Goal: Task Accomplishment & Management: Manage account settings

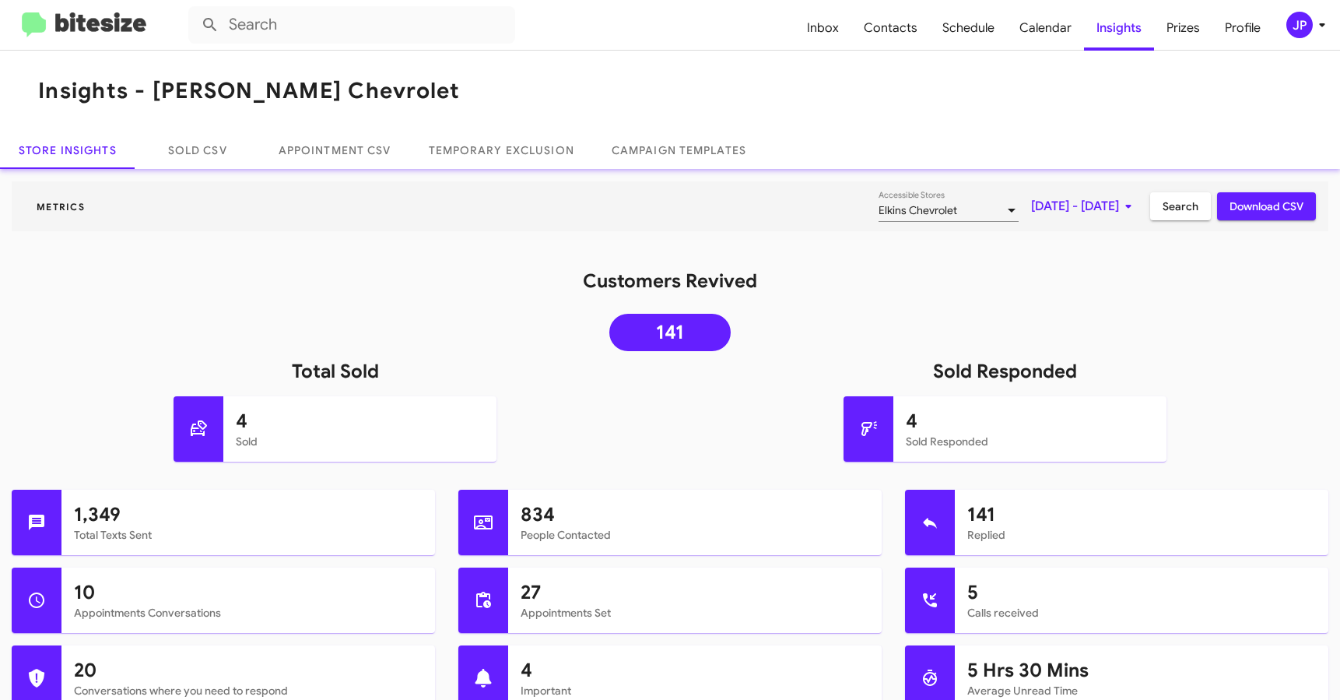
click at [135, 32] on img at bounding box center [84, 25] width 124 height 26
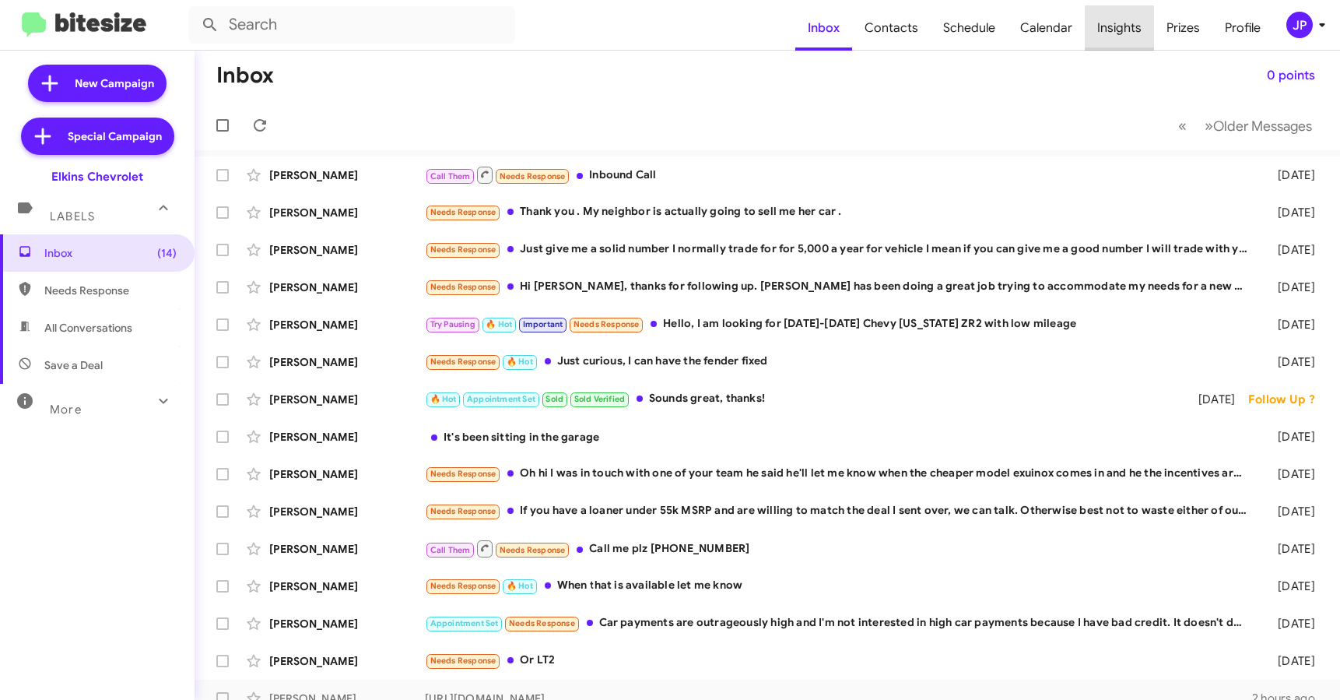
click at [1138, 23] on span "Insights" at bounding box center [1119, 27] width 69 height 45
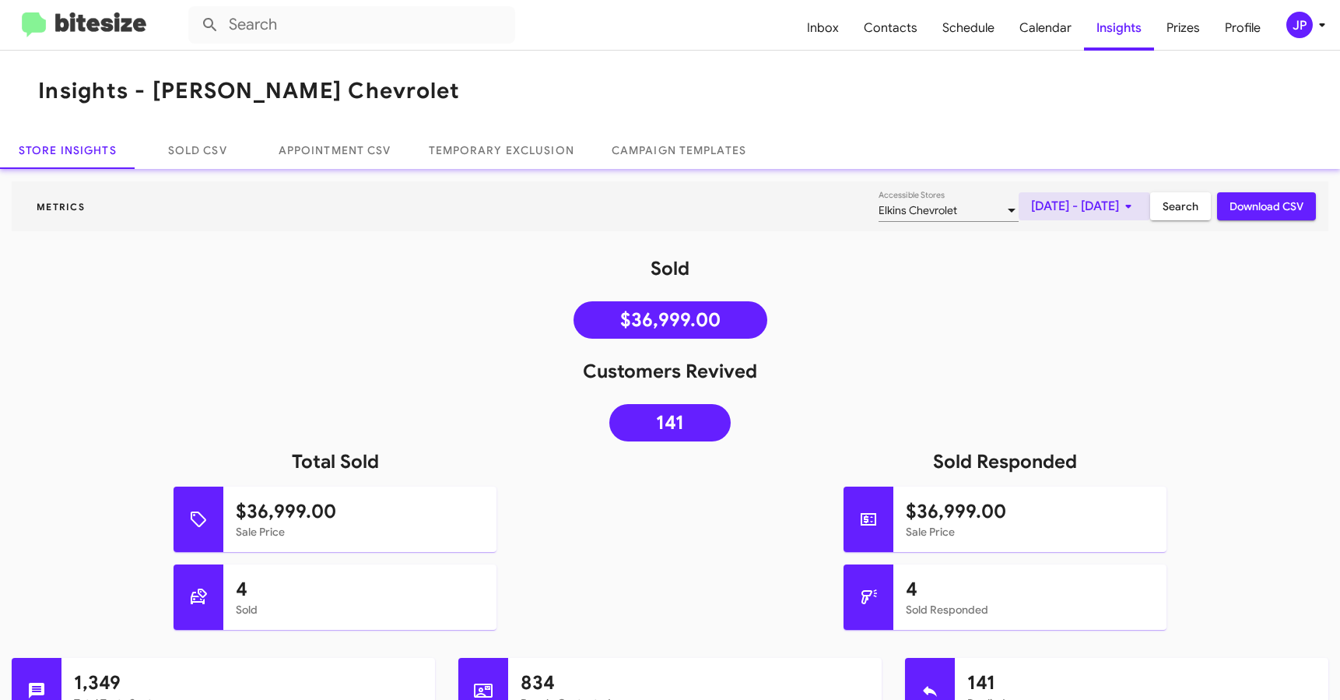
click at [1075, 203] on span "[DATE] - [DATE]" at bounding box center [1084, 206] width 107 height 28
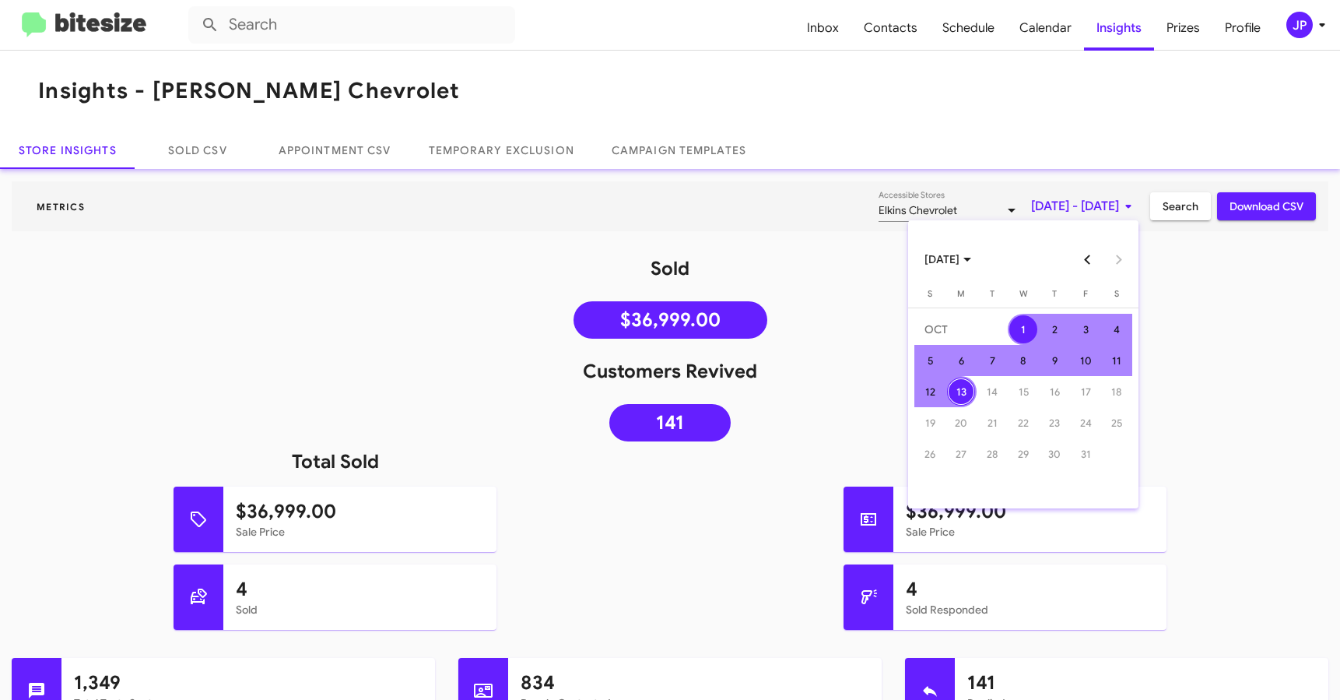
click at [1083, 268] on button "Previous month" at bounding box center [1087, 259] width 31 height 31
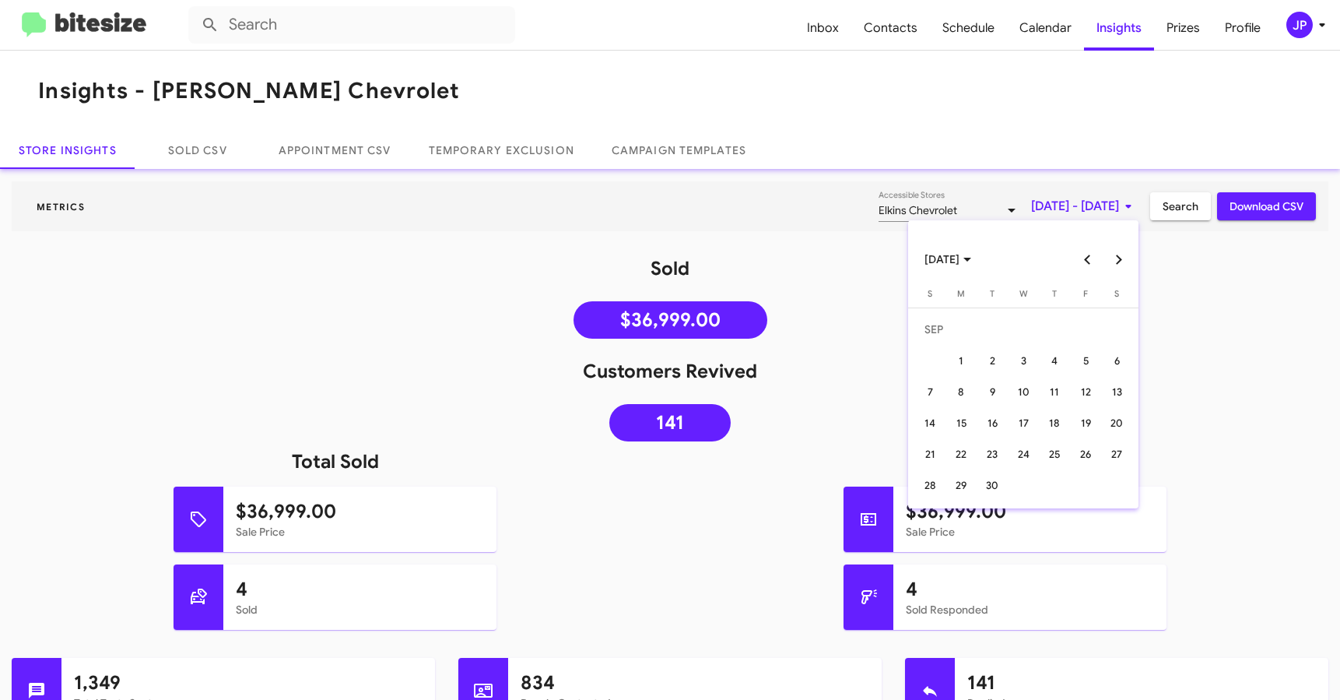
click at [1082, 264] on button "Previous month" at bounding box center [1087, 259] width 31 height 31
click at [933, 426] on div "13" at bounding box center [930, 423] width 28 height 28
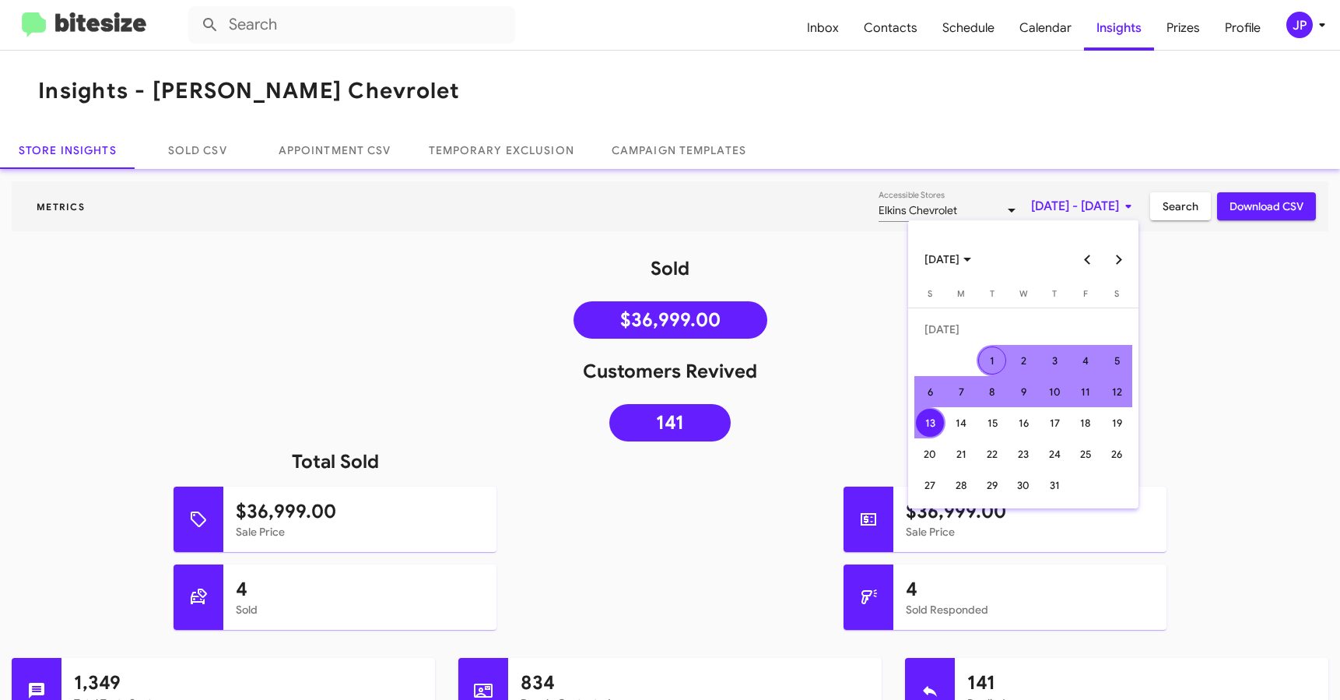
click at [1112, 251] on button "Next month" at bounding box center [1118, 259] width 31 height 31
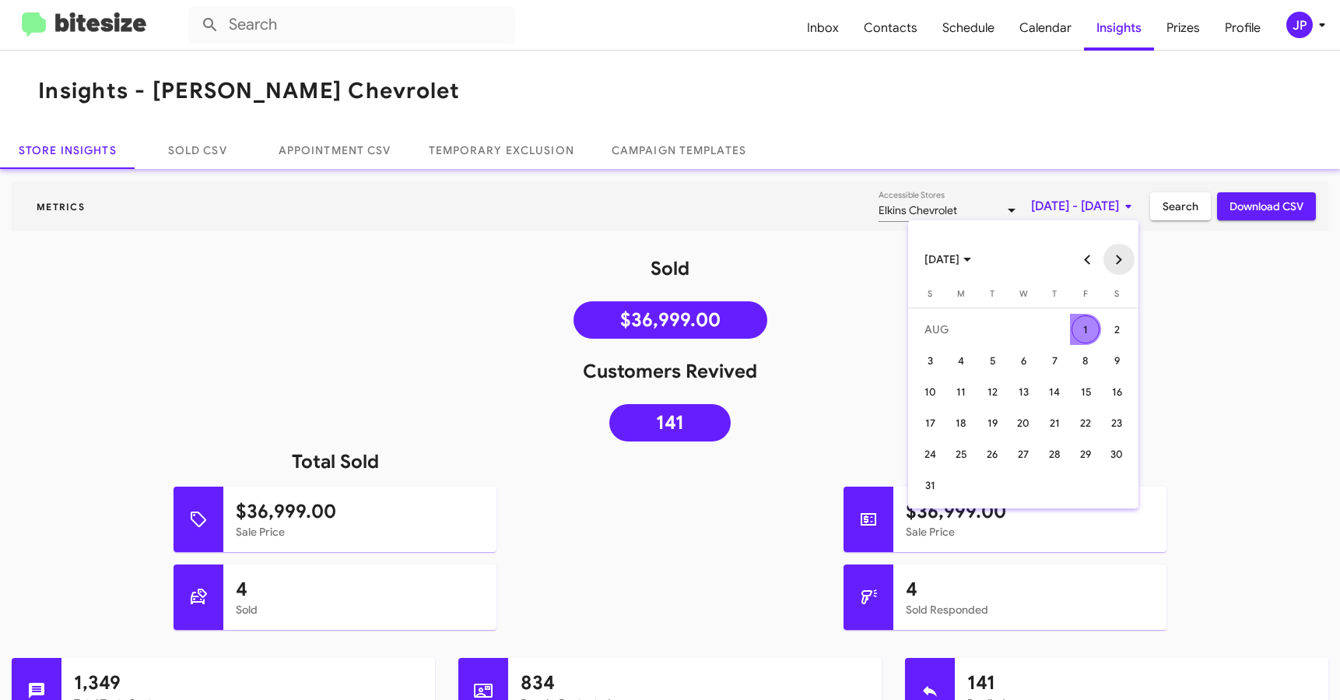
click at [1112, 251] on button "Next month" at bounding box center [1118, 259] width 31 height 31
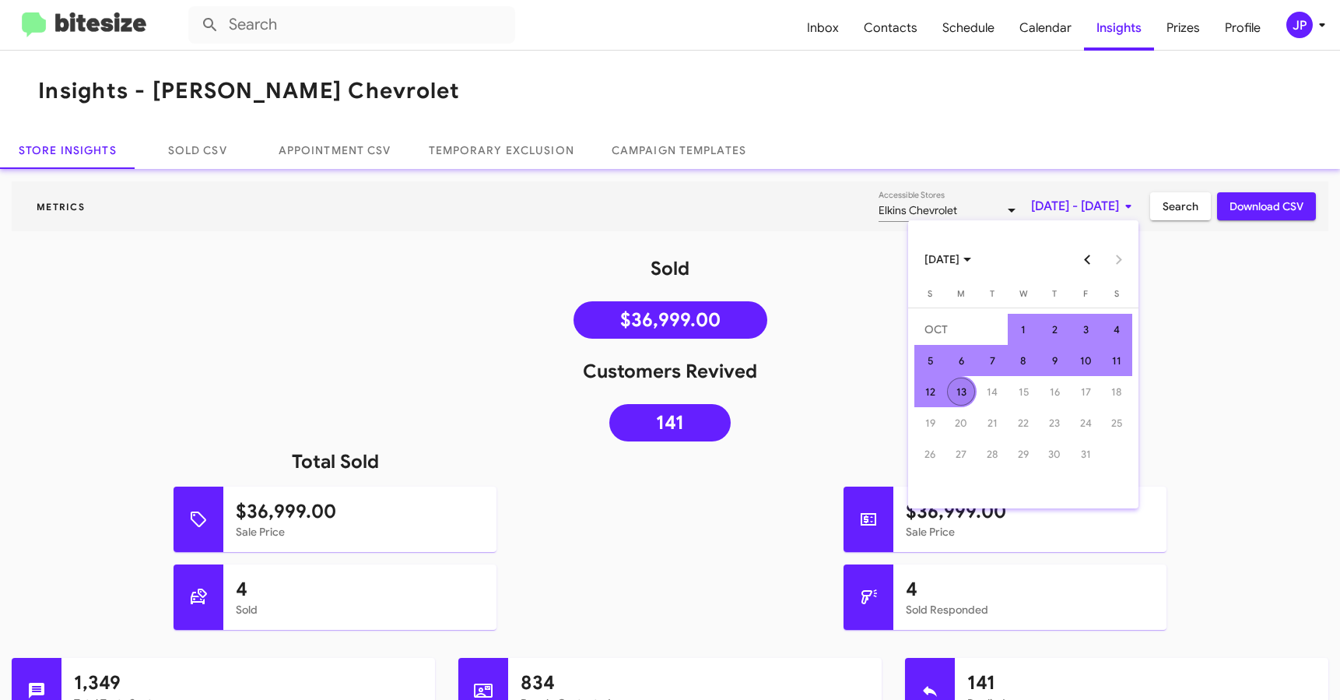
drag, startPoint x: 955, startPoint y: 394, endPoint x: 1213, endPoint y: 371, distance: 259.3
click at [955, 394] on div "13" at bounding box center [961, 391] width 28 height 28
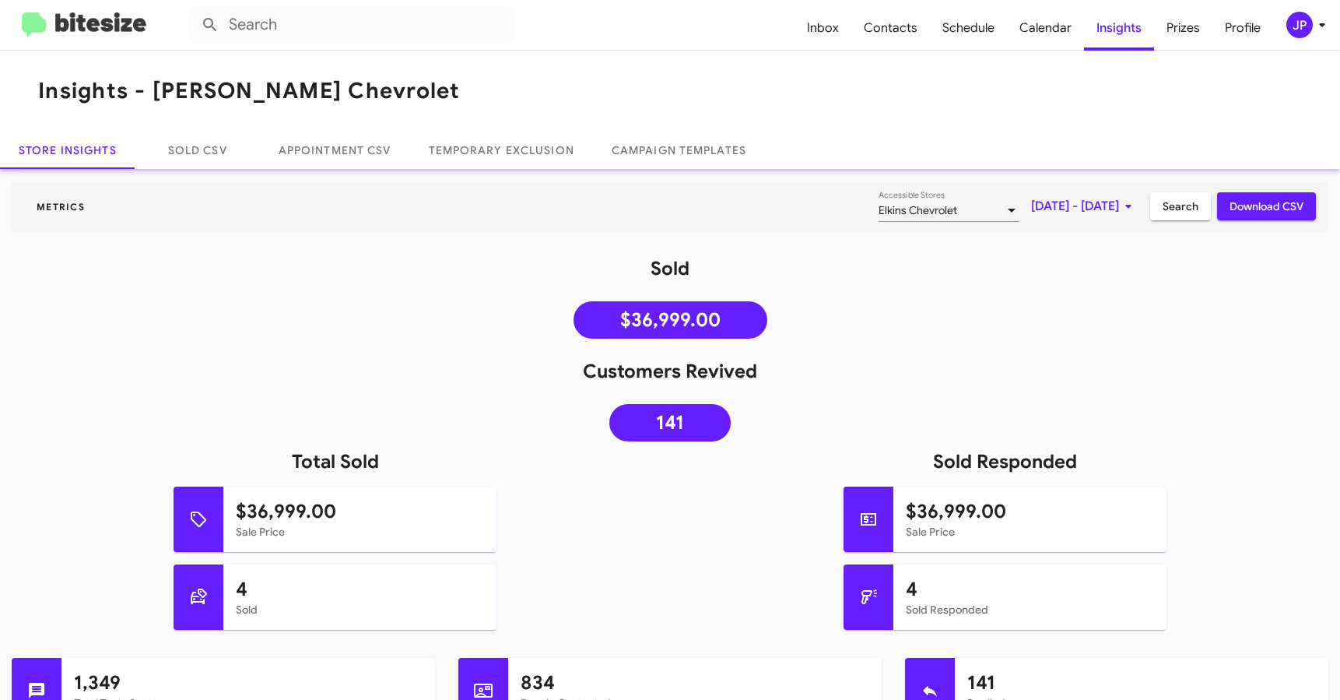
drag, startPoint x: 1212, startPoint y: 369, endPoint x: 1163, endPoint y: 230, distance: 147.7
click at [1212, 366] on h1 "Customers Revived" at bounding box center [670, 371] width 1340 height 25
click at [1162, 206] on span "Search" at bounding box center [1180, 206] width 36 height 28
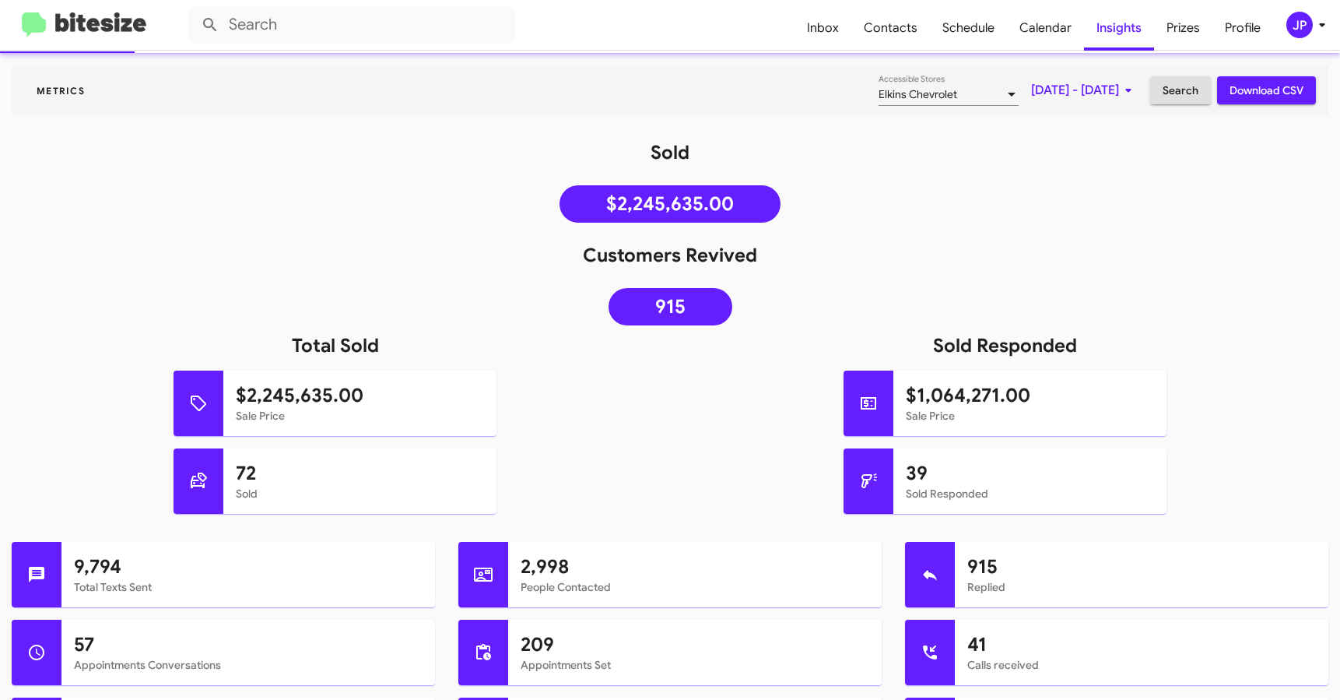
scroll to position [119, 0]
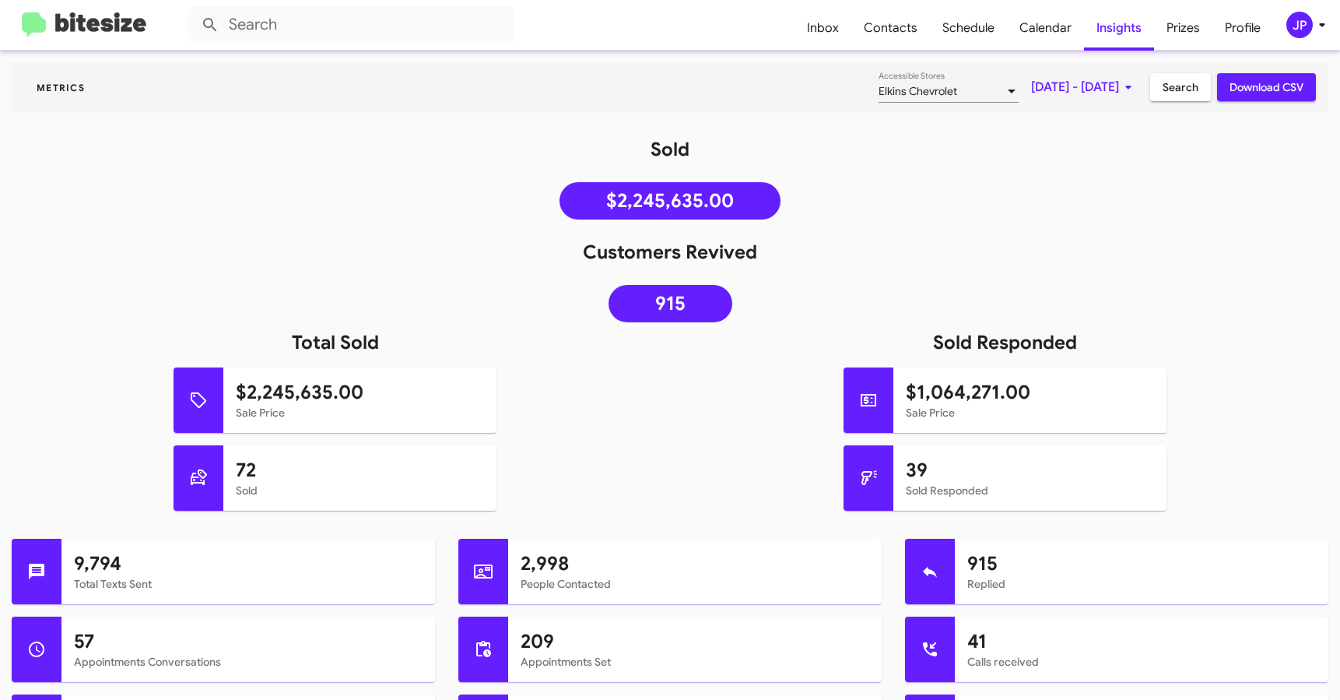
click at [395, 213] on div "Sold $2,245,635.00" at bounding box center [670, 182] width 1340 height 90
click at [311, 27] on input "text" at bounding box center [351, 24] width 327 height 37
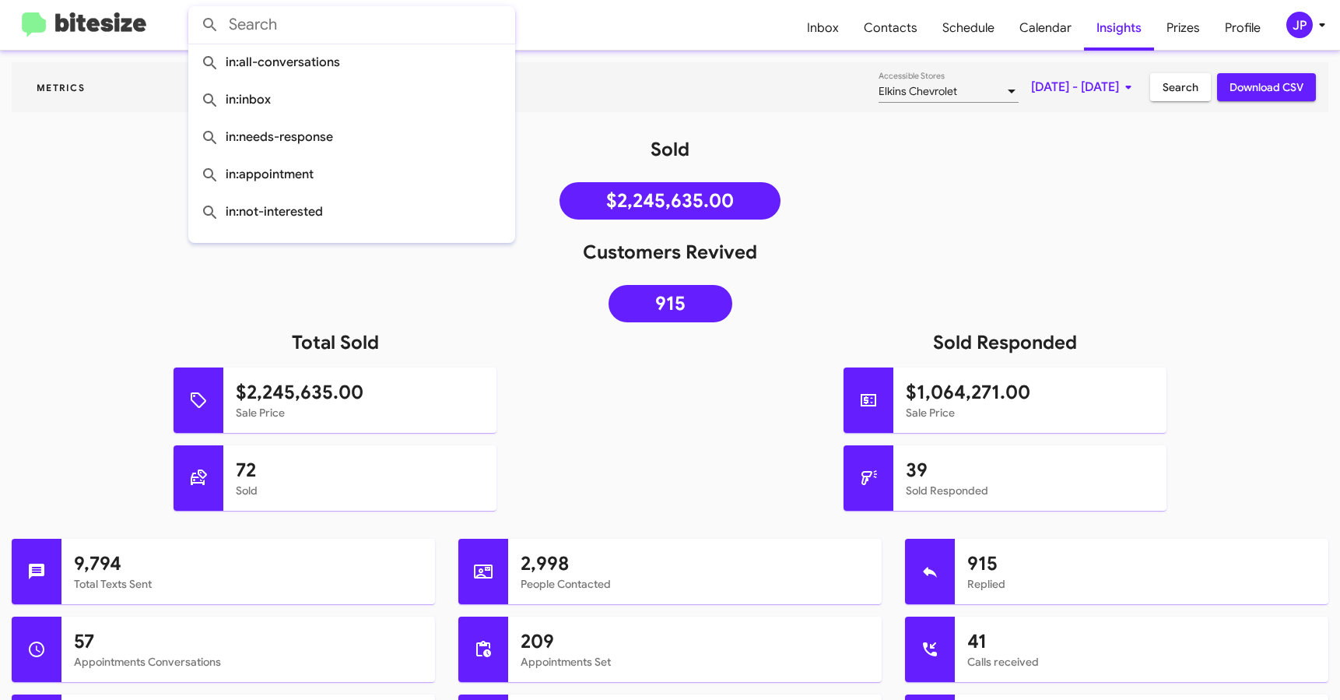
paste input "16095588311"
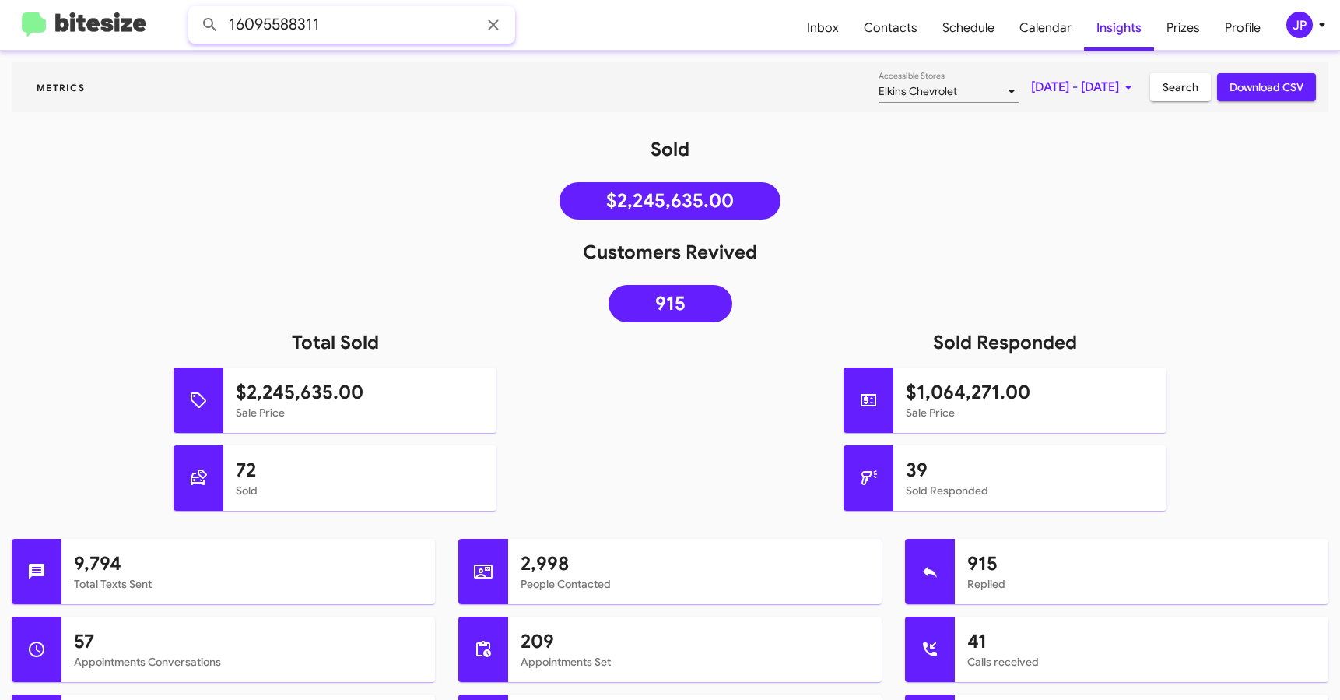
click at [195, 9] on button at bounding box center [210, 24] width 31 height 31
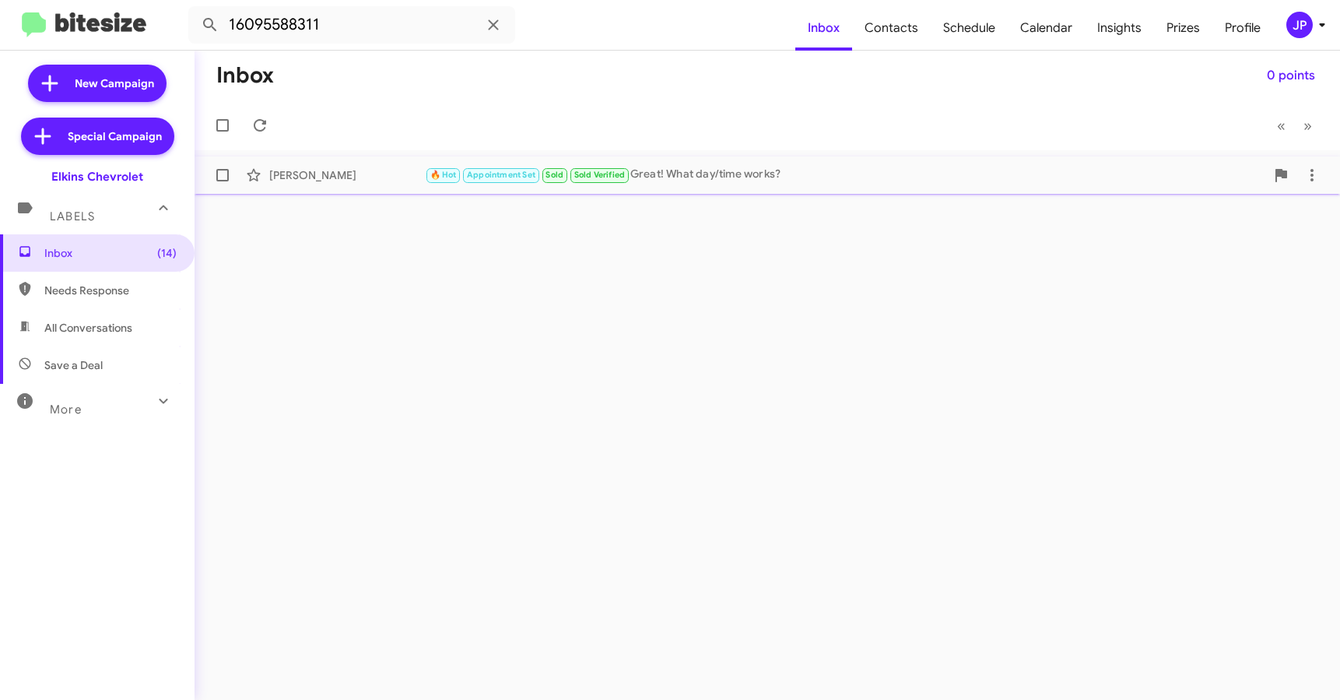
click at [702, 169] on div "🔥 Hot Appointment Set Sold Sold Verified Great! What day/time works?" at bounding box center [845, 175] width 840 height 18
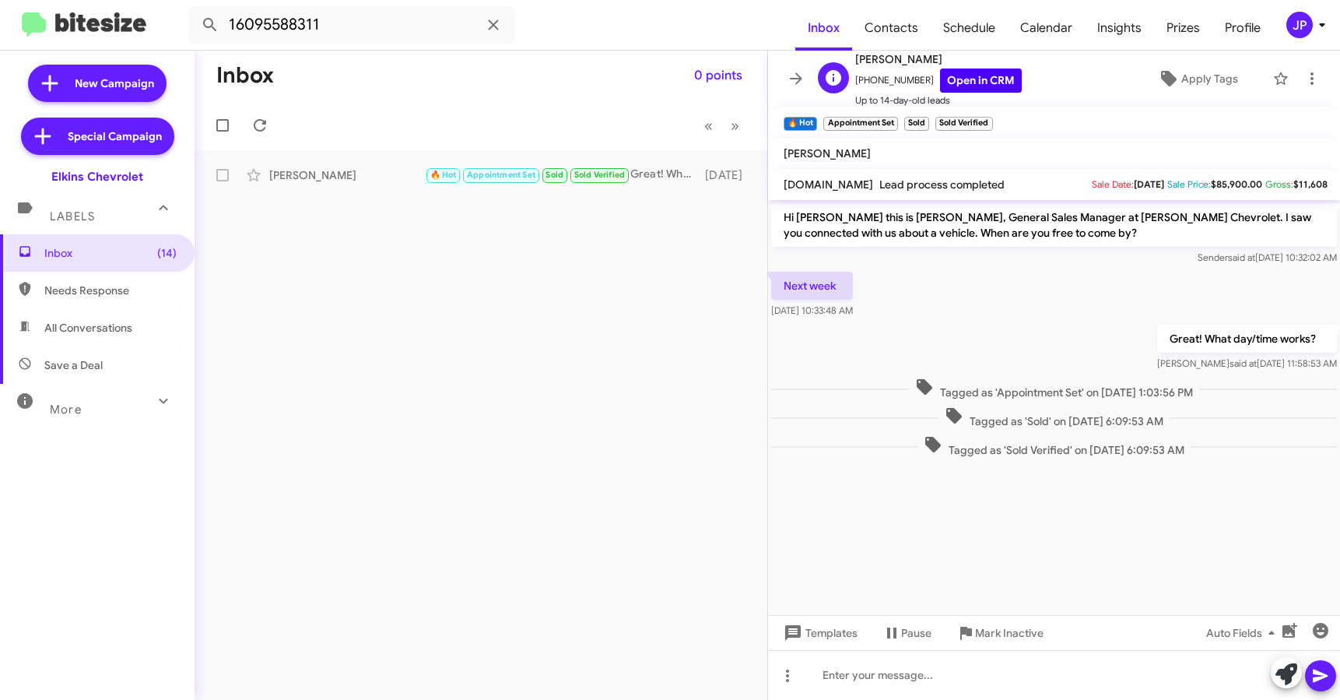
drag, startPoint x: 1061, startPoint y: 280, endPoint x: 973, endPoint y: 84, distance: 214.9
click at [1061, 280] on div "Next week [DATE] 10:33:48 AM" at bounding box center [1054, 294] width 572 height 53
click at [966, 72] on link "Open in CRM" at bounding box center [981, 80] width 82 height 24
click at [390, 18] on input "16095588311" at bounding box center [351, 24] width 327 height 37
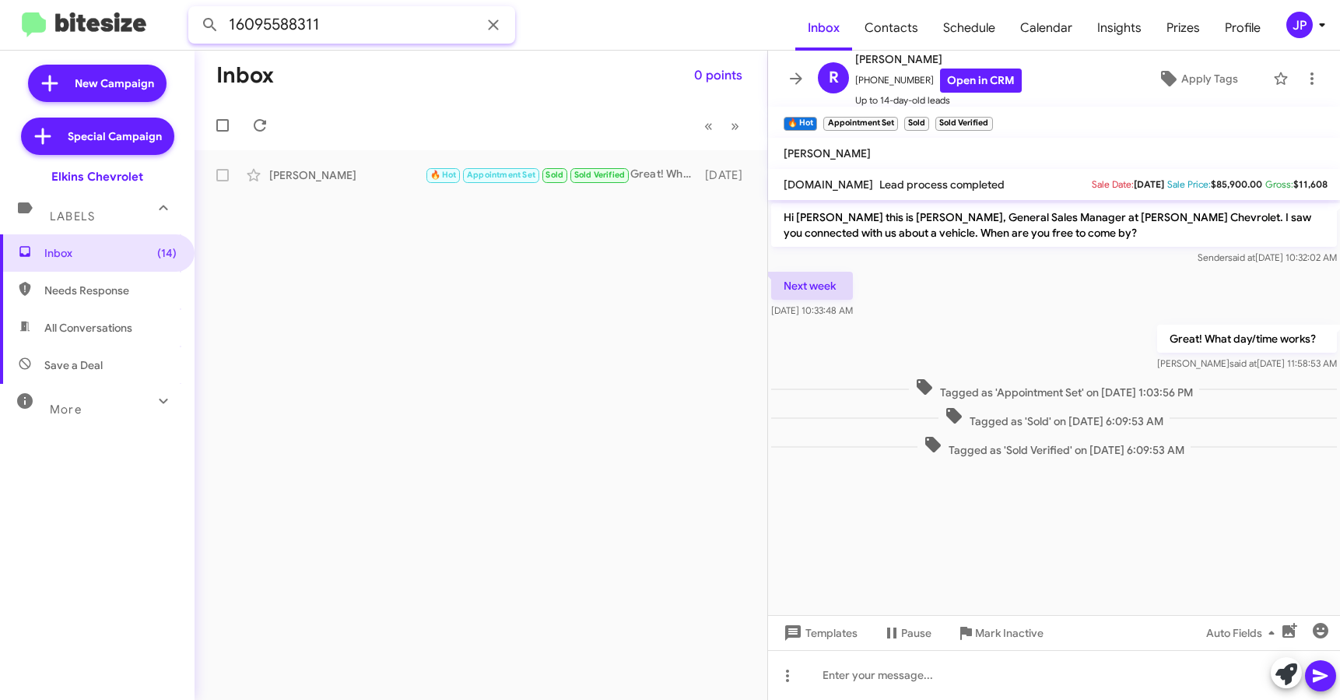
click at [390, 19] on input "16095588311" at bounding box center [351, 24] width 327 height 37
paste input "675004854"
click at [195, 9] on button at bounding box center [210, 24] width 31 height 31
click at [298, 181] on div "[PERSON_NAME]" at bounding box center [347, 175] width 156 height 16
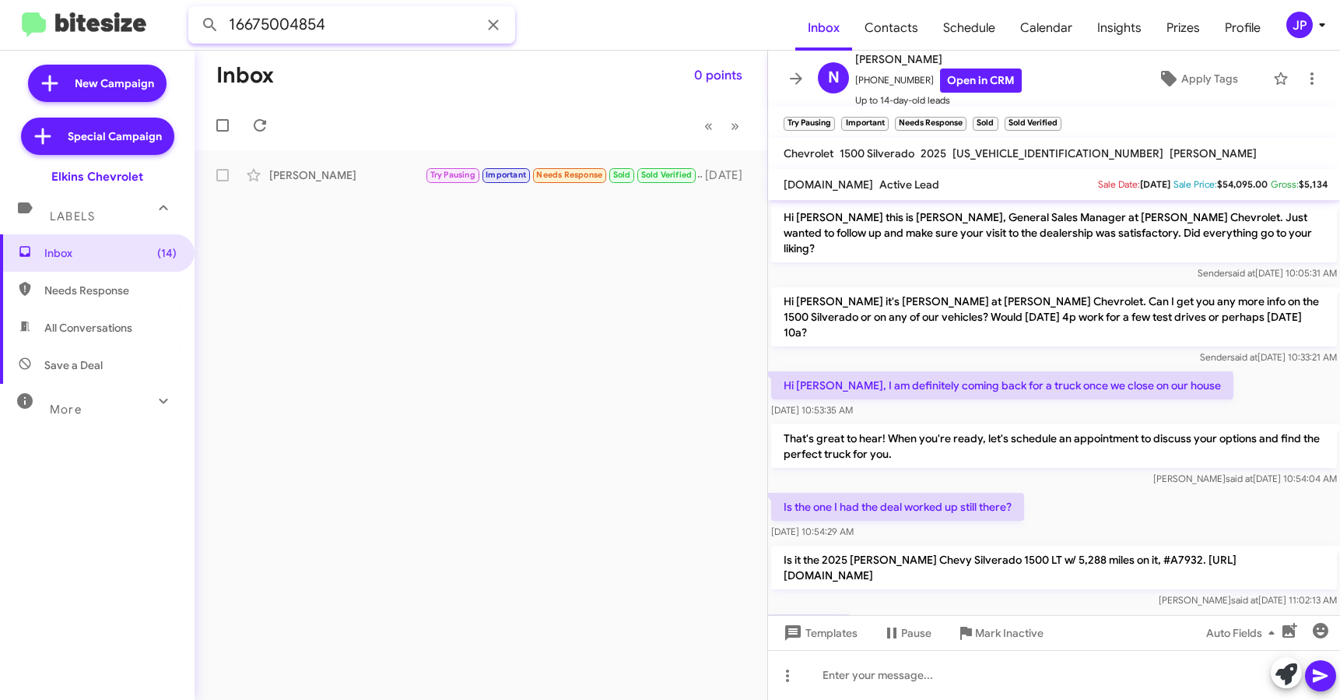
click at [300, 24] on input "16675004854" at bounding box center [351, 24] width 327 height 37
paste input "095588311"
click at [369, 31] on input "16095588311" at bounding box center [351, 24] width 327 height 37
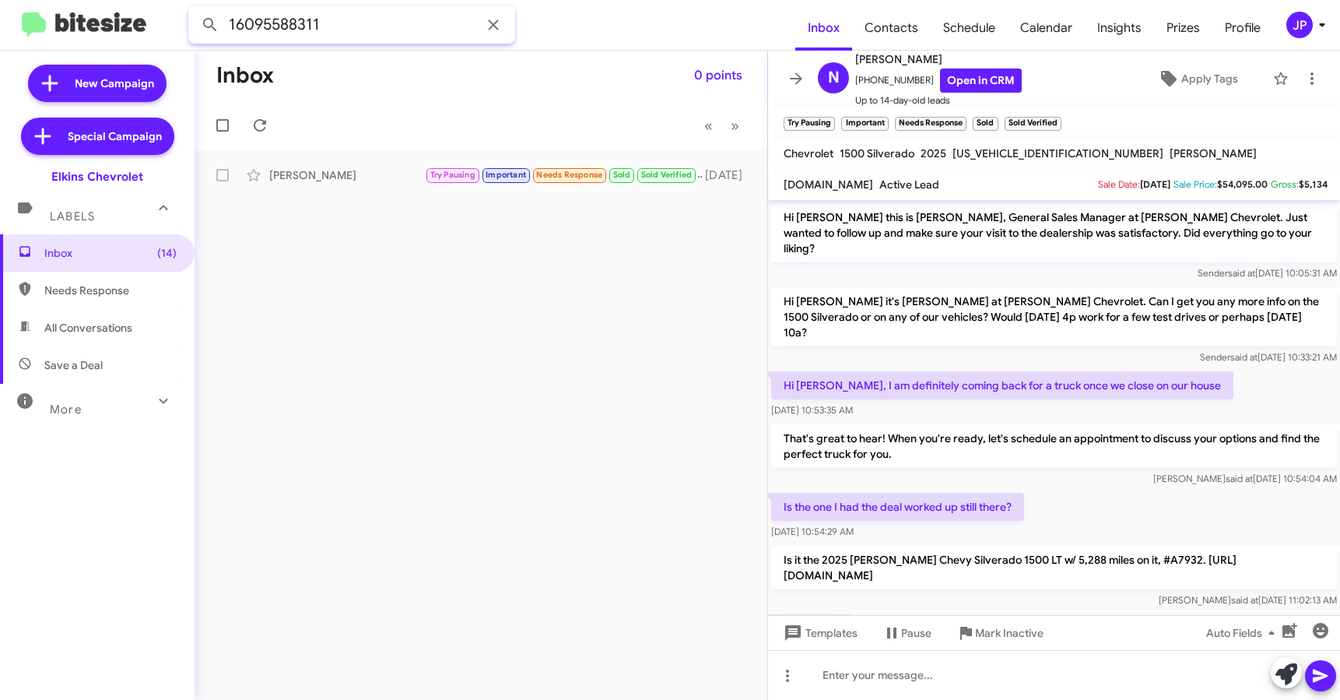
click at [195, 9] on button at bounding box center [210, 24] width 31 height 31
click at [334, 172] on div "[PERSON_NAME]" at bounding box center [347, 175] width 156 height 16
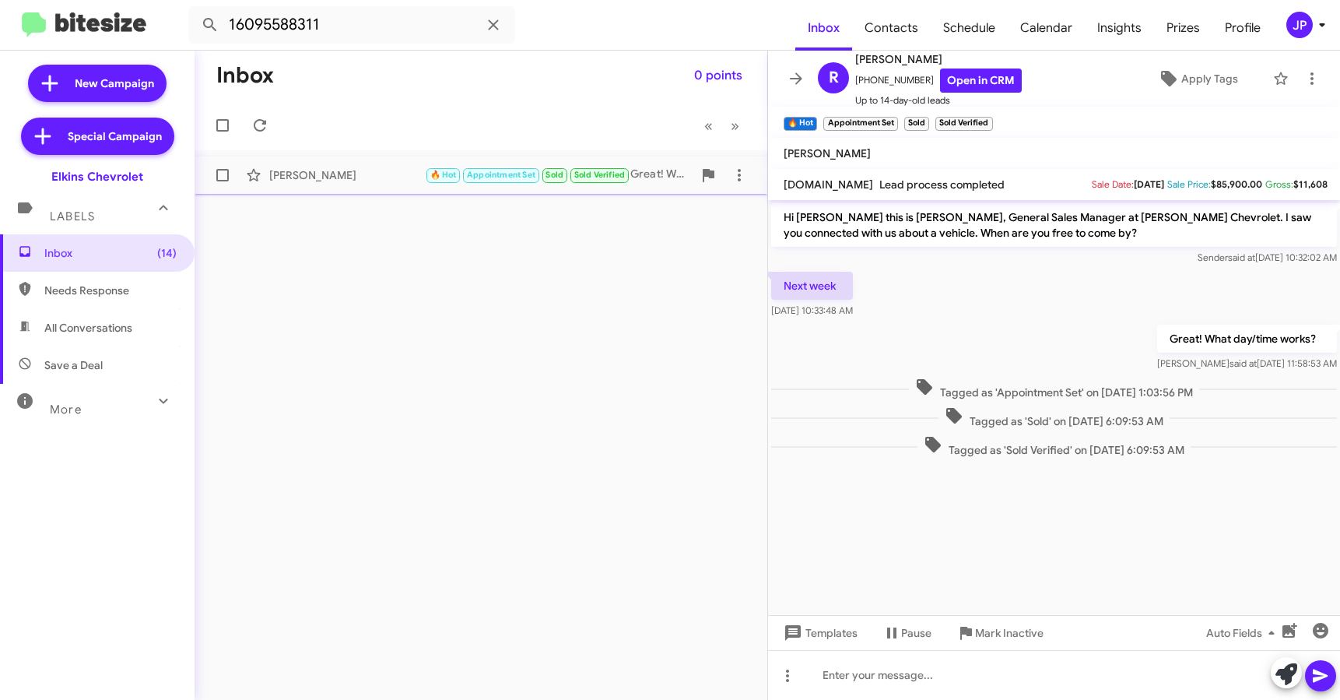
click at [378, 179] on div "[PERSON_NAME]" at bounding box center [347, 175] width 156 height 16
click at [310, 17] on input "16095588311" at bounding box center [351, 24] width 327 height 37
paste input "2349995"
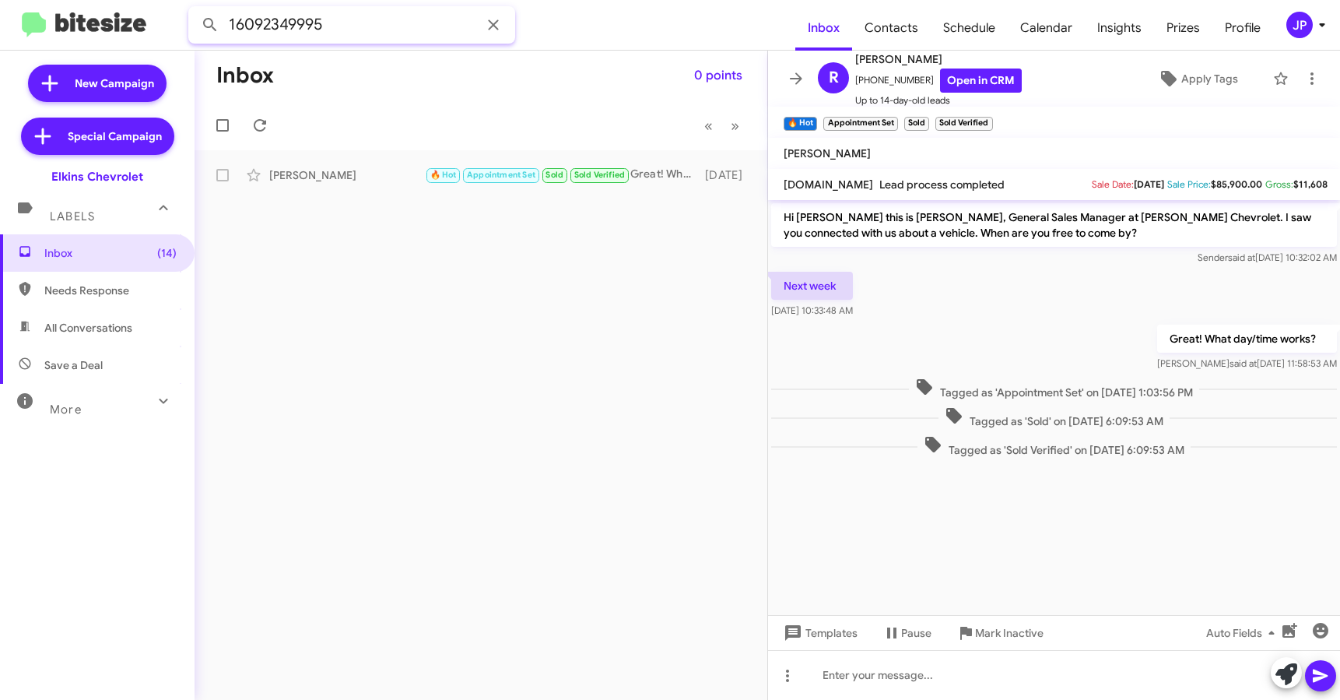
type input "16092349995"
click at [195, 9] on button at bounding box center [210, 24] width 31 height 31
click at [372, 11] on input "16092349995" at bounding box center [351, 24] width 327 height 37
click at [369, 17] on input "16092349995" at bounding box center [351, 24] width 327 height 37
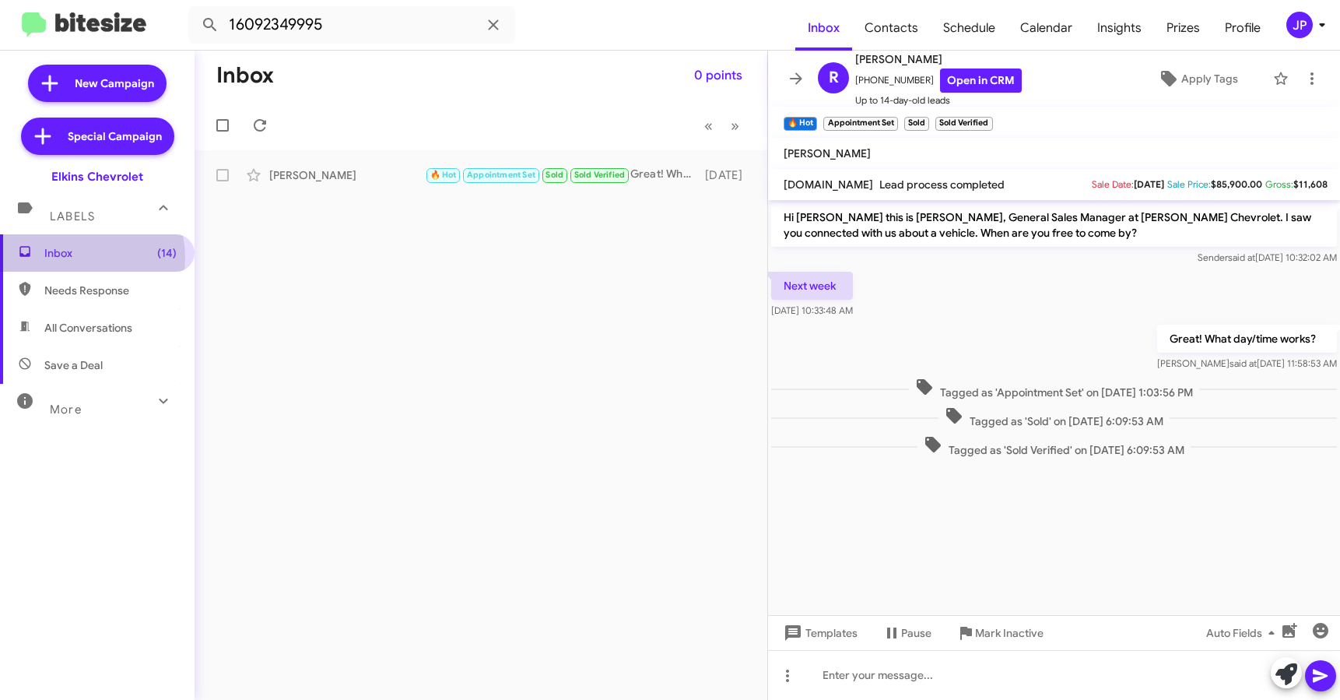
click at [75, 258] on span "Inbox (14)" at bounding box center [110, 253] width 132 height 16
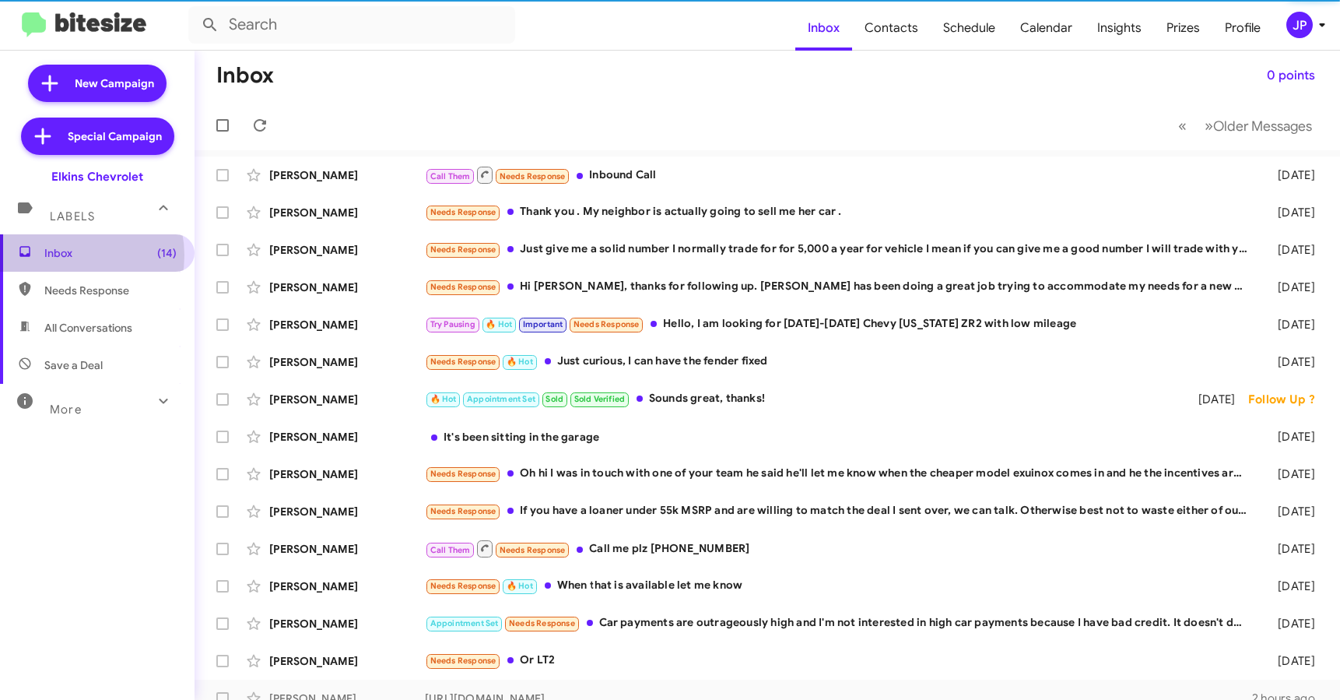
click at [65, 255] on span "Inbox (14)" at bounding box center [110, 253] width 132 height 16
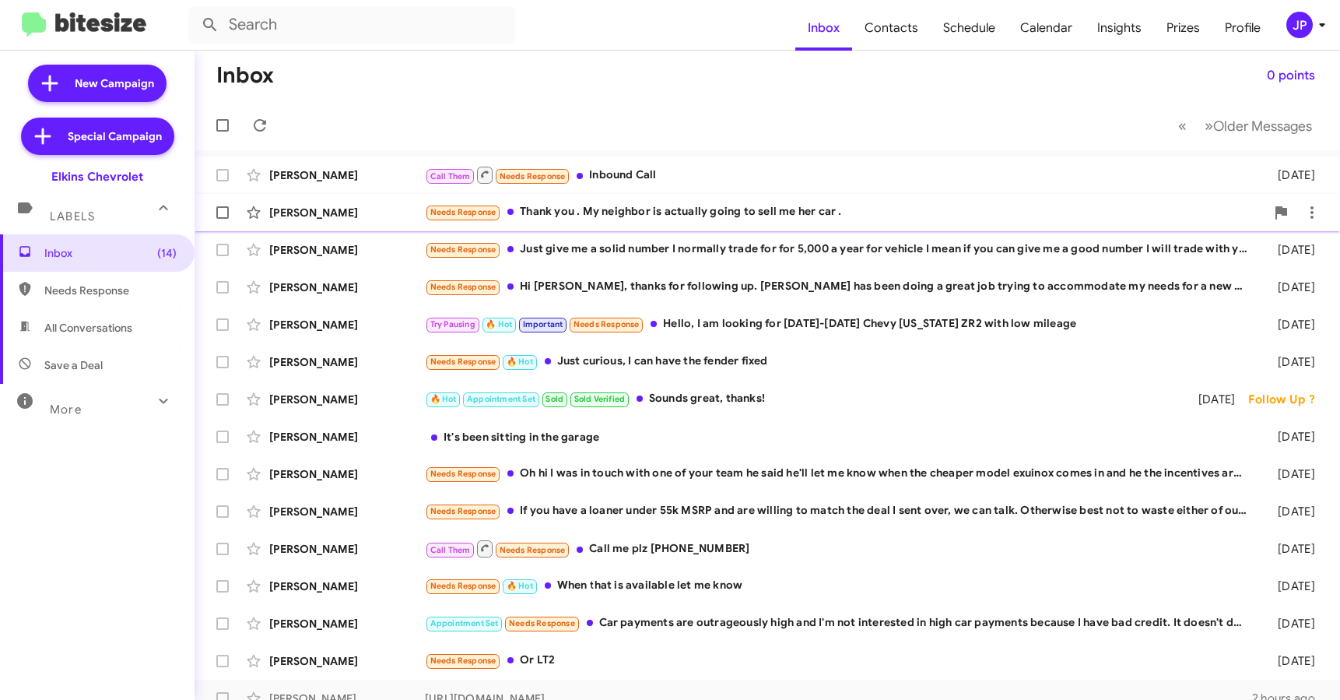
scroll to position [16, 0]
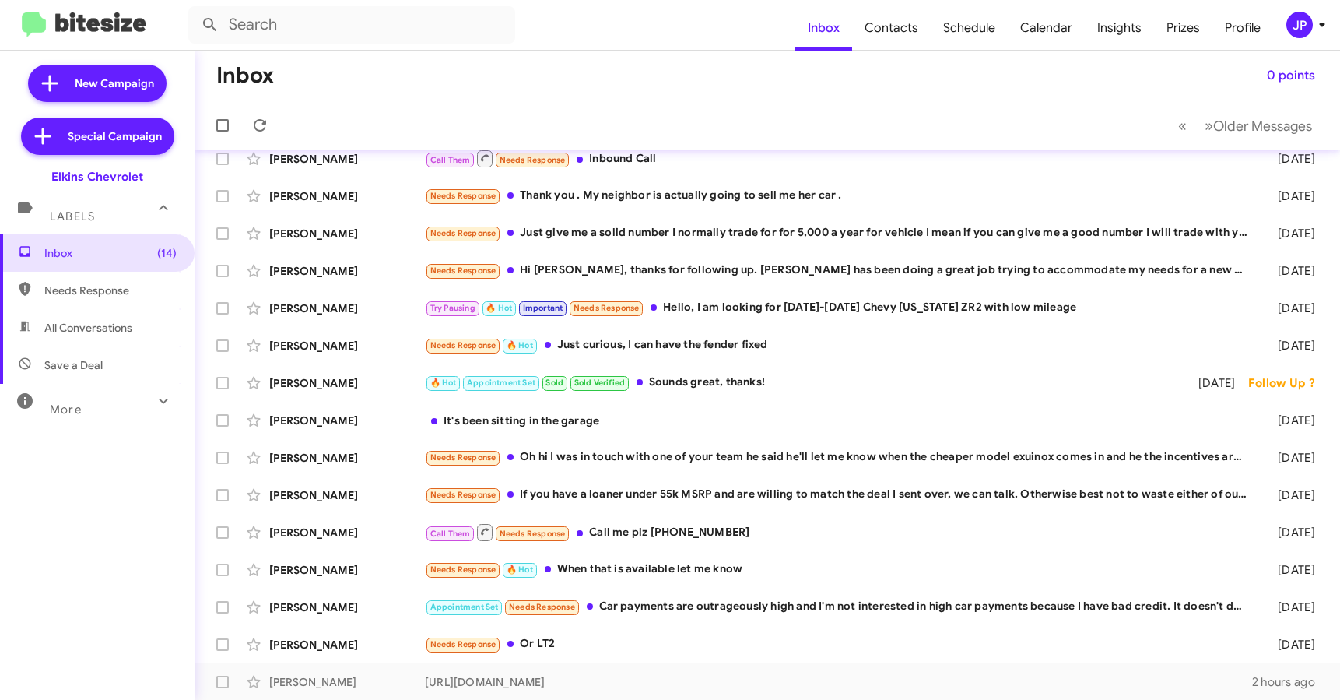
click at [114, 296] on span "Needs Response" at bounding box center [110, 290] width 132 height 16
type input "in:needs-response"
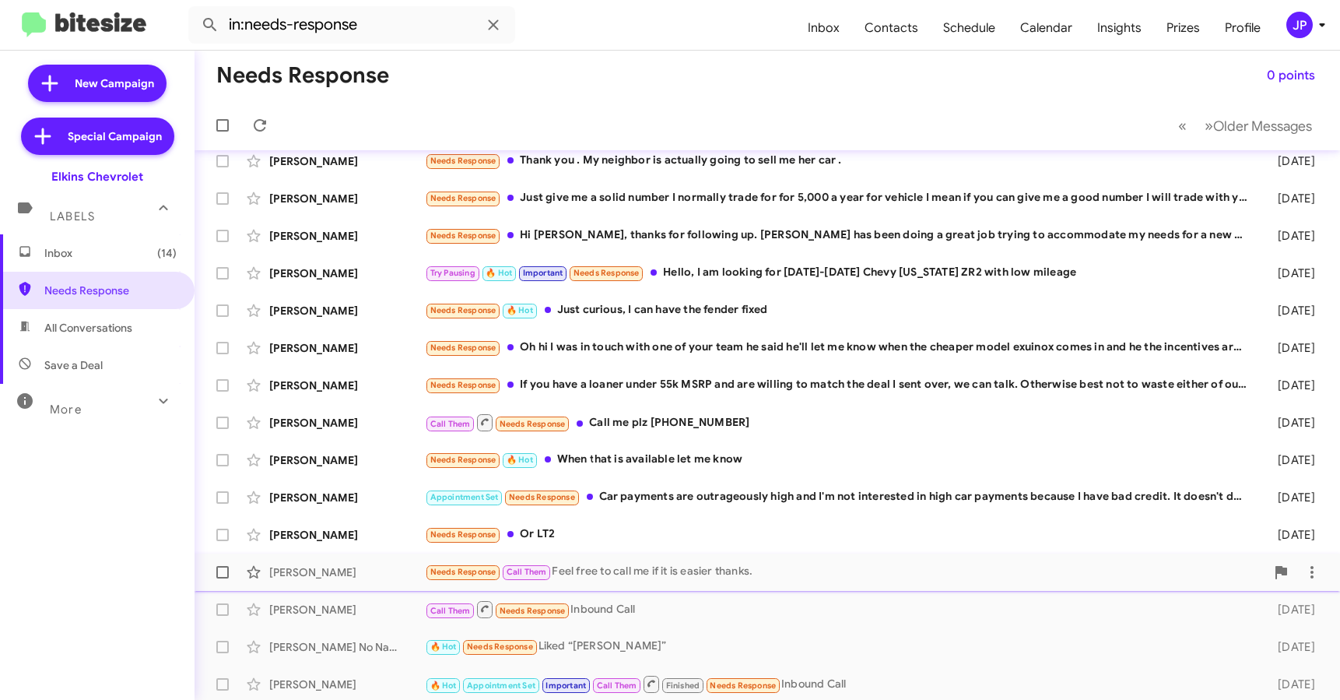
scroll to position [204, 0]
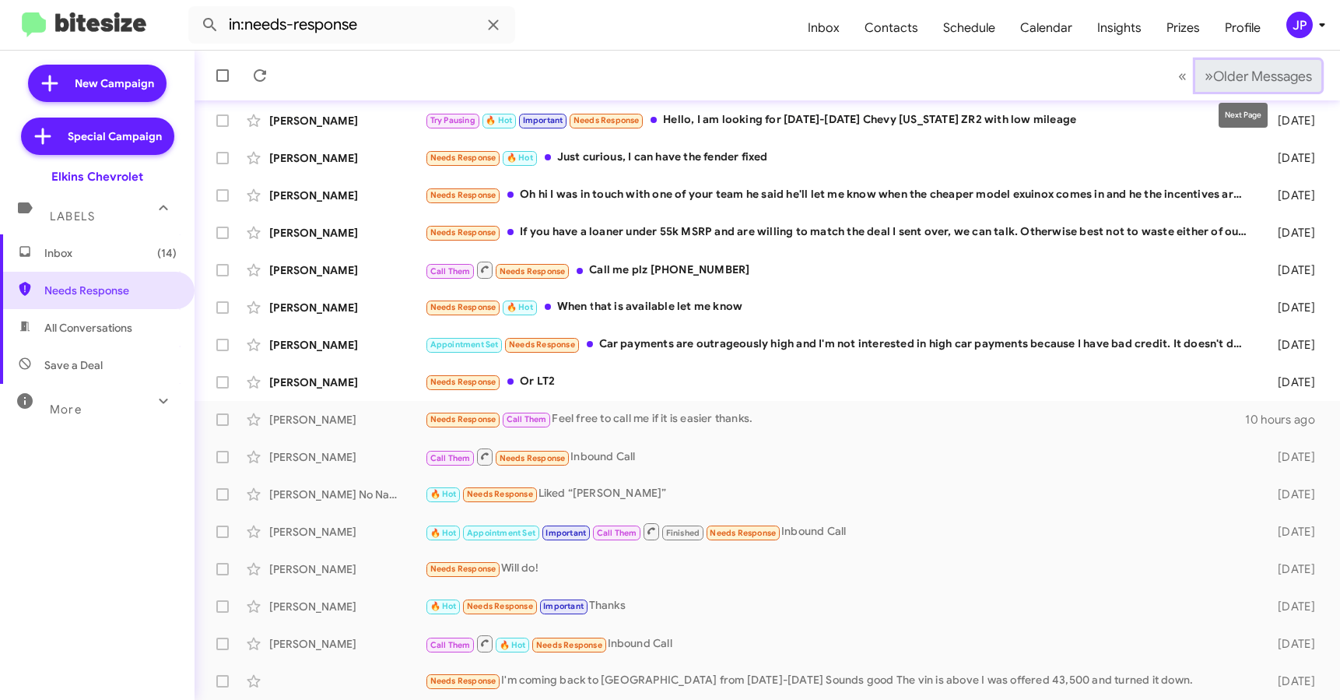
drag, startPoint x: 1243, startPoint y: 74, endPoint x: 811, endPoint y: 78, distance: 431.9
click at [1243, 73] on span "Older Messages" at bounding box center [1262, 76] width 99 height 17
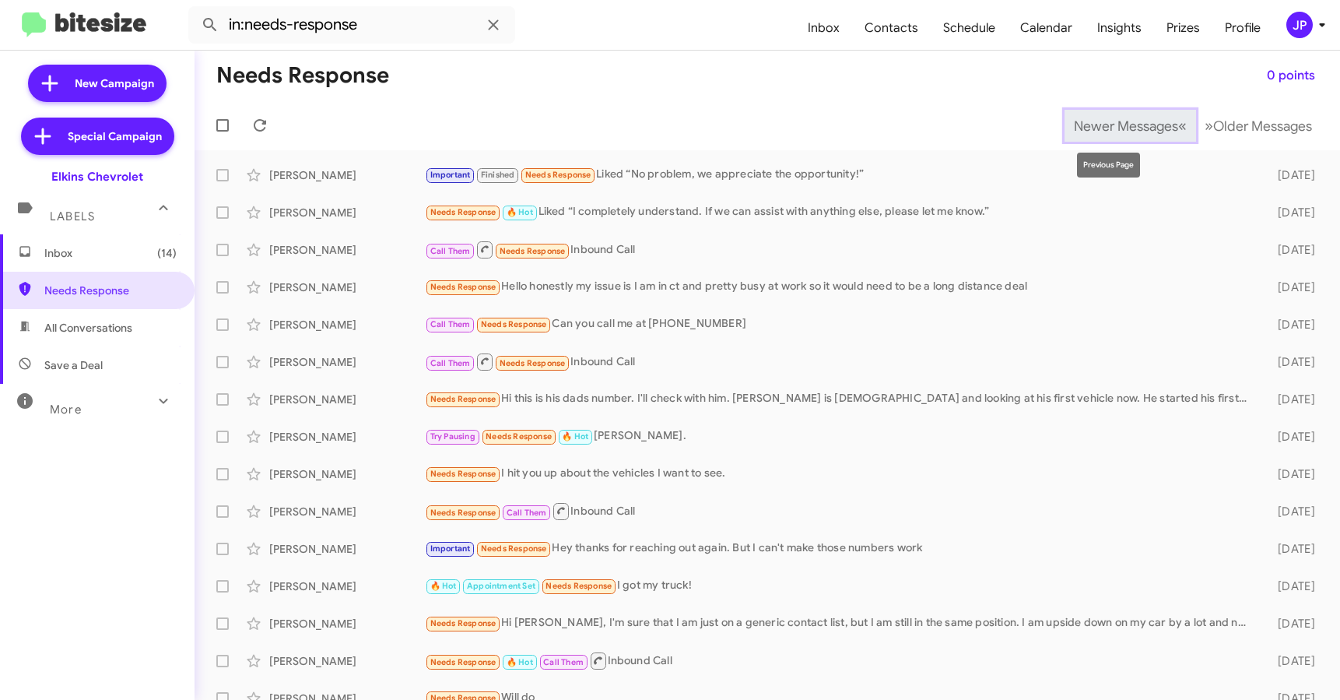
click at [1064, 115] on button "Newer Messages « Previous" at bounding box center [1130, 126] width 132 height 32
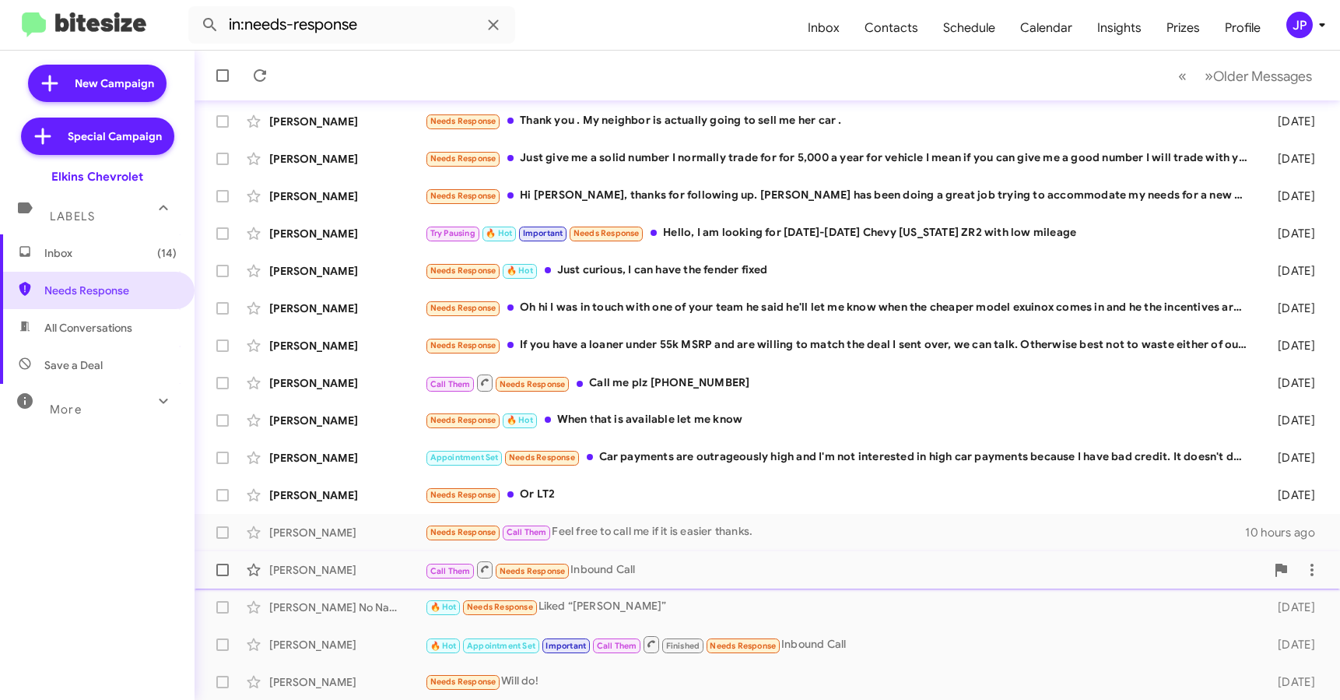
scroll to position [102, 0]
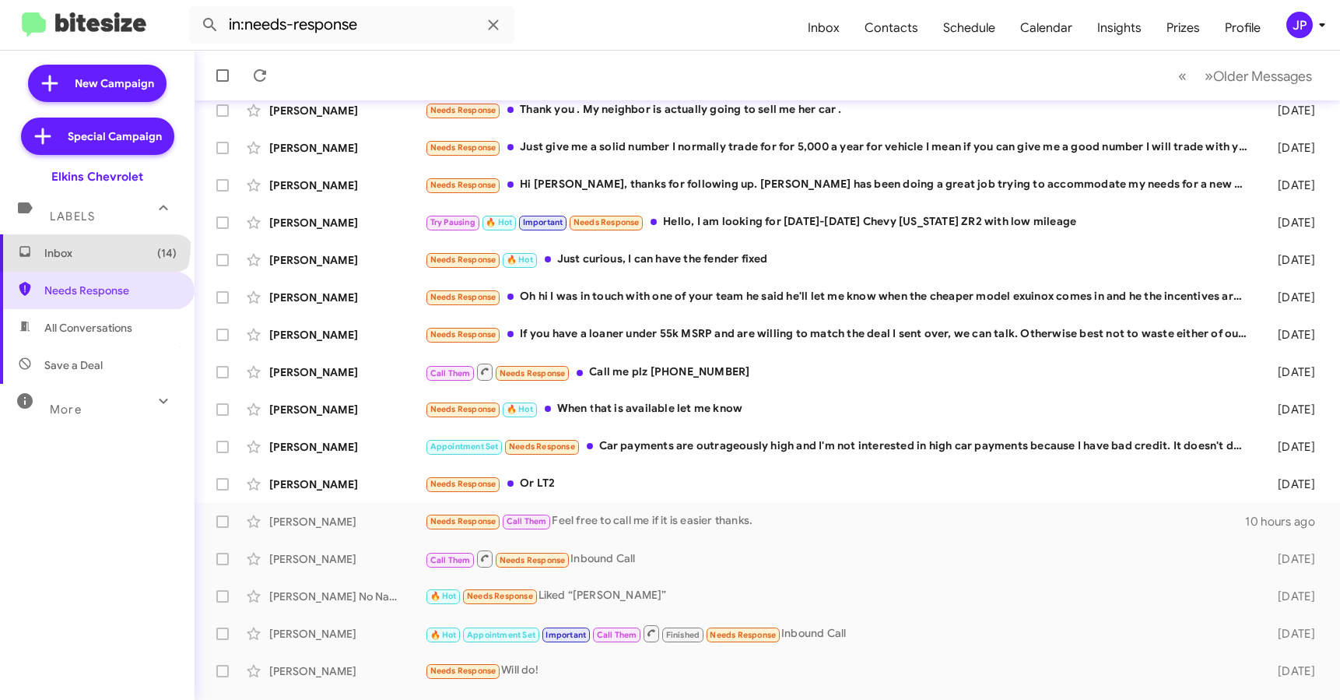
click at [93, 245] on span "Inbox (14)" at bounding box center [110, 253] width 132 height 16
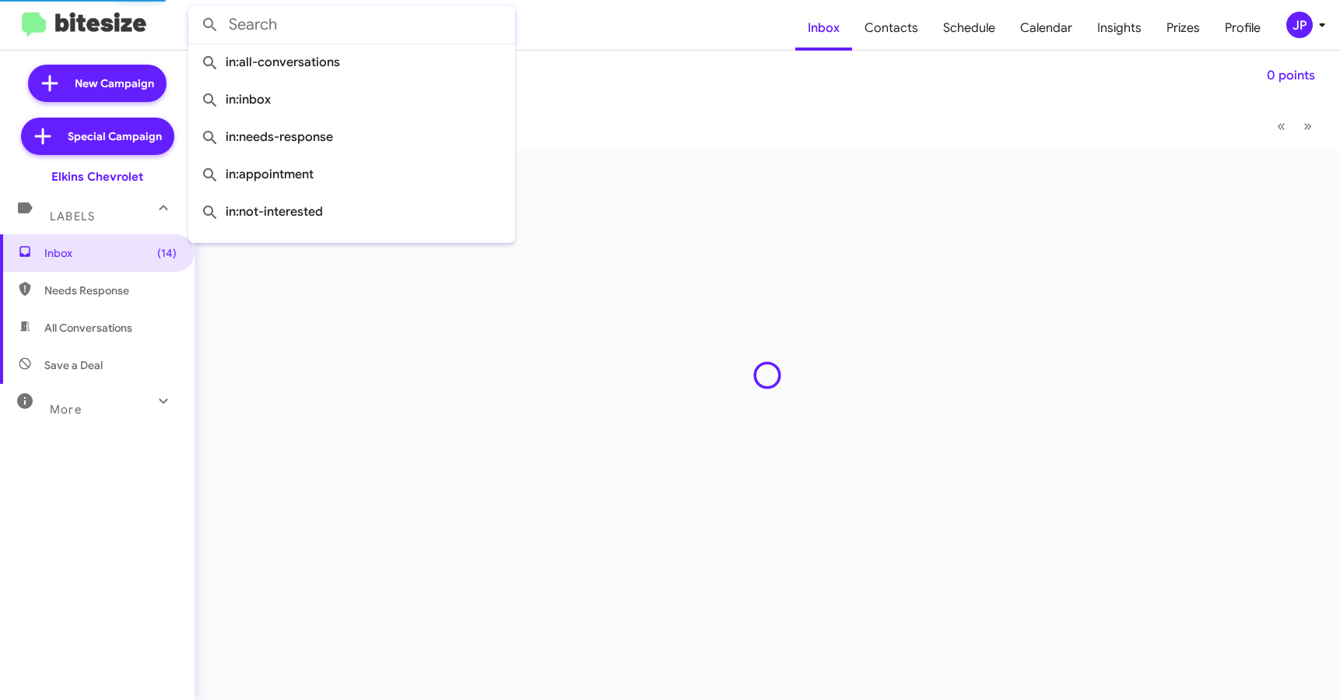
click at [321, 19] on input "text" at bounding box center [351, 24] width 327 height 37
paste input "16092349995"
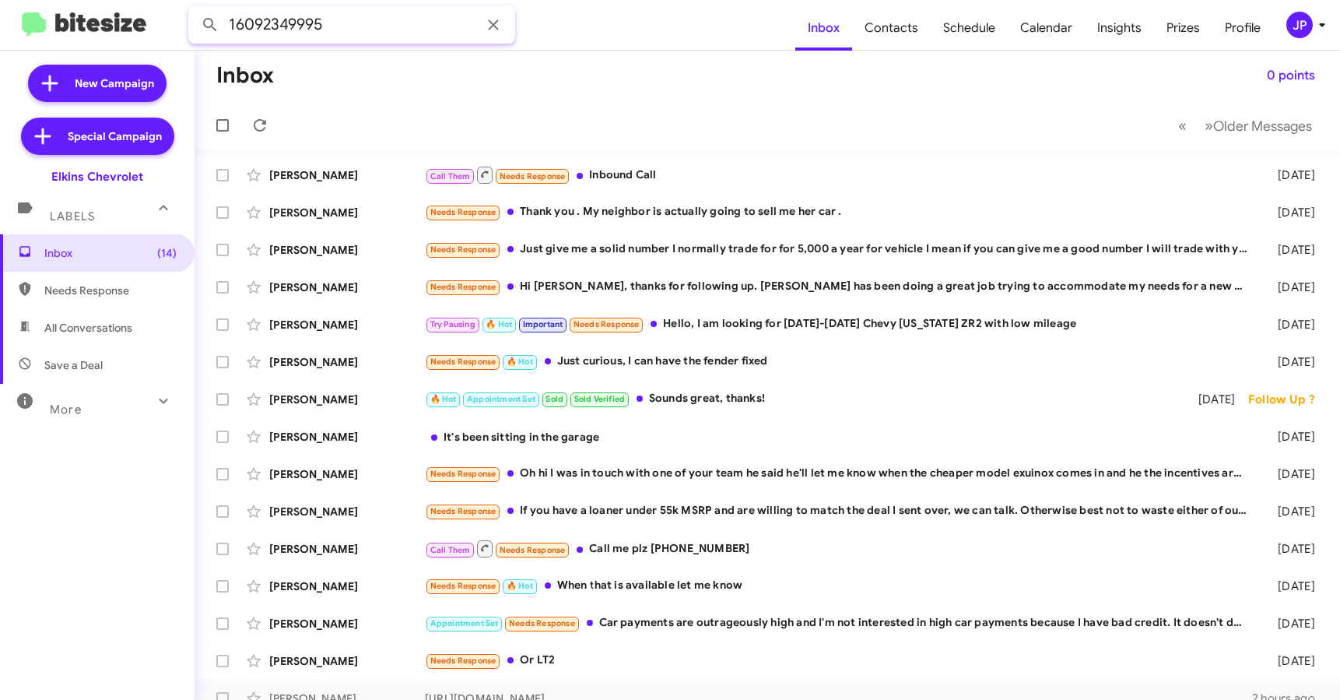
click at [195, 9] on button at bounding box center [210, 24] width 31 height 31
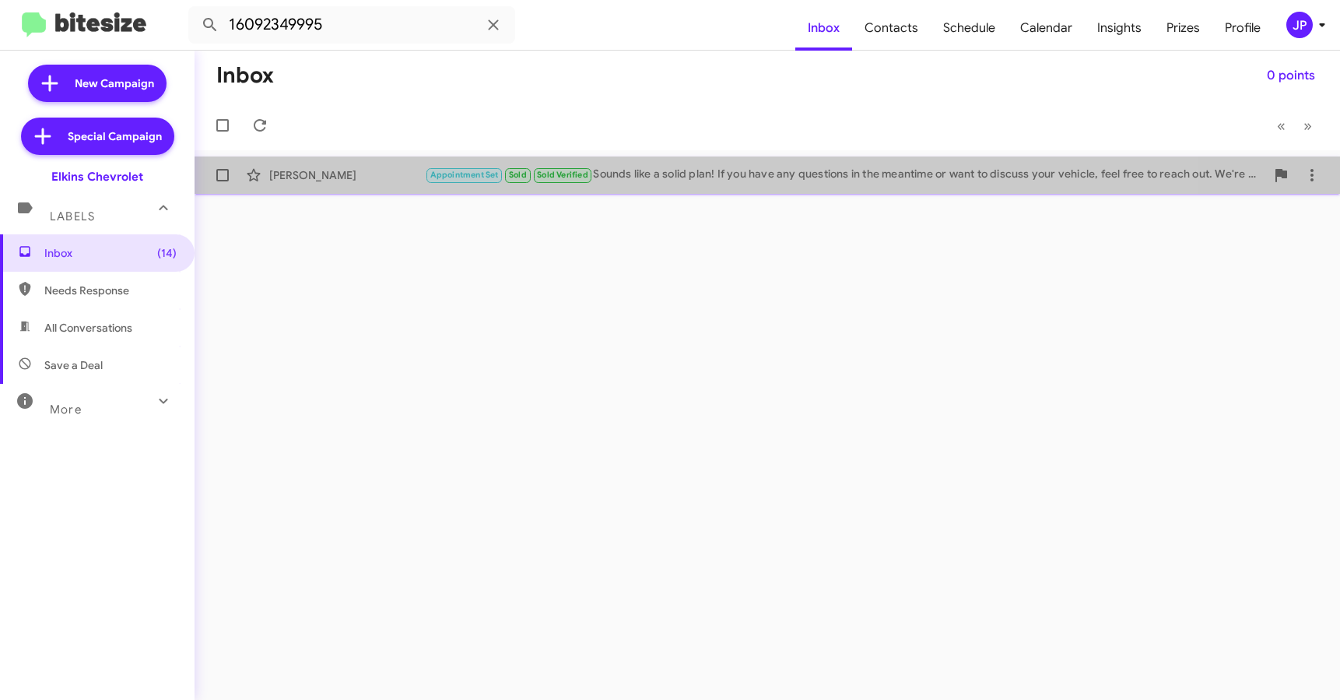
click at [676, 181] on div "Appointment Set Sold Sold Verified Sounds like a solid plan! If you have any qu…" at bounding box center [845, 175] width 840 height 18
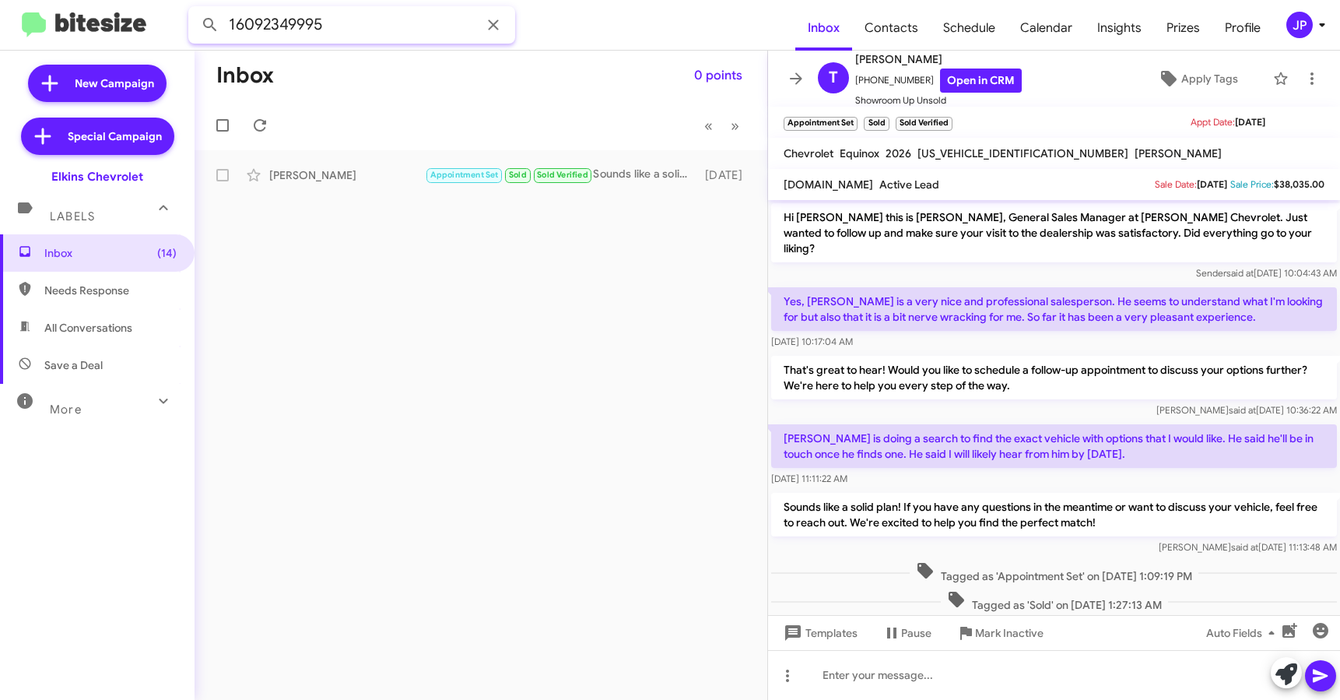
click at [404, 29] on input "16092349995" at bounding box center [351, 24] width 327 height 37
paste input "8569388024"
click at [195, 9] on button at bounding box center [210, 24] width 31 height 31
click at [405, 181] on div "[PERSON_NAME]" at bounding box center [347, 175] width 156 height 16
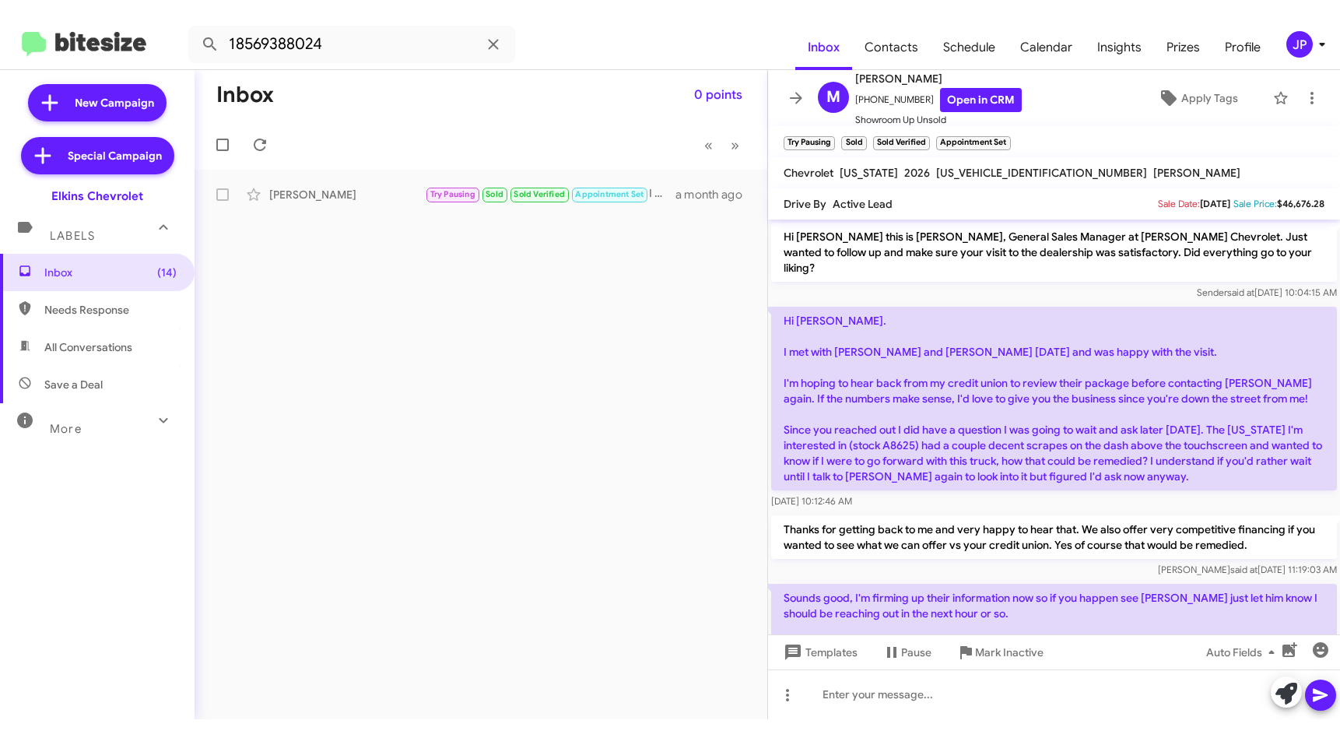
scroll to position [3, 0]
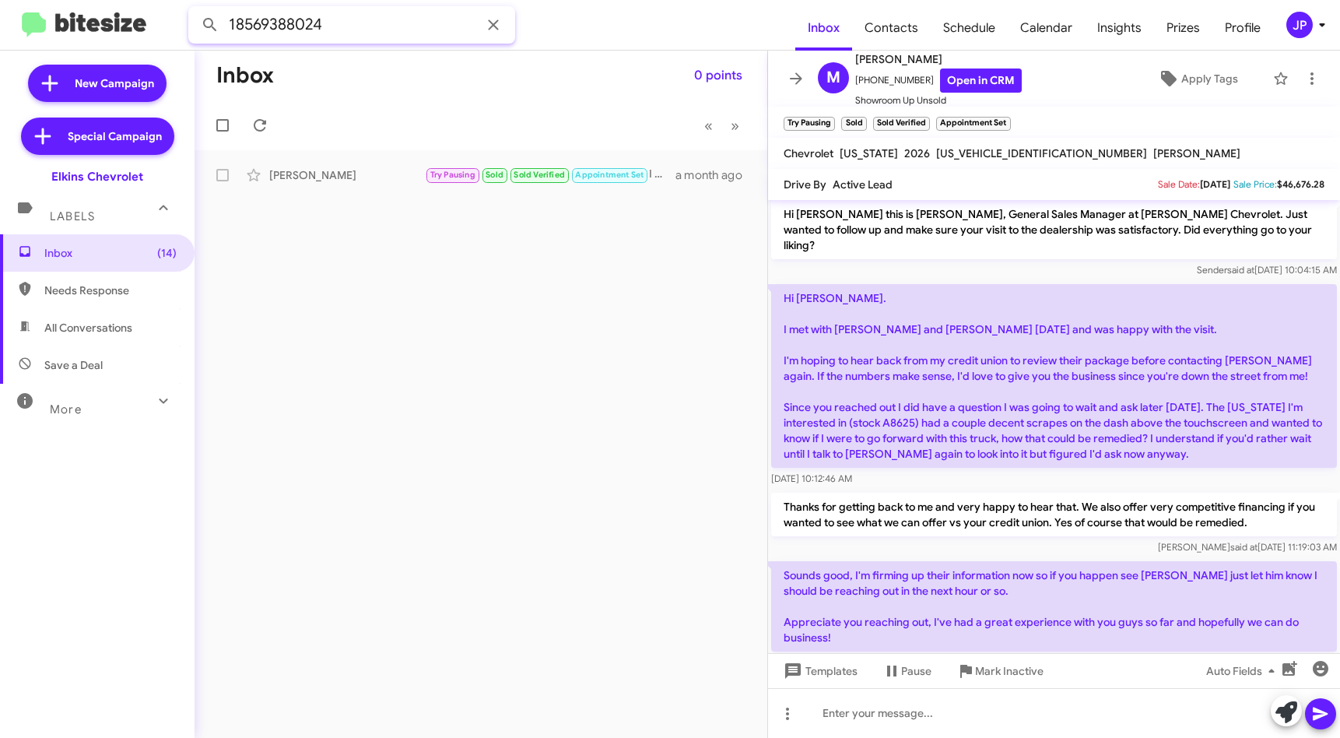
click at [371, 32] on input "18569388024" at bounding box center [351, 24] width 327 height 37
click at [370, 30] on input "18569388024" at bounding box center [351, 24] width 327 height 37
paste input "6096682419"
click at [195, 9] on button at bounding box center [210, 24] width 31 height 31
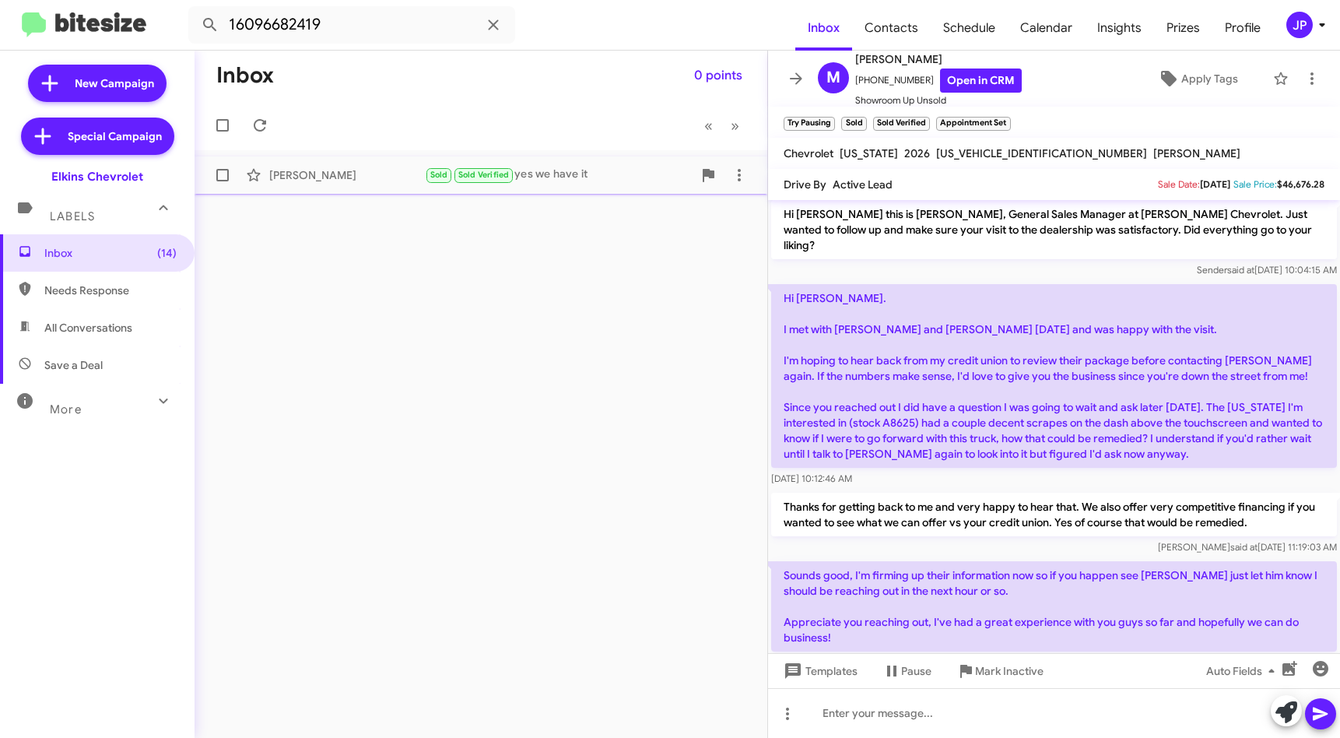
click at [356, 184] on div "[PERSON_NAME] Sold Sold Verified yes we have it [DATE]" at bounding box center [481, 175] width 548 height 31
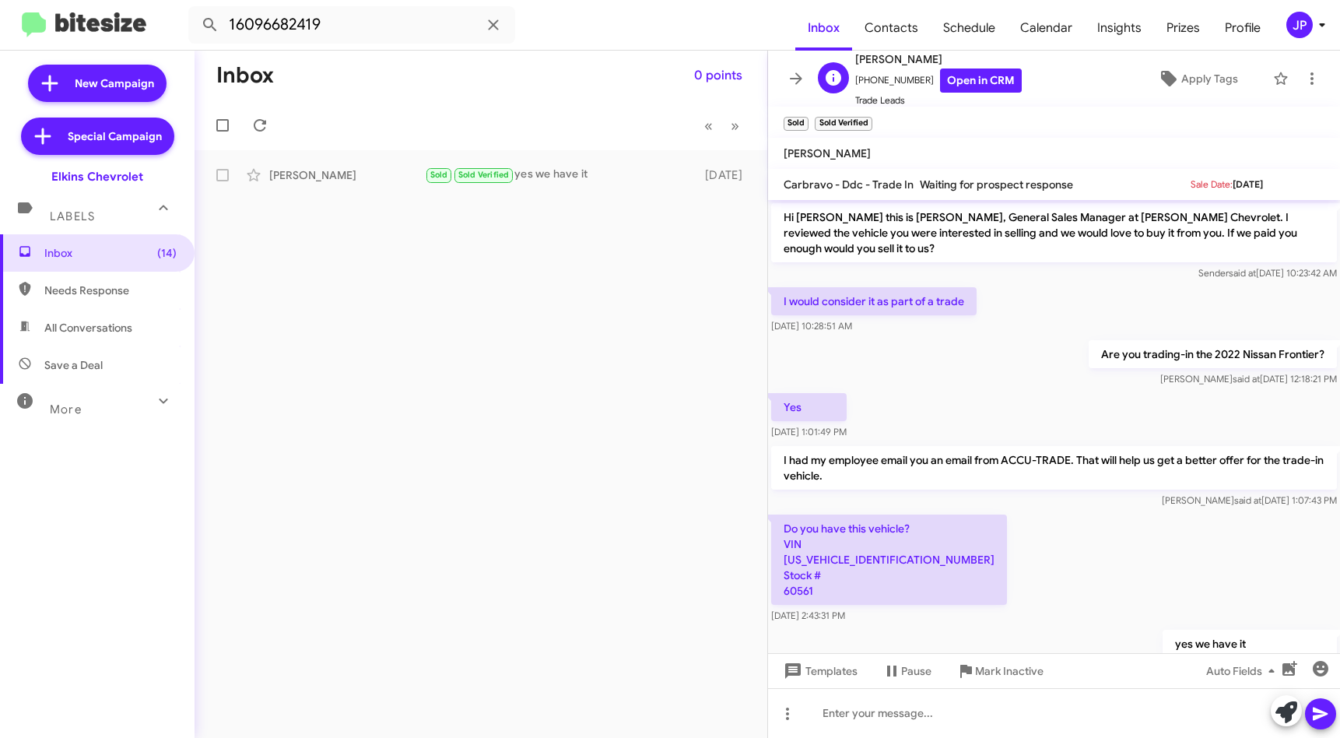
drag, startPoint x: 938, startPoint y: 56, endPoint x: 855, endPoint y: 60, distance: 83.3
click at [855, 60] on span "[PERSON_NAME]" at bounding box center [938, 59] width 167 height 19
copy span "[PERSON_NAME]"
click at [359, 27] on input "16096682419" at bounding box center [351, 24] width 327 height 37
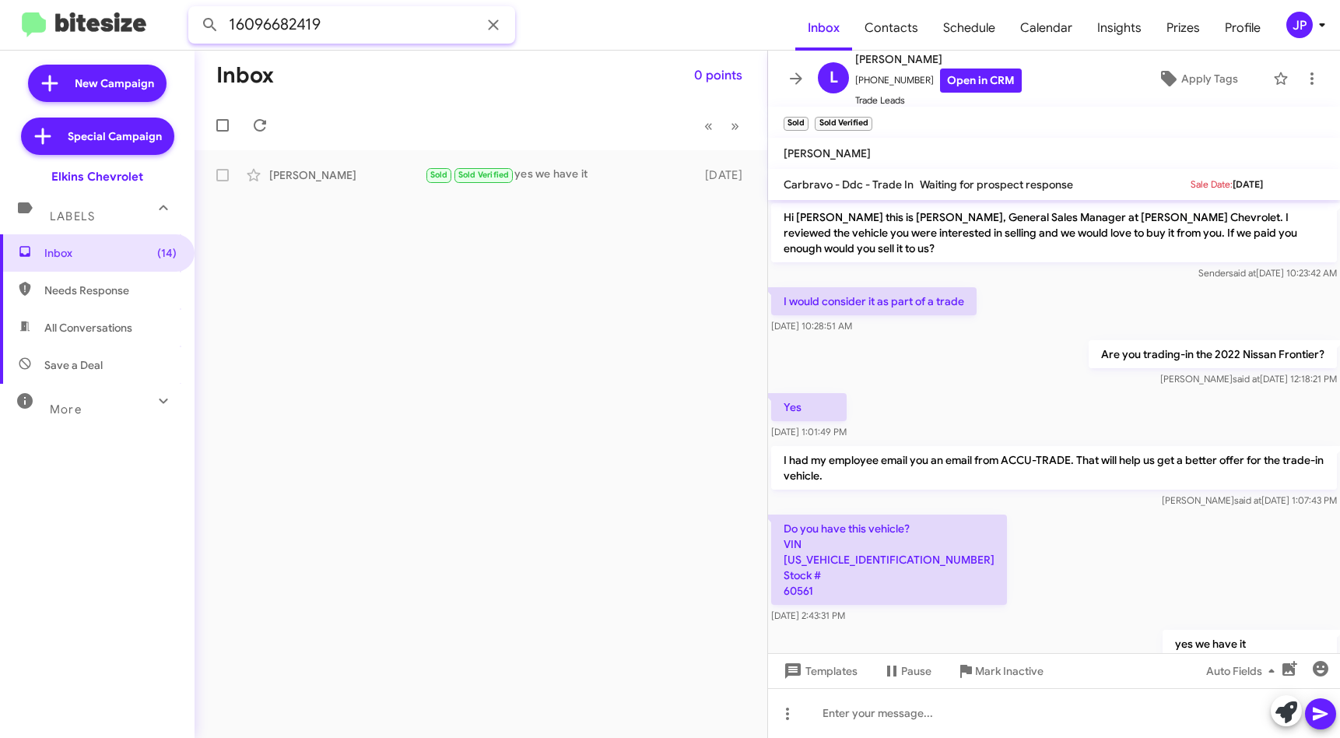
paste input "106206424"
click at [195, 9] on button at bounding box center [210, 24] width 31 height 31
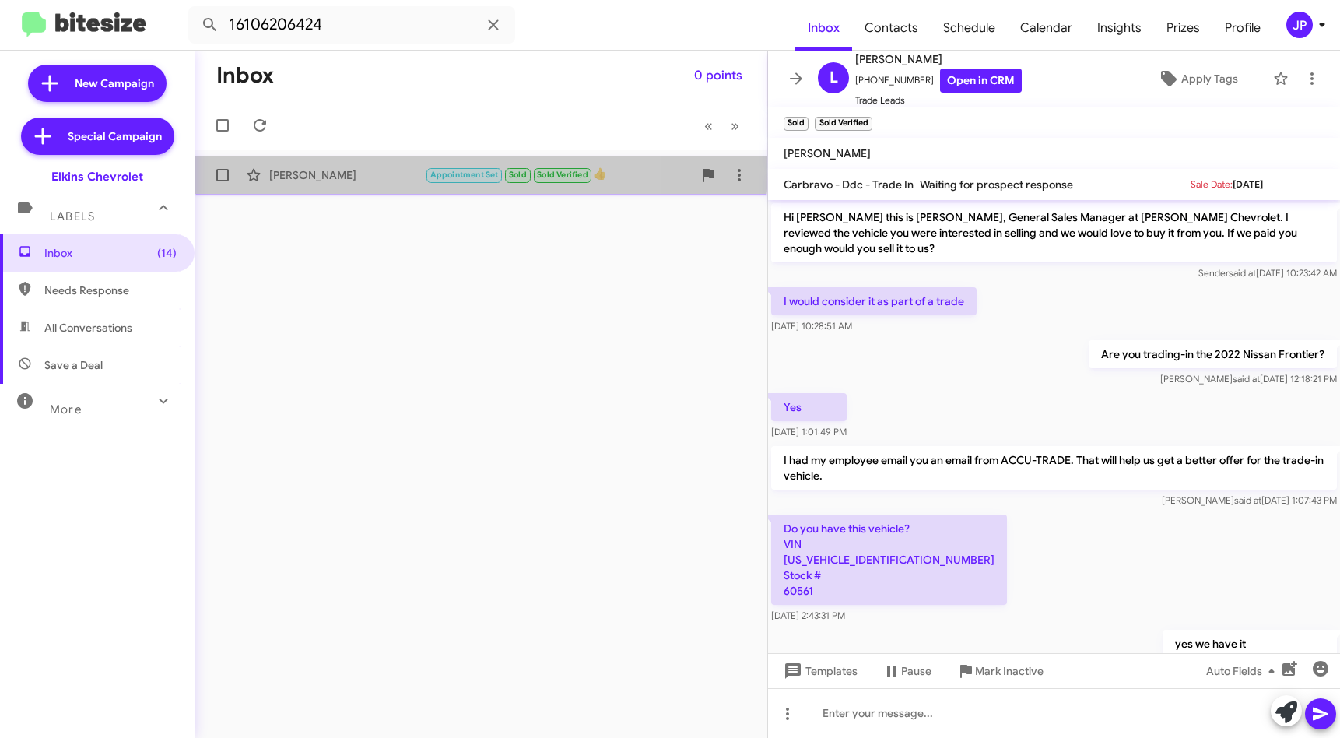
click at [319, 164] on div "[PERSON_NAME] Appointment Set Sold Sold Verified 👍 [DATE]" at bounding box center [481, 175] width 548 height 31
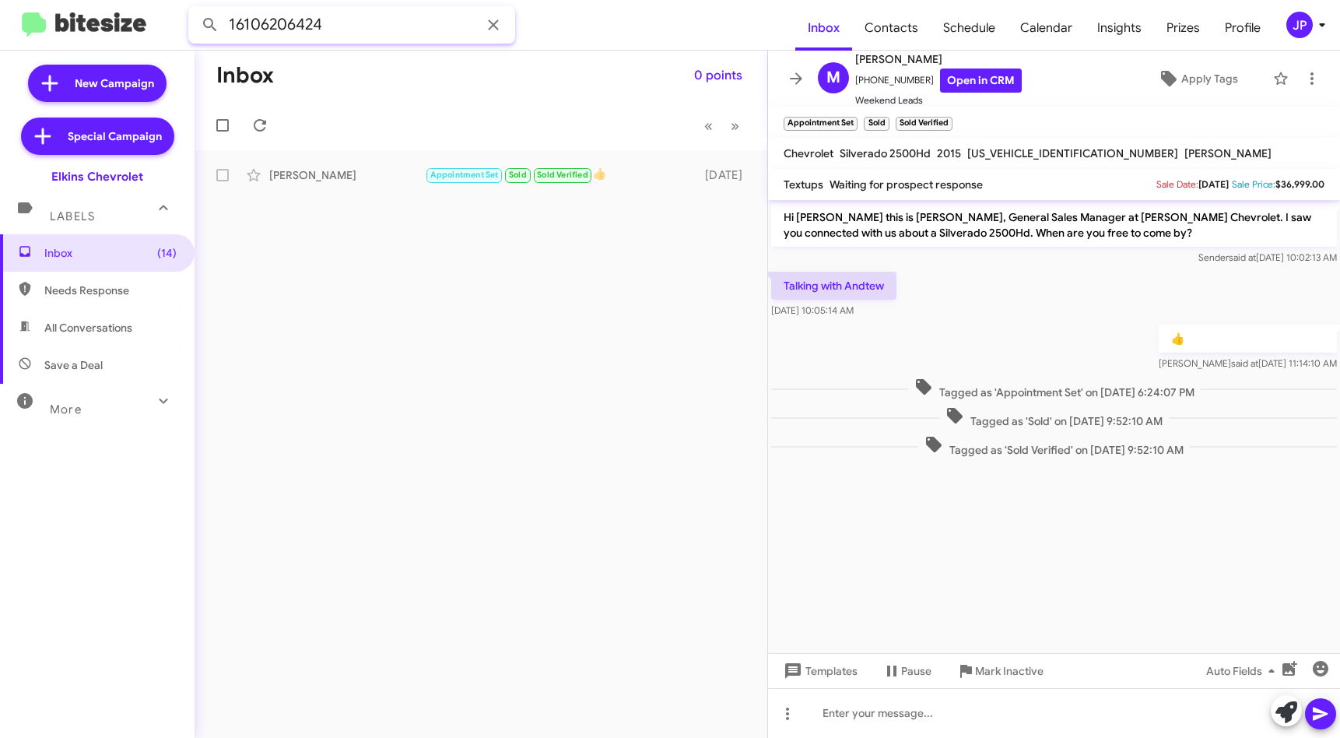
click at [376, 33] on input "16106206424" at bounding box center [351, 24] width 327 height 37
paste input "2158281731"
click at [195, 9] on button at bounding box center [210, 24] width 31 height 31
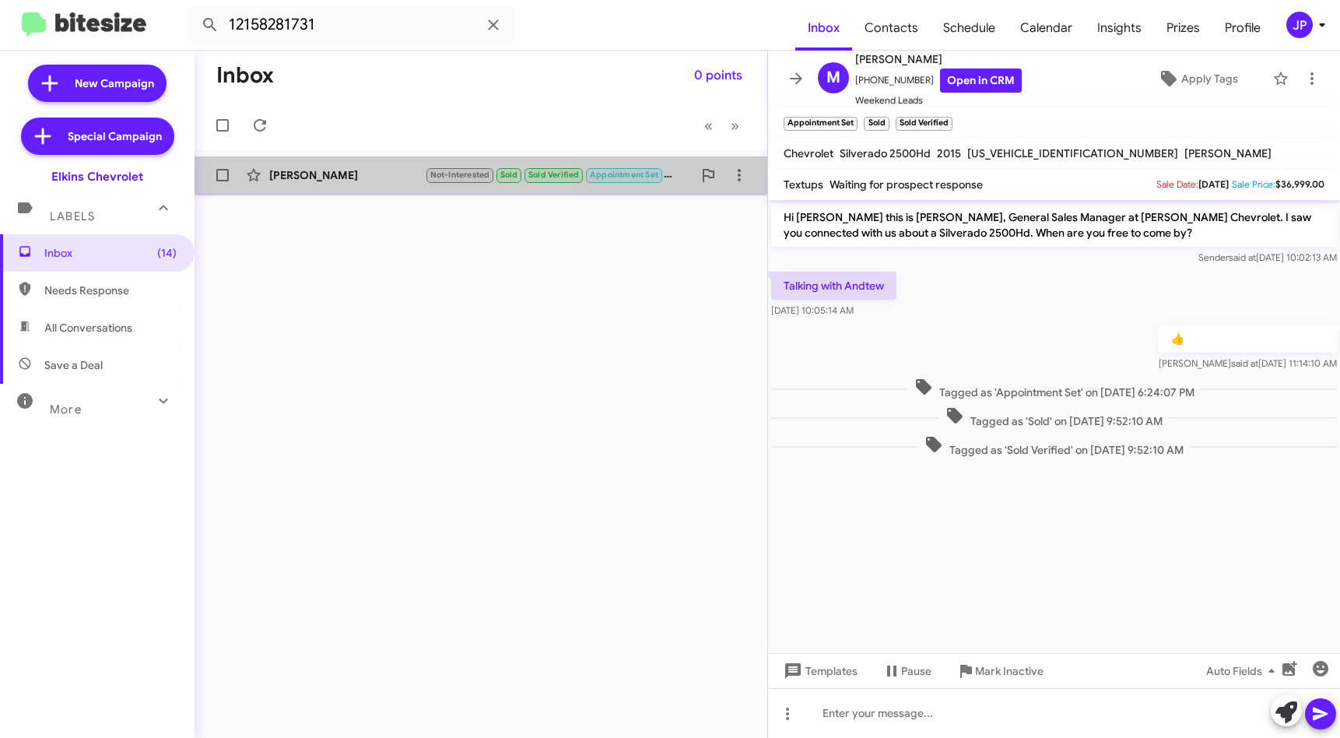
click at [375, 160] on div "[PERSON_NAME] Not-Interested Sold Sold Verified Appointment Set Schedule is pre…" at bounding box center [481, 175] width 548 height 31
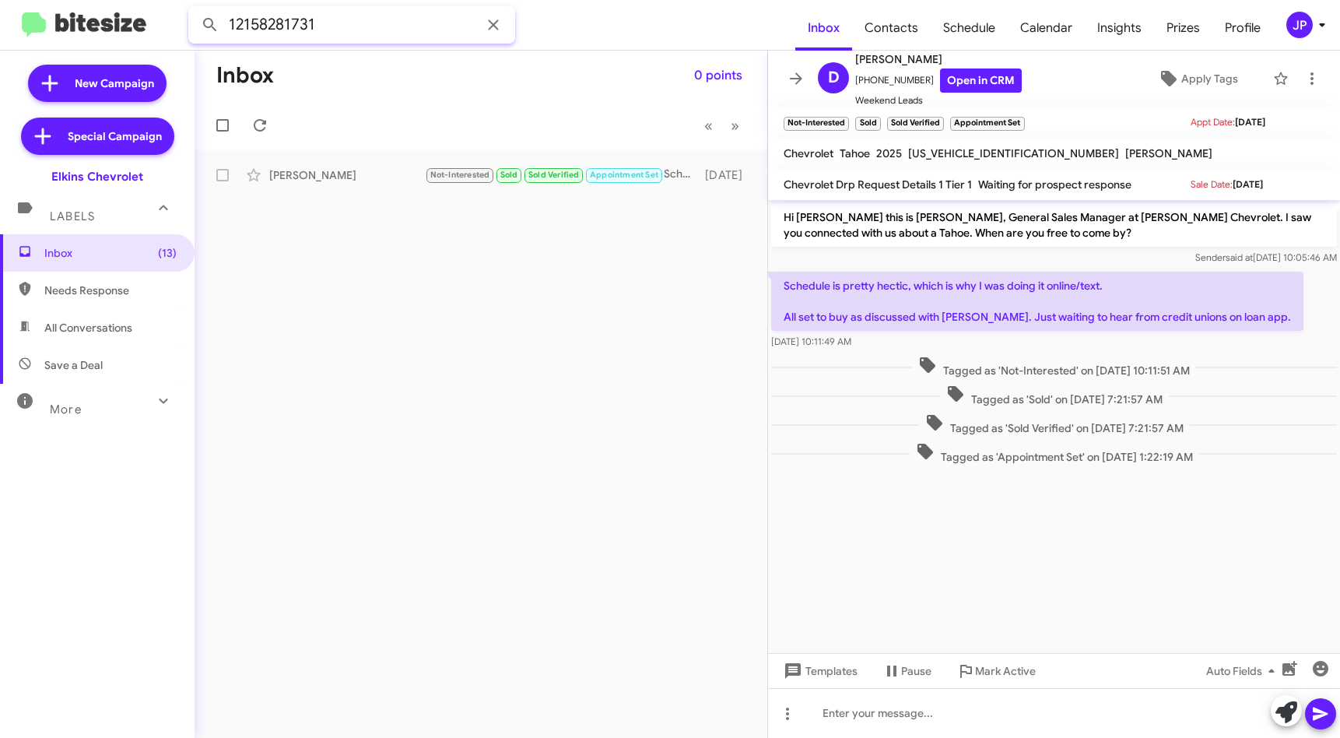
click at [368, 30] on input "12158281731" at bounding box center [351, 24] width 327 height 37
click at [368, 29] on input "12158281731" at bounding box center [351, 24] width 327 height 37
paste input "8562616262"
click at [195, 9] on button at bounding box center [210, 24] width 31 height 31
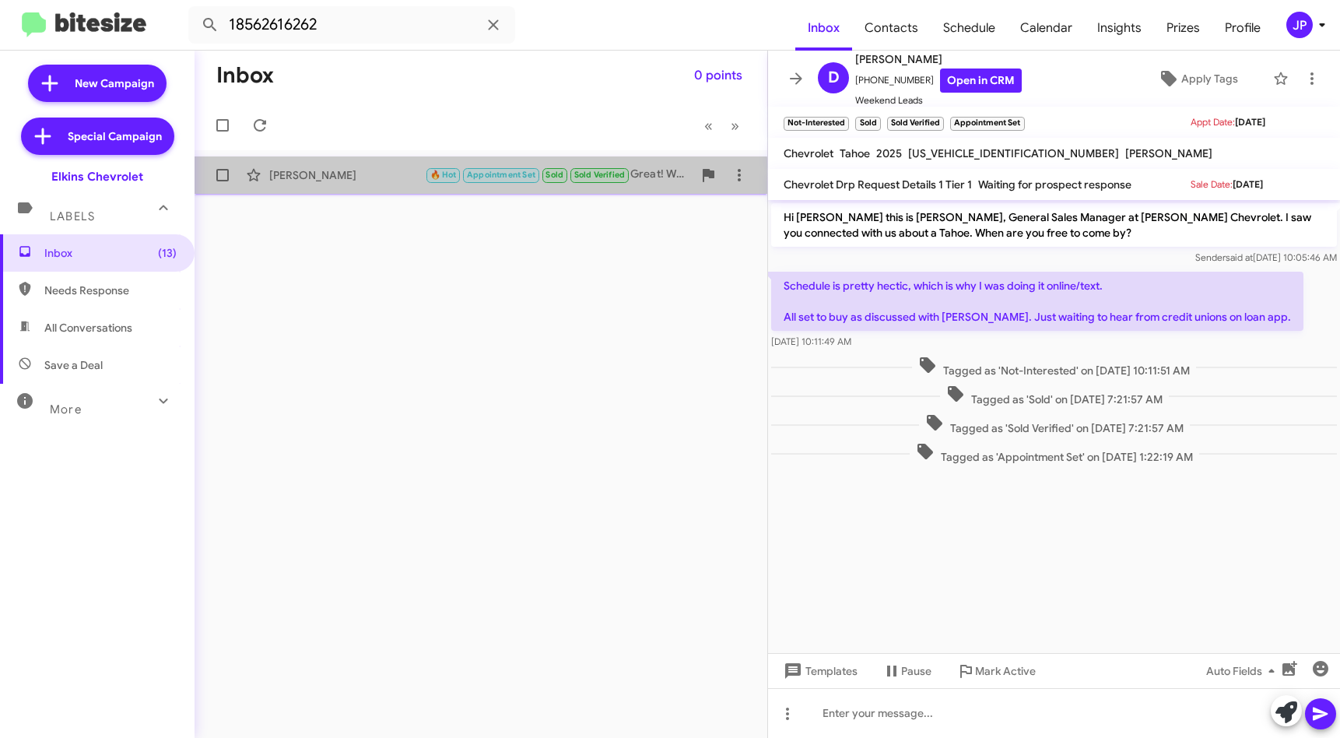
click at [367, 183] on div "[PERSON_NAME] 🔥 Hot Appointment Set Sold Sold Verified Great! What time works f…" at bounding box center [481, 175] width 548 height 31
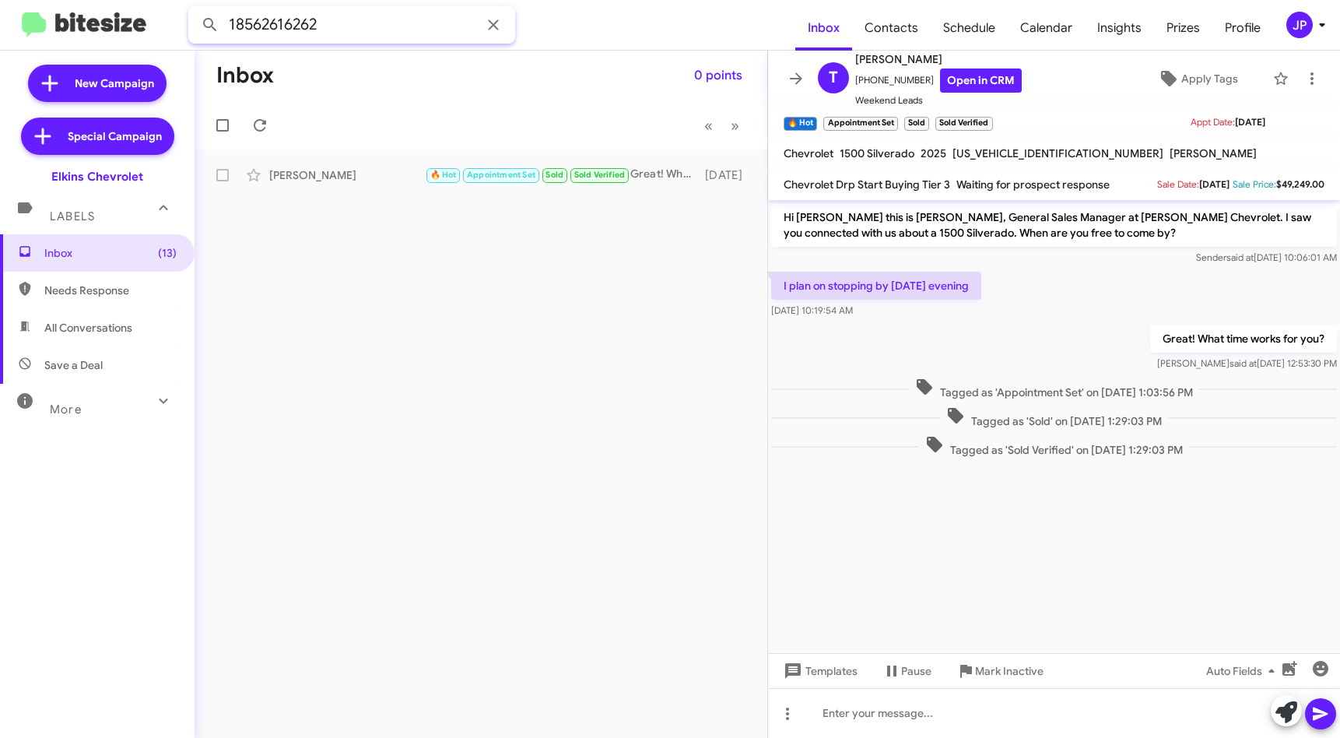
click at [286, 28] on input "18562616262" at bounding box center [351, 24] width 327 height 37
paste input "7249683048"
click at [195, 9] on button at bounding box center [210, 24] width 31 height 31
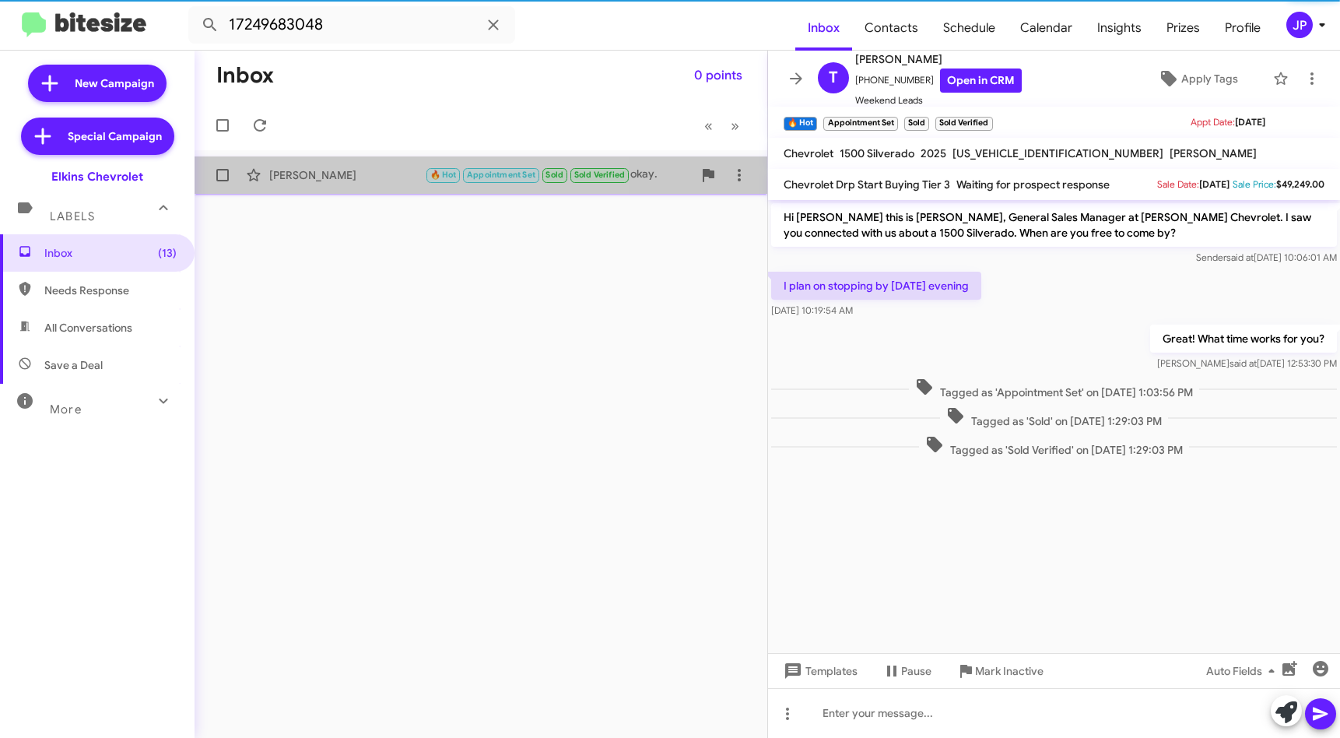
click at [303, 174] on div "[PERSON_NAME]" at bounding box center [347, 175] width 156 height 16
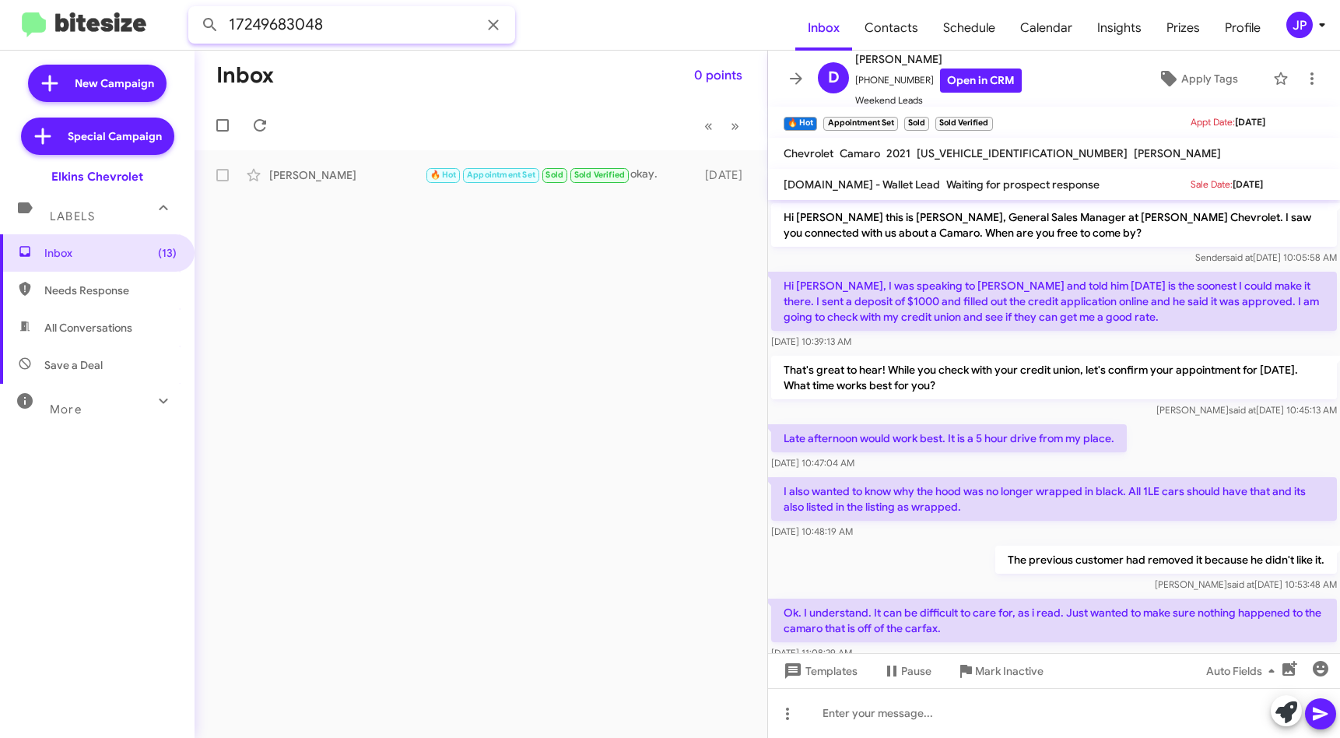
click at [372, 19] on input "17249683048" at bounding box center [351, 24] width 327 height 37
paste input "3473099439"
click at [195, 9] on button at bounding box center [210, 24] width 31 height 31
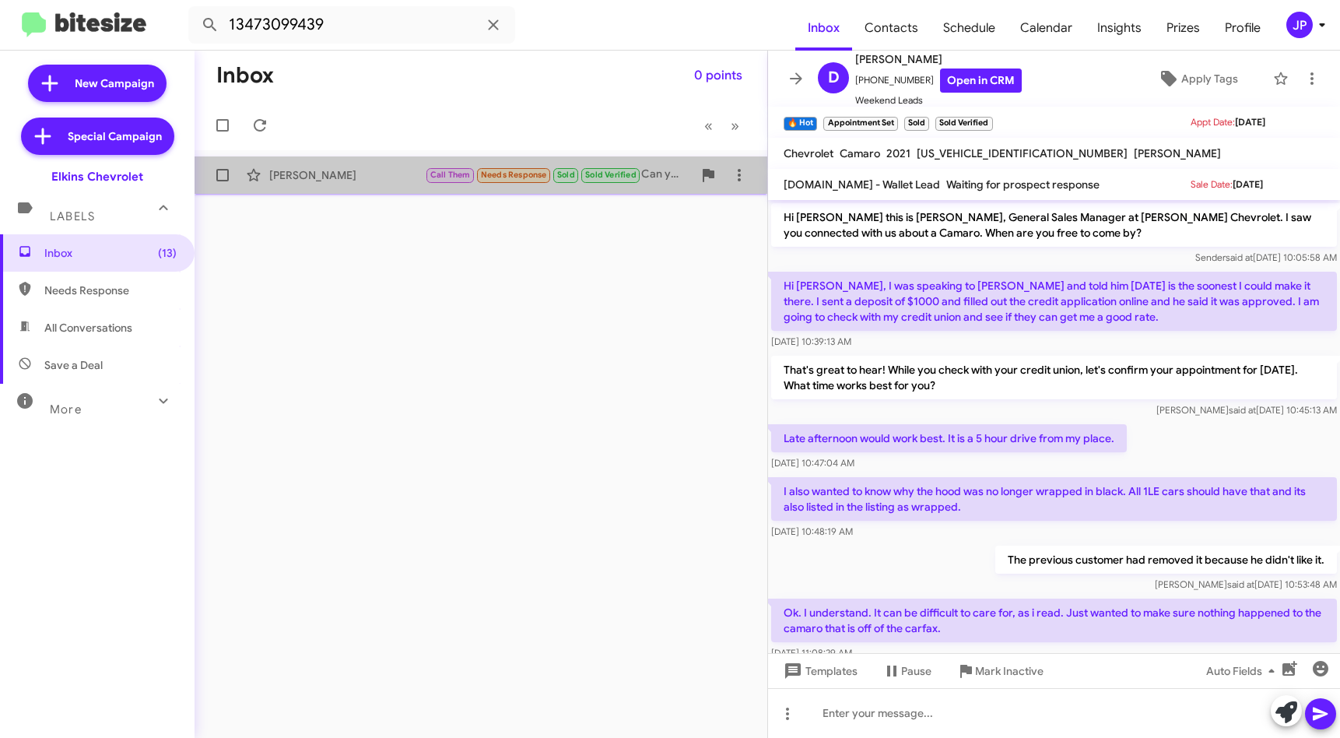
click at [372, 169] on div "[PERSON_NAME]" at bounding box center [347, 175] width 156 height 16
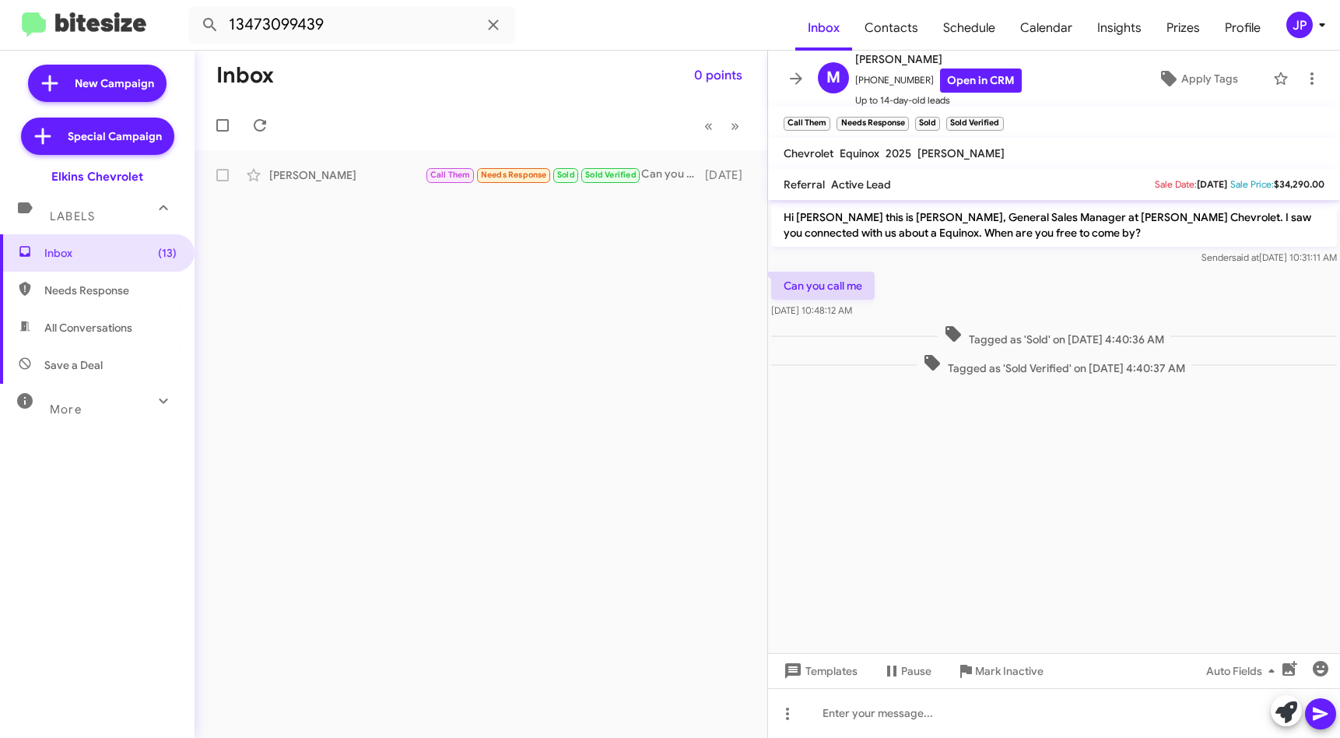
click at [1155, 526] on cdk-virtual-scroll-viewport "Hi [PERSON_NAME] this is [PERSON_NAME], General Sales Manager at [PERSON_NAME] …" at bounding box center [1054, 426] width 572 height 453
click at [363, 35] on input "13473099439" at bounding box center [351, 24] width 327 height 37
paste input "6095588311"
click at [195, 9] on button at bounding box center [210, 24] width 31 height 31
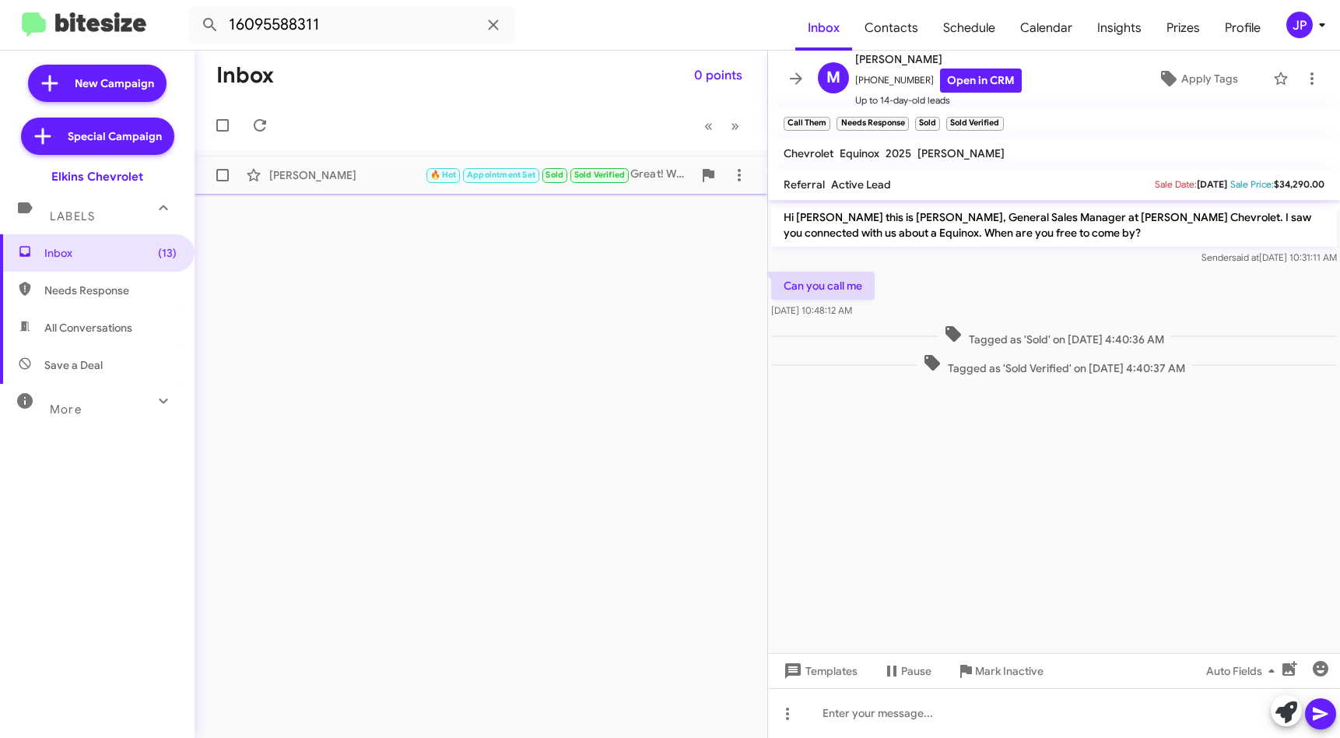
click at [365, 188] on div "[PERSON_NAME] 🔥 Hot Appointment Set Sold Sold Verified Great! What day/time wor…" at bounding box center [481, 175] width 548 height 31
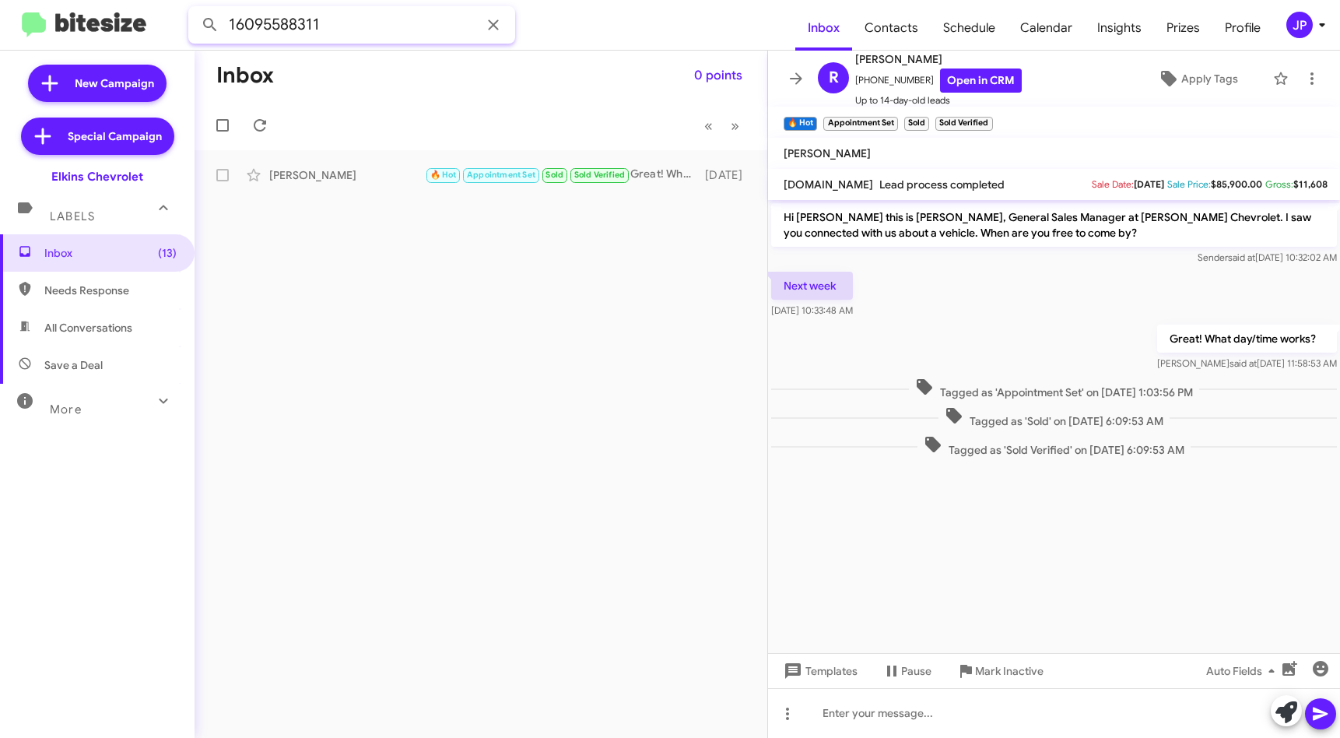
click at [385, 16] on input "16095588311" at bounding box center [351, 24] width 327 height 37
paste input "973941538"
type input "19739415381"
click at [195, 9] on button at bounding box center [210, 24] width 31 height 31
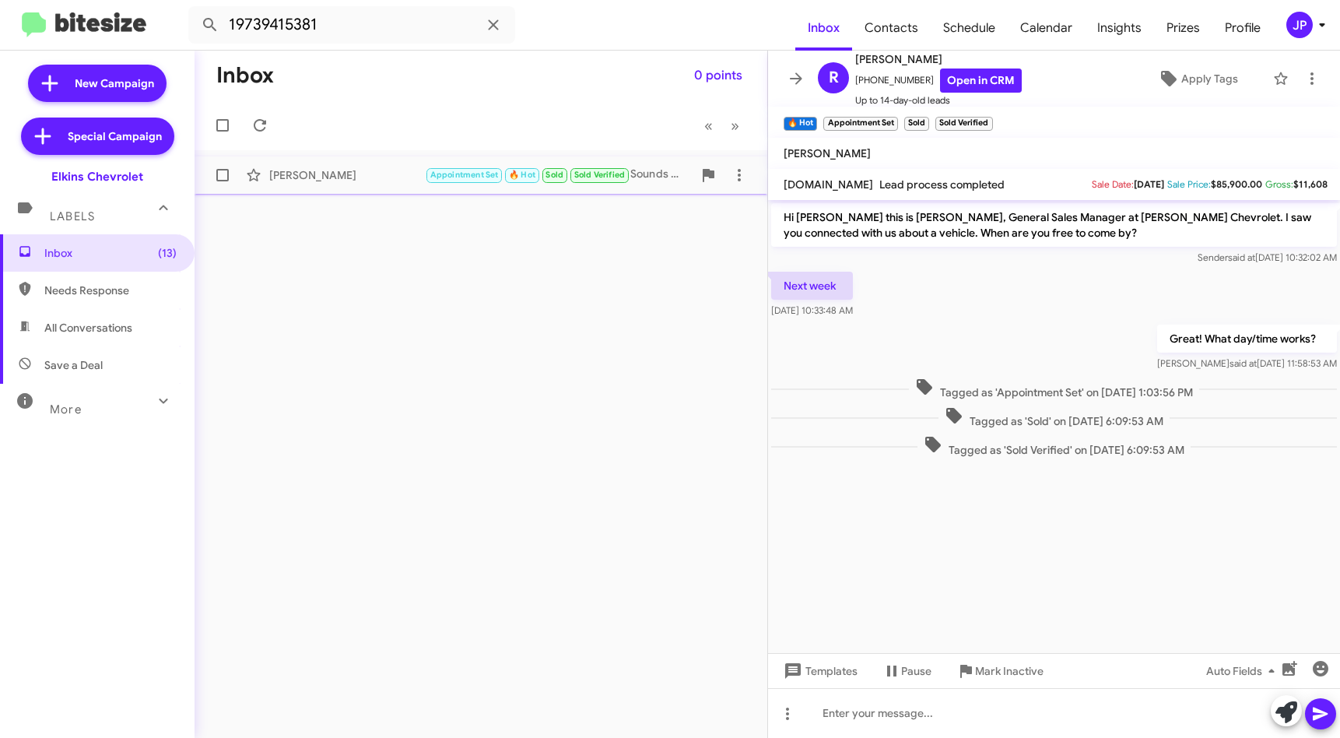
click at [342, 187] on div "[PERSON_NAME] Appointment Set 🔥 Hot Sold Sold Verified Sounds great, I'll mark …" at bounding box center [481, 175] width 548 height 31
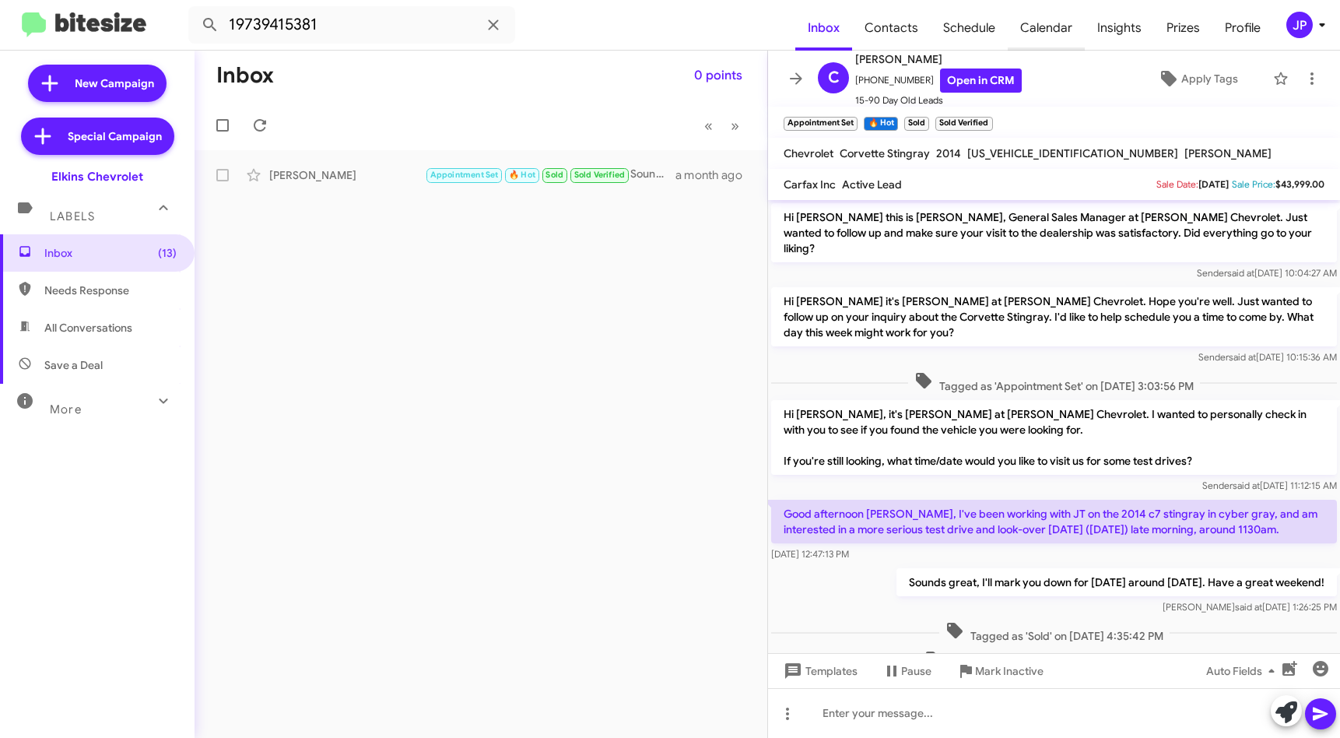
click at [1058, 31] on span "Calendar" at bounding box center [1046, 27] width 77 height 45
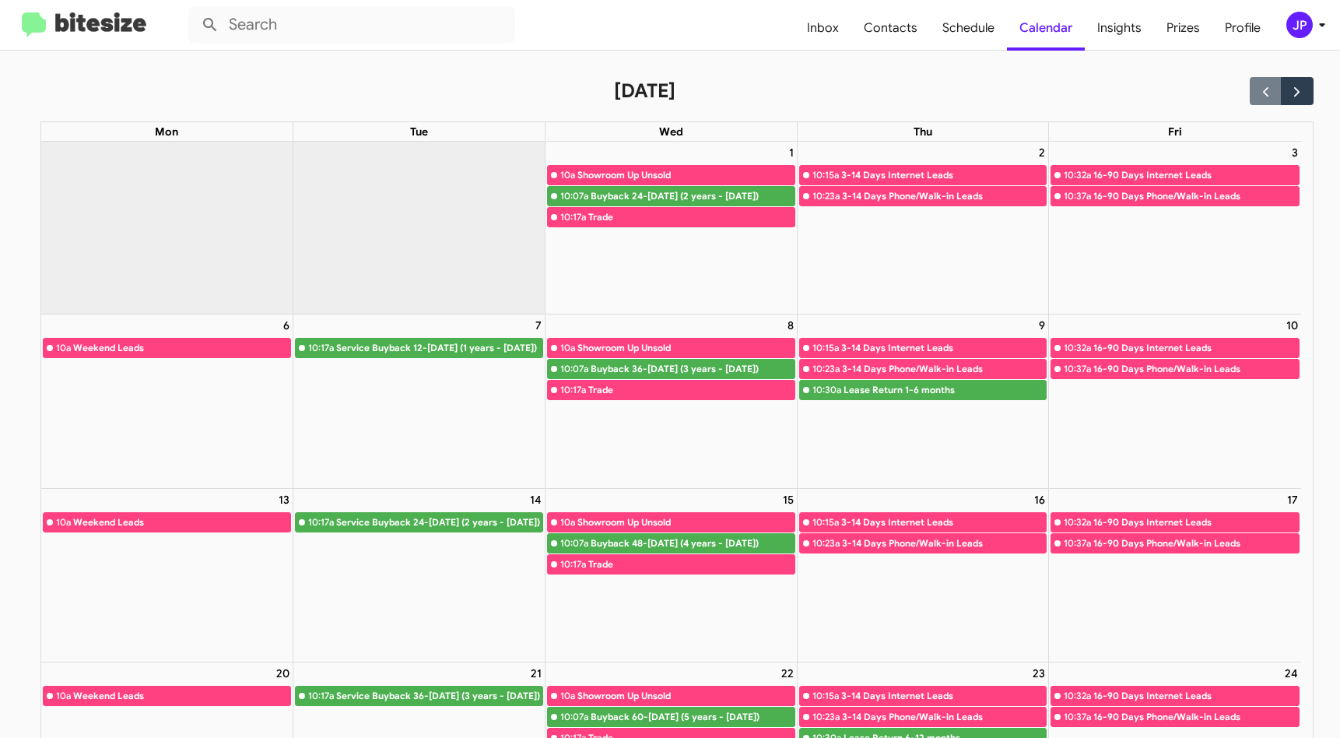
click at [77, 28] on img at bounding box center [84, 25] width 124 height 26
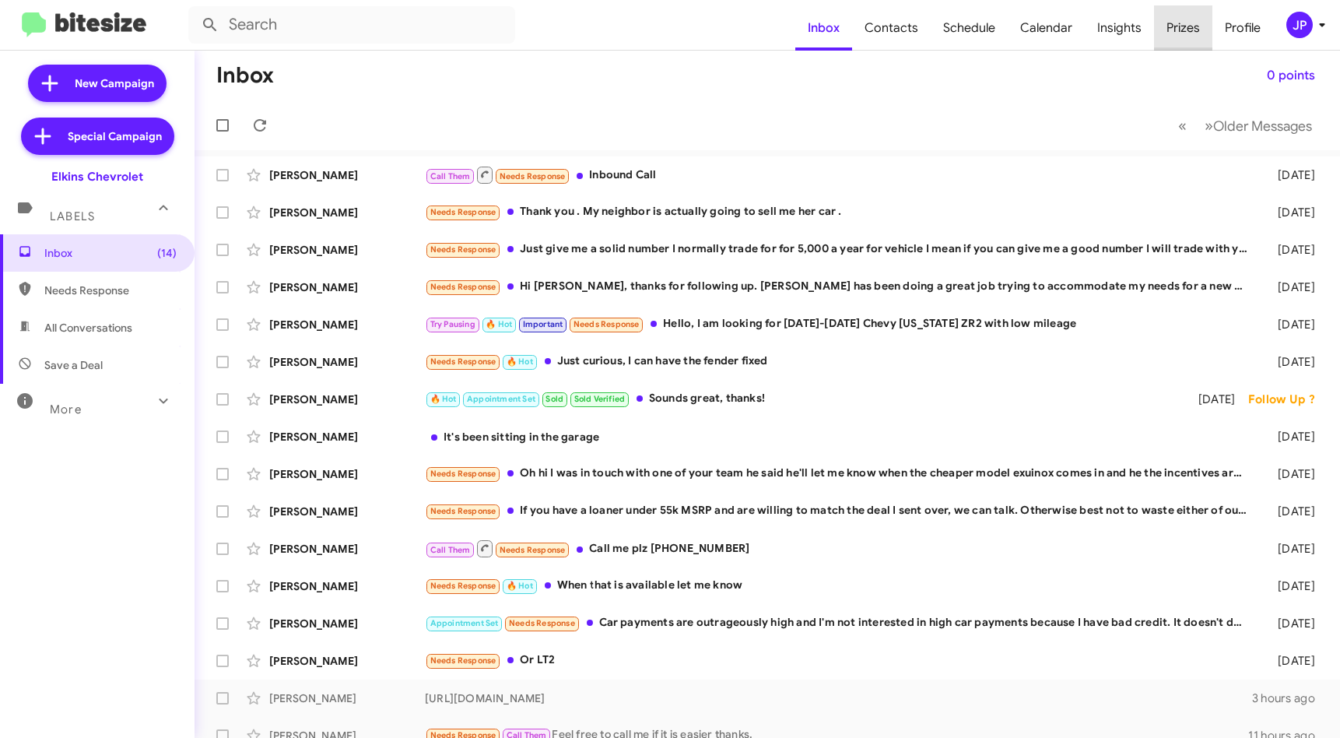
click at [1173, 24] on span "Prizes" at bounding box center [1183, 27] width 58 height 45
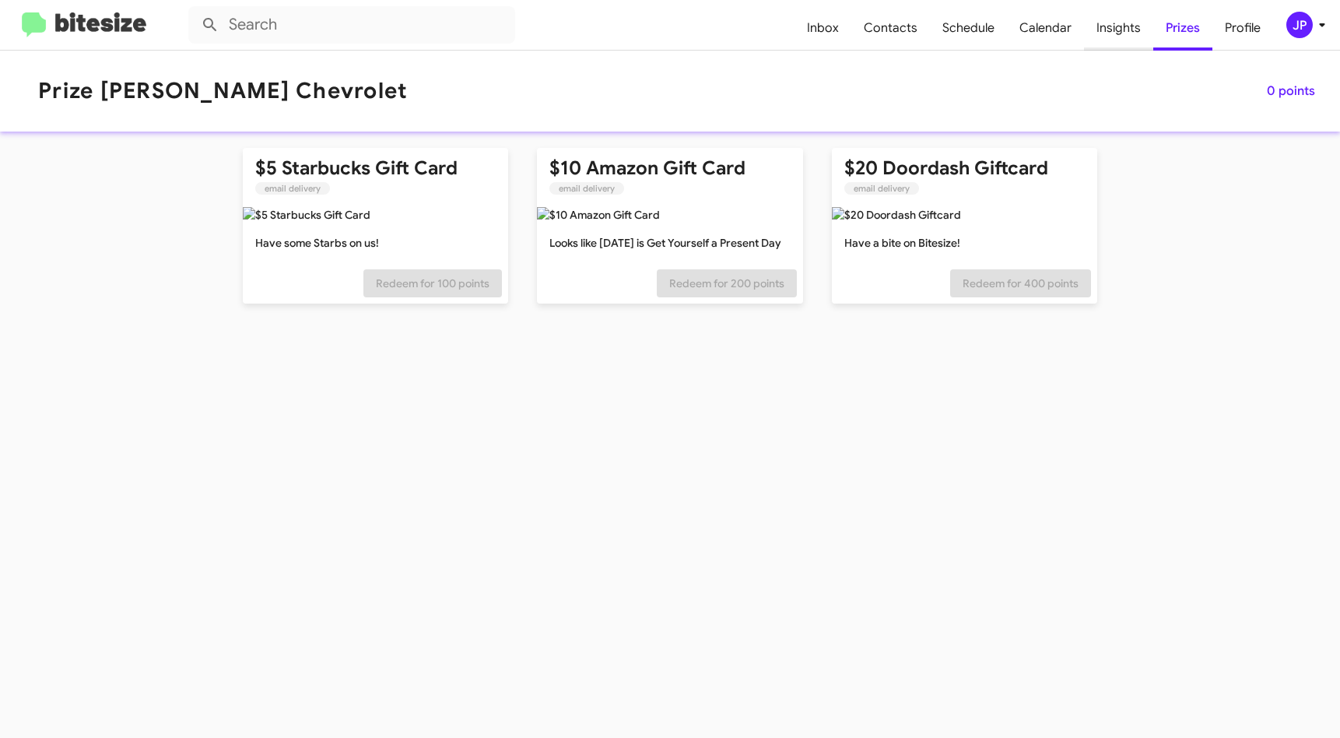
click at [1127, 23] on span "Insights" at bounding box center [1118, 27] width 69 height 45
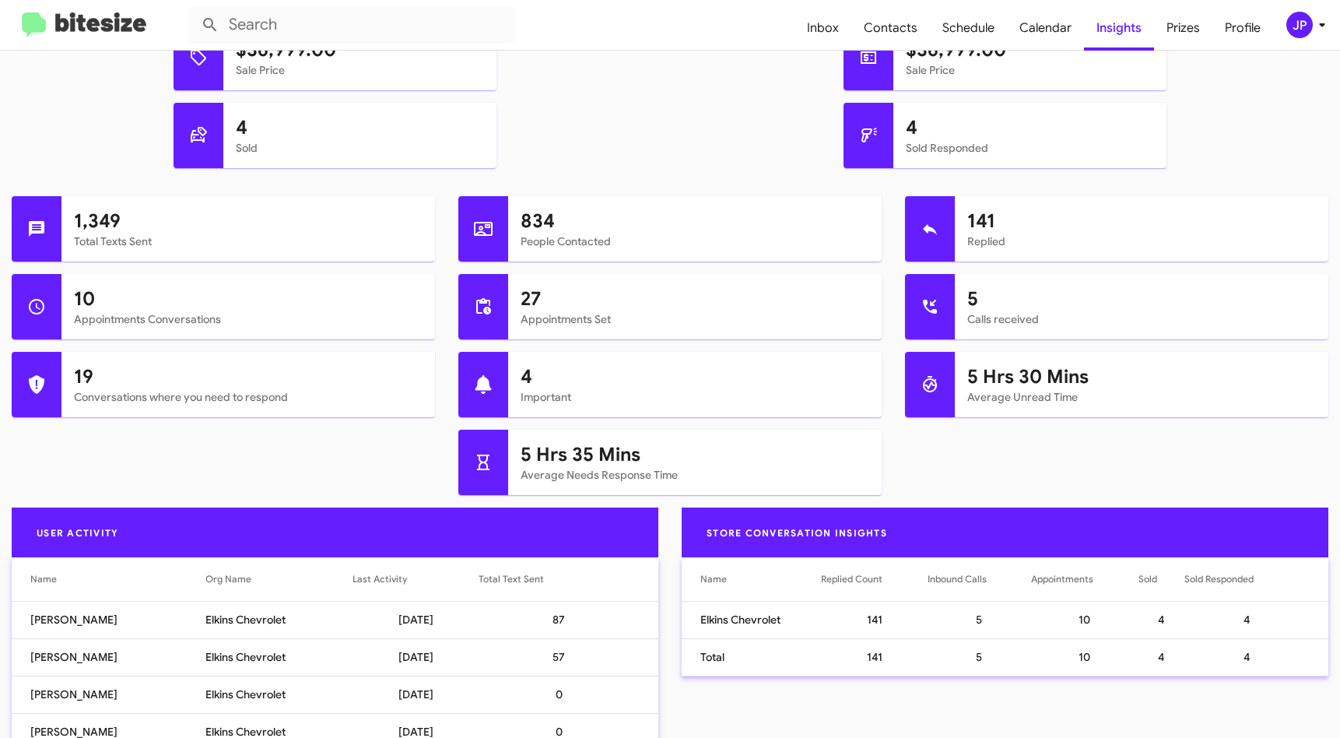
scroll to position [450, 0]
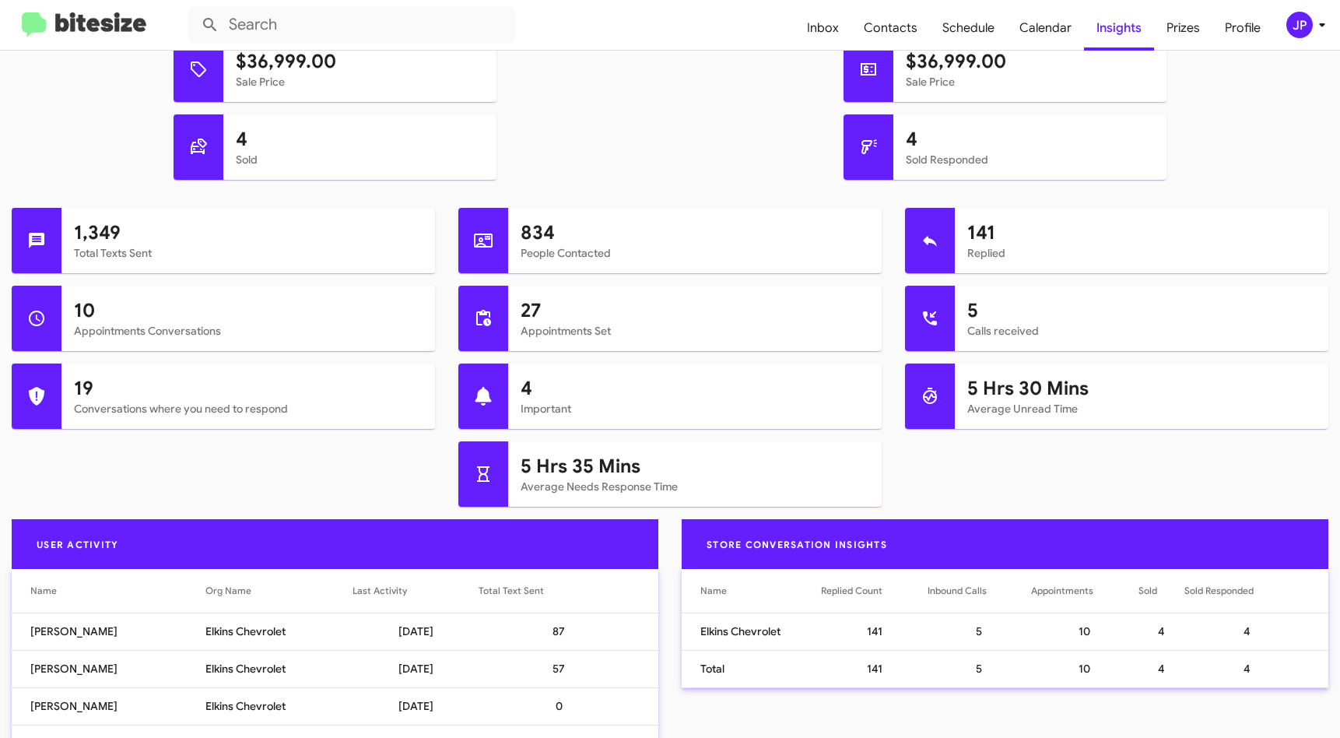
click at [1292, 23] on div "JP" at bounding box center [1299, 25] width 26 height 26
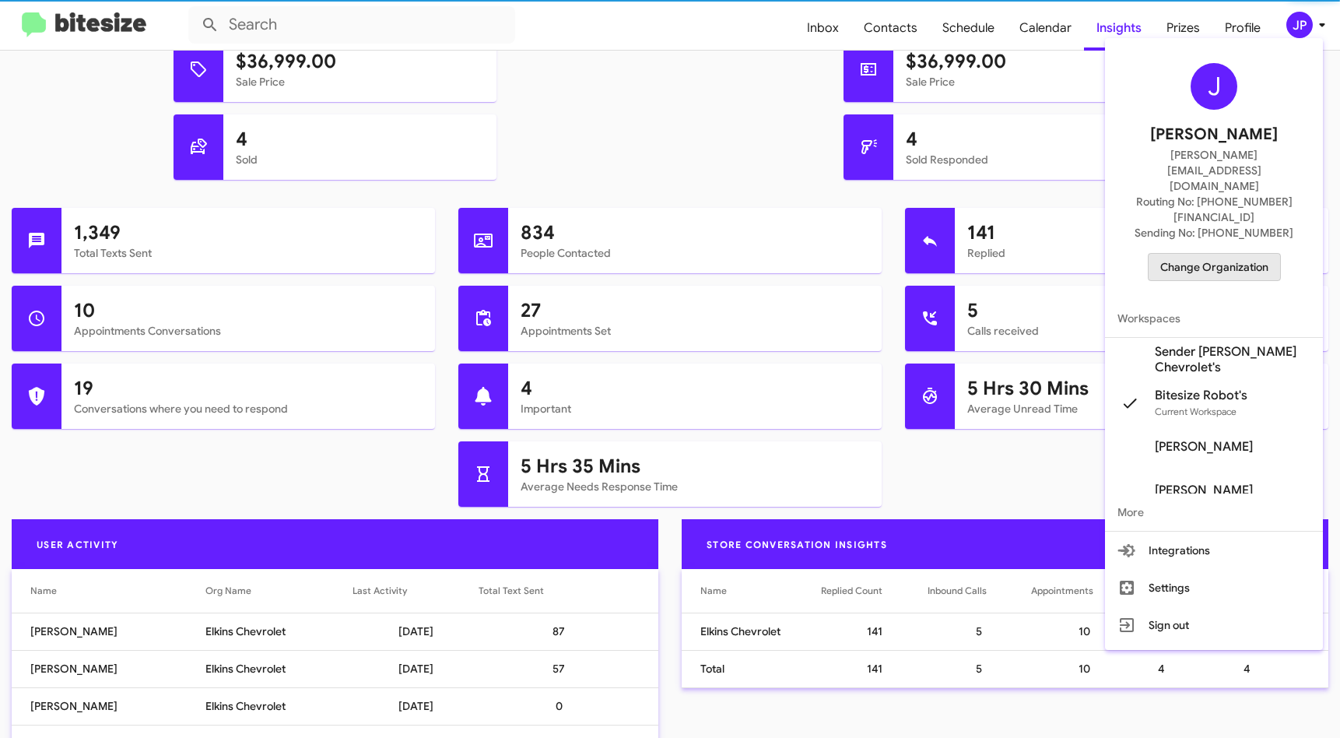
click at [1253, 254] on span "Change Organization" at bounding box center [1214, 267] width 108 height 26
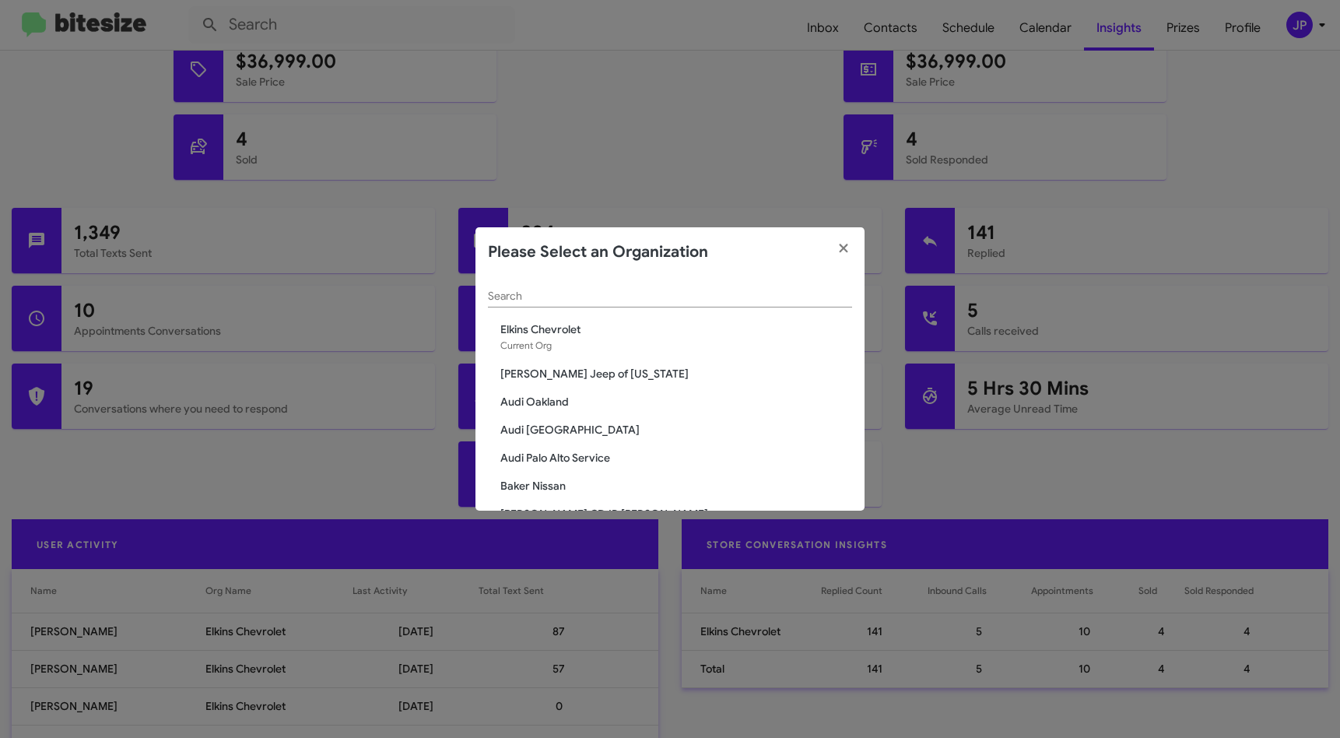
click at [678, 286] on div "Search" at bounding box center [670, 292] width 364 height 30
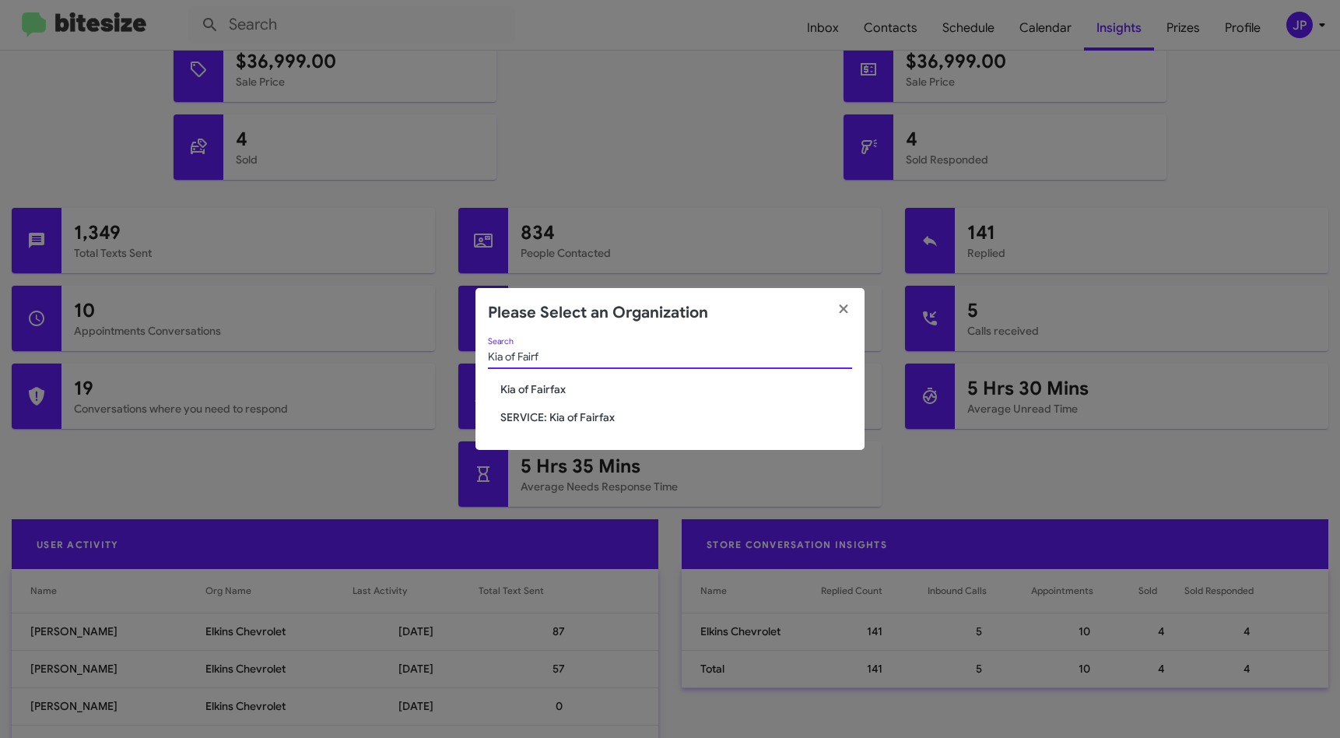
type input "Kia of Fairf"
click at [559, 387] on span "Kia of Fairfax" at bounding box center [676, 389] width 352 height 16
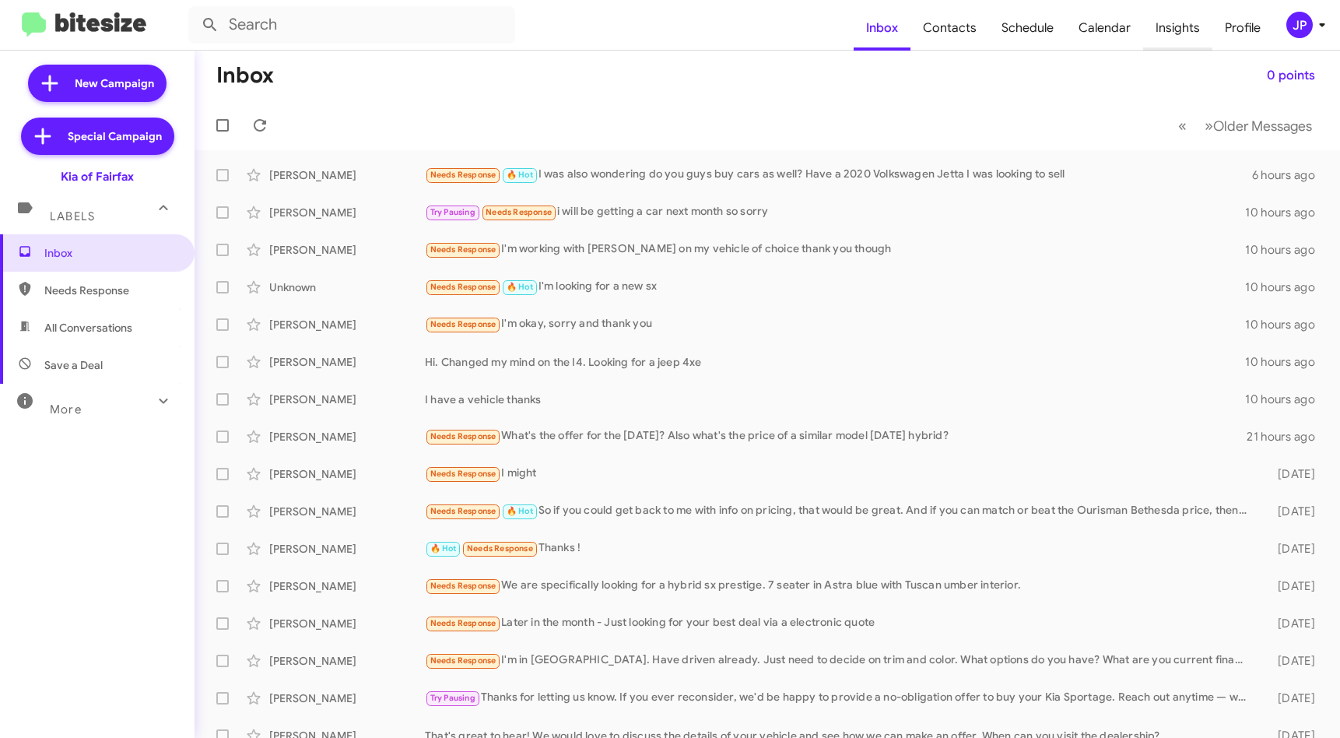
click at [1157, 20] on span "Insights" at bounding box center [1177, 27] width 69 height 45
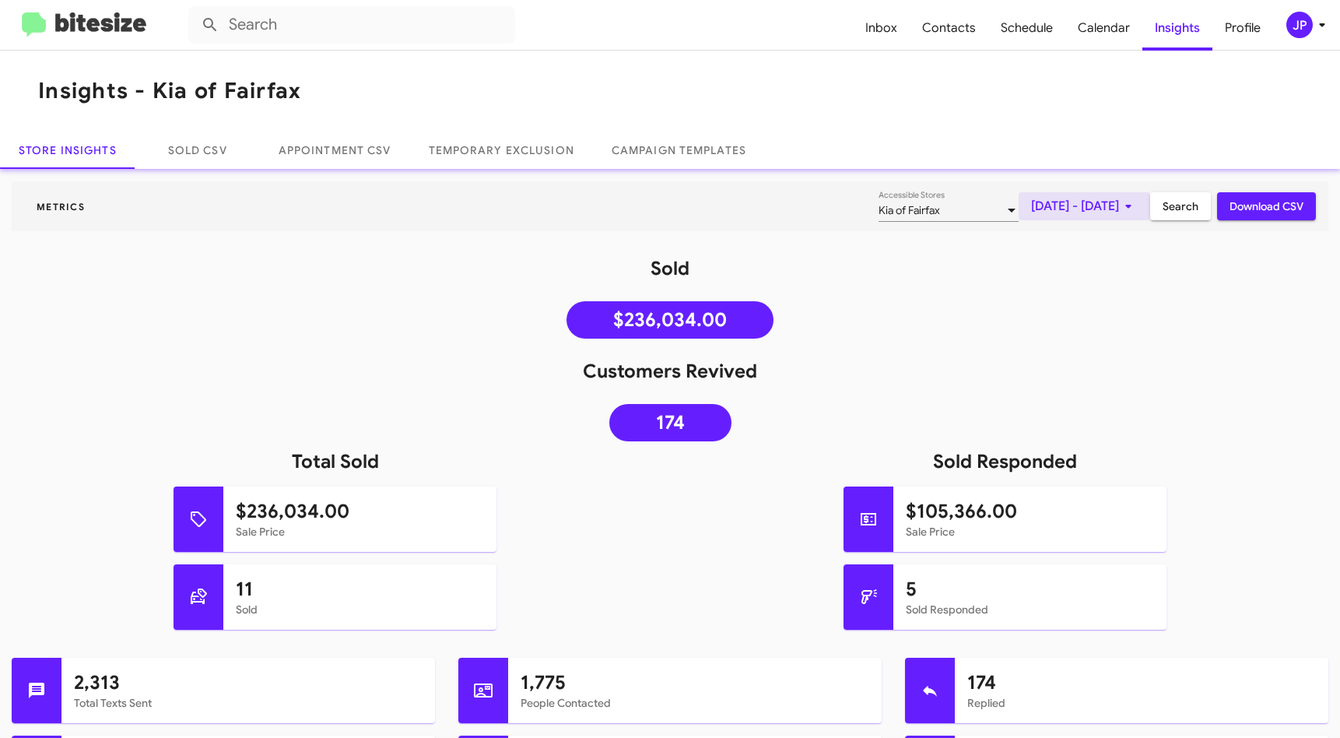
click at [1019, 204] on button "[DATE] - [DATE]" at bounding box center [1085, 206] width 132 height 28
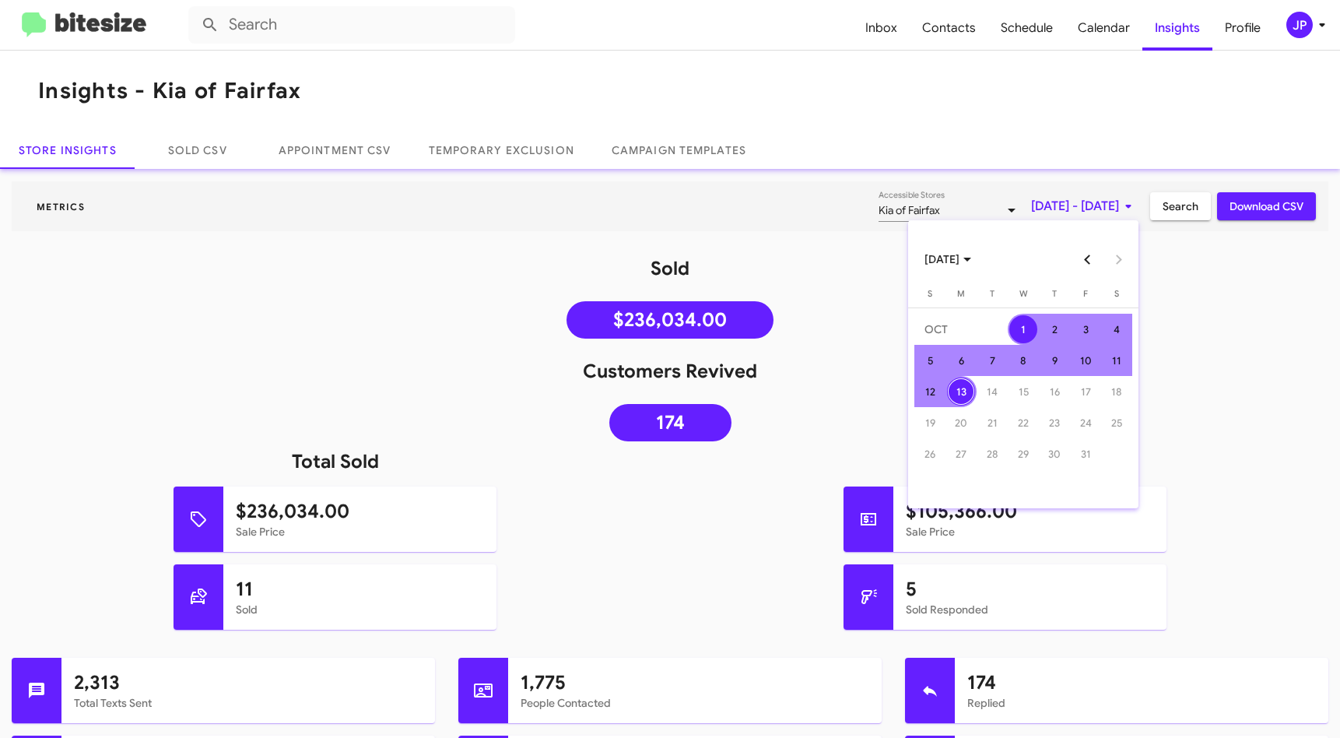
click at [1085, 257] on button "Previous month" at bounding box center [1087, 259] width 31 height 31
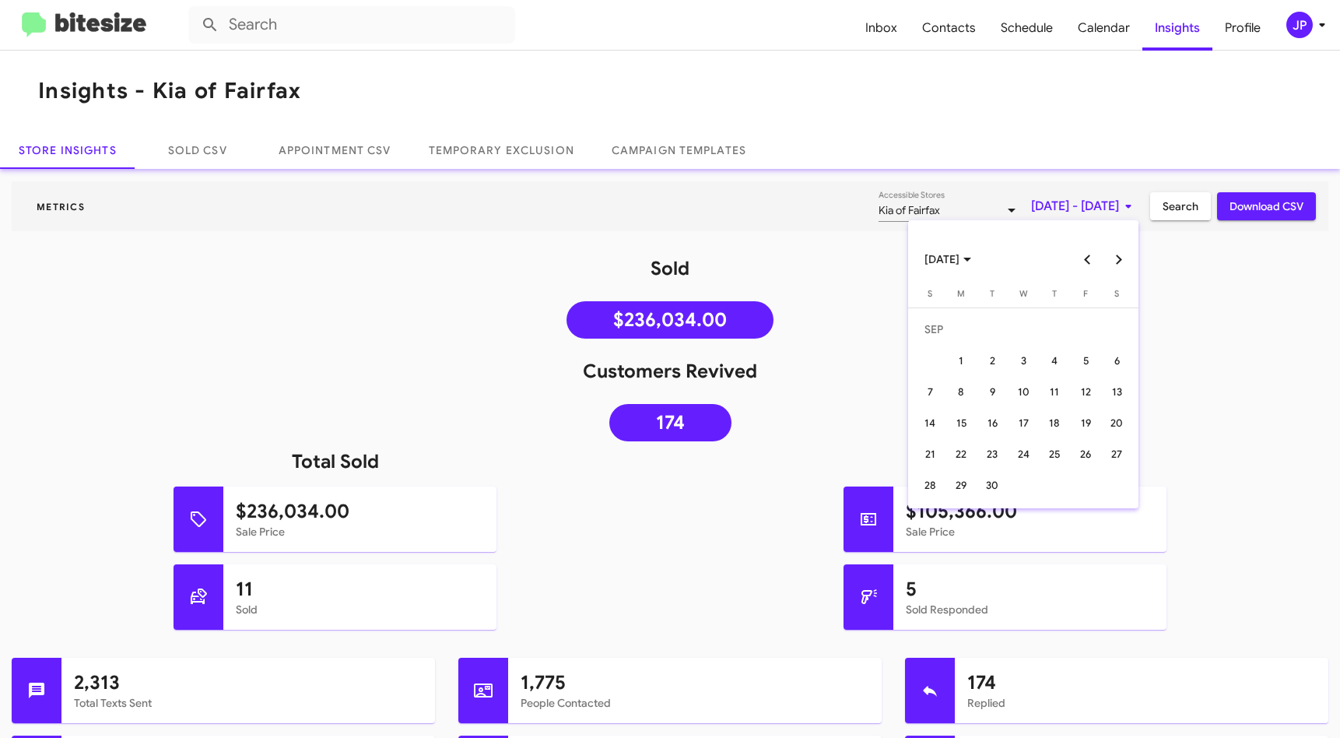
click at [1099, 254] on button "Previous month" at bounding box center [1087, 259] width 31 height 31
click at [1095, 256] on button "Previous month" at bounding box center [1087, 259] width 31 height 31
click at [939, 421] on div "13" at bounding box center [930, 423] width 28 height 28
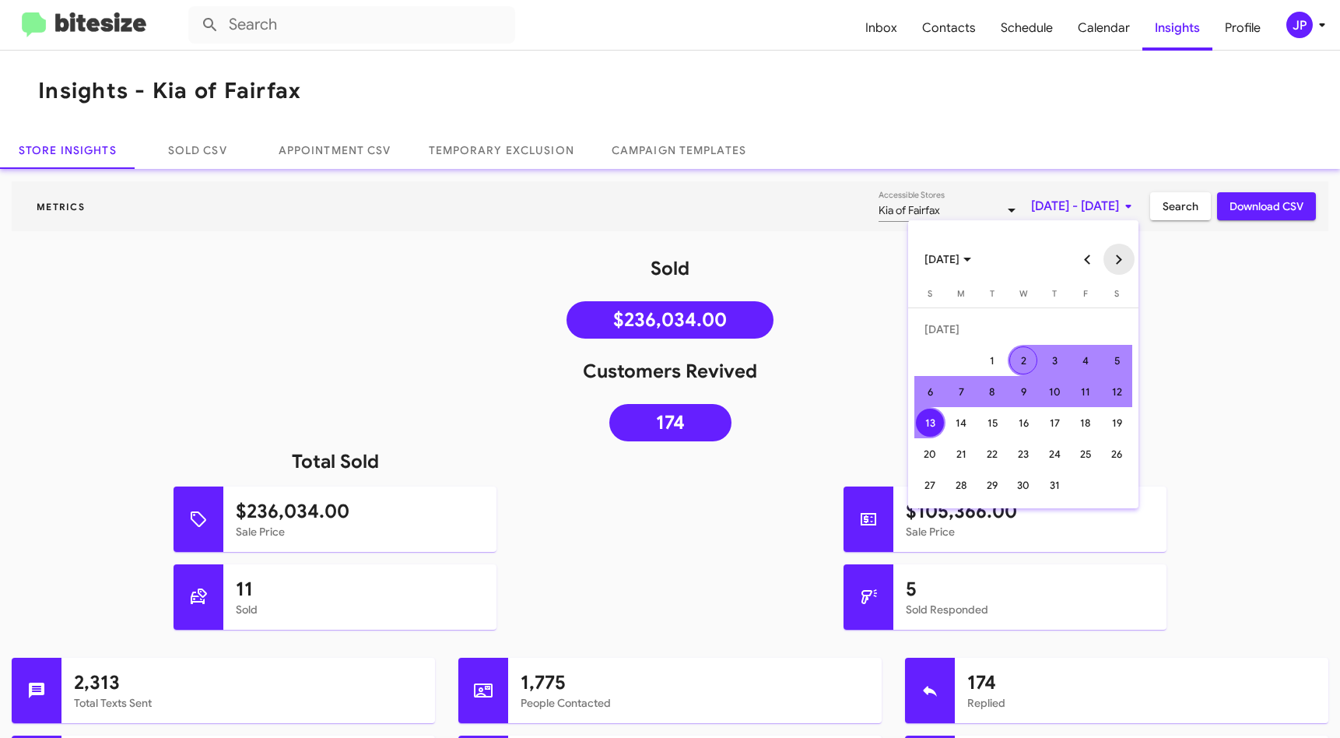
click at [1118, 263] on button "Next month" at bounding box center [1118, 259] width 31 height 31
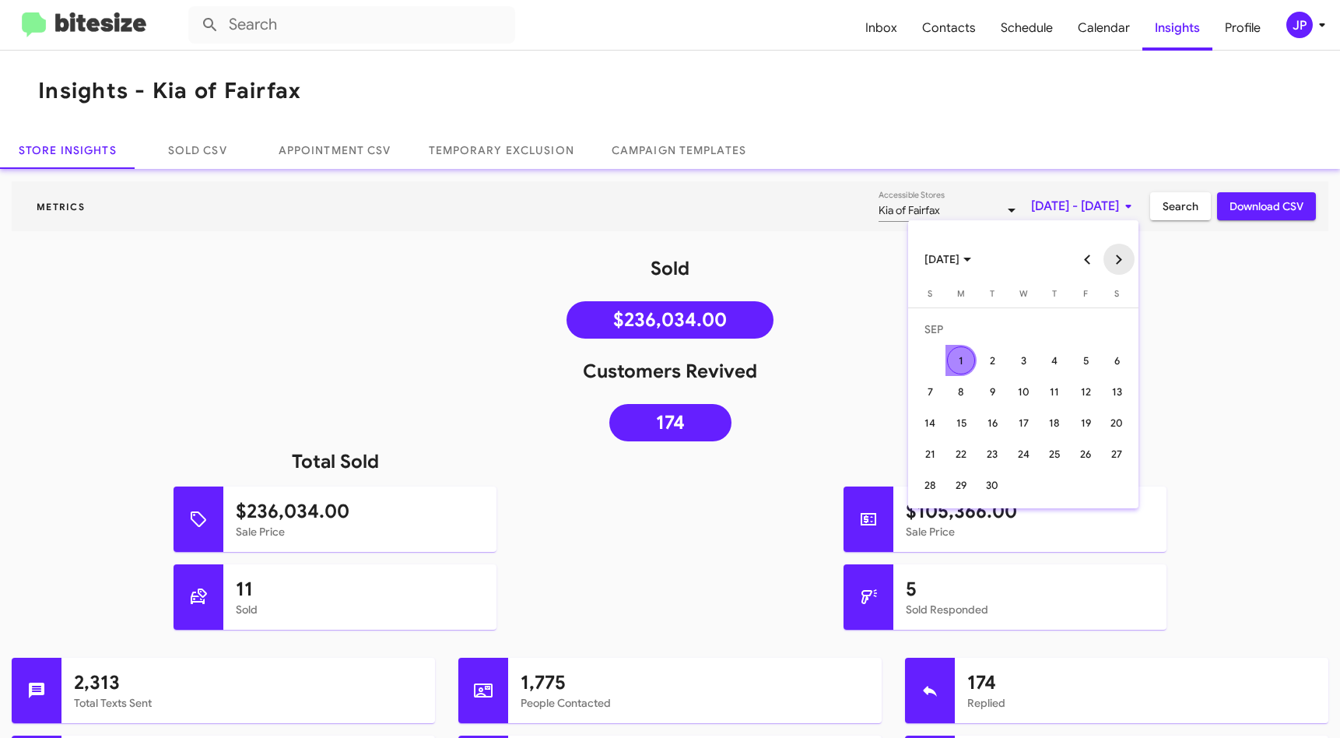
click at [1118, 262] on button "Next month" at bounding box center [1118, 259] width 31 height 31
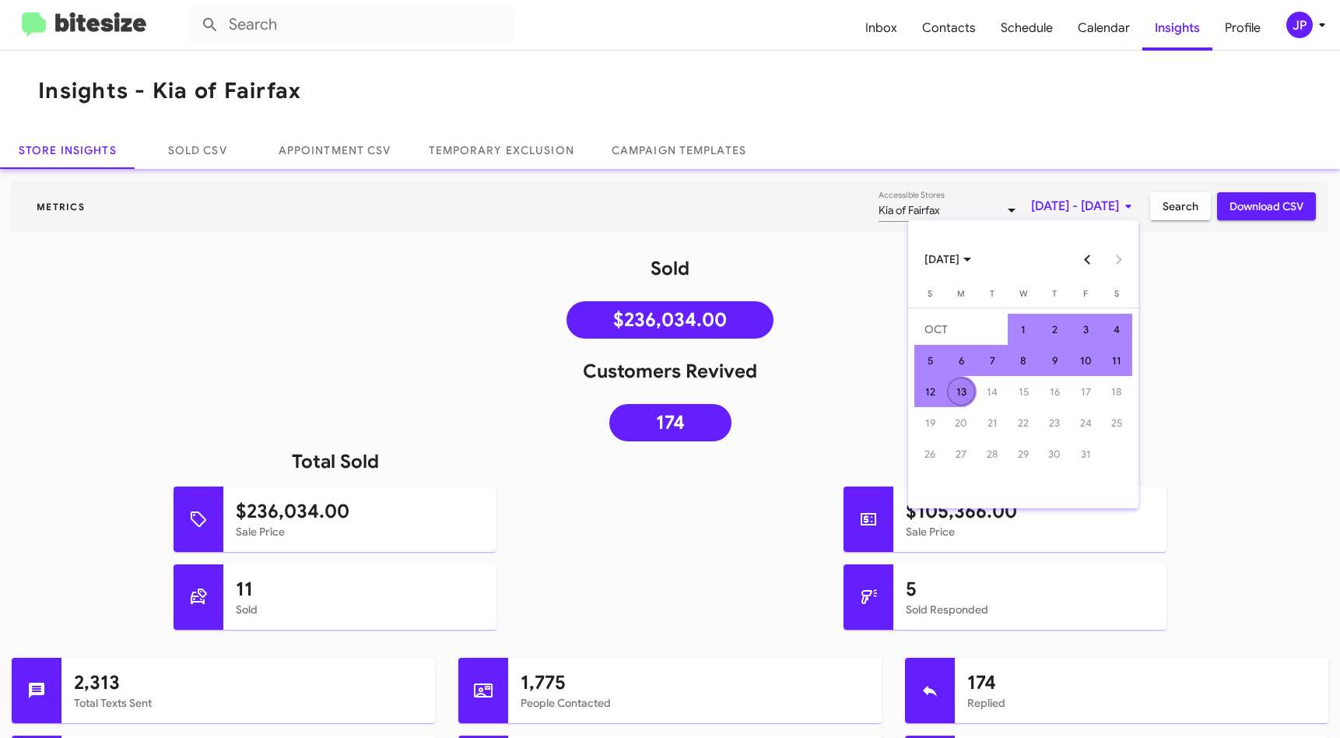
drag, startPoint x: 966, startPoint y: 387, endPoint x: 1167, endPoint y: 368, distance: 202.5
click at [966, 387] on div "13" at bounding box center [961, 391] width 28 height 28
drag, startPoint x: 1172, startPoint y: 369, endPoint x: 1188, endPoint y: 300, distance: 71.2
click at [1173, 369] on h1 "Customers Revived" at bounding box center [670, 371] width 1340 height 25
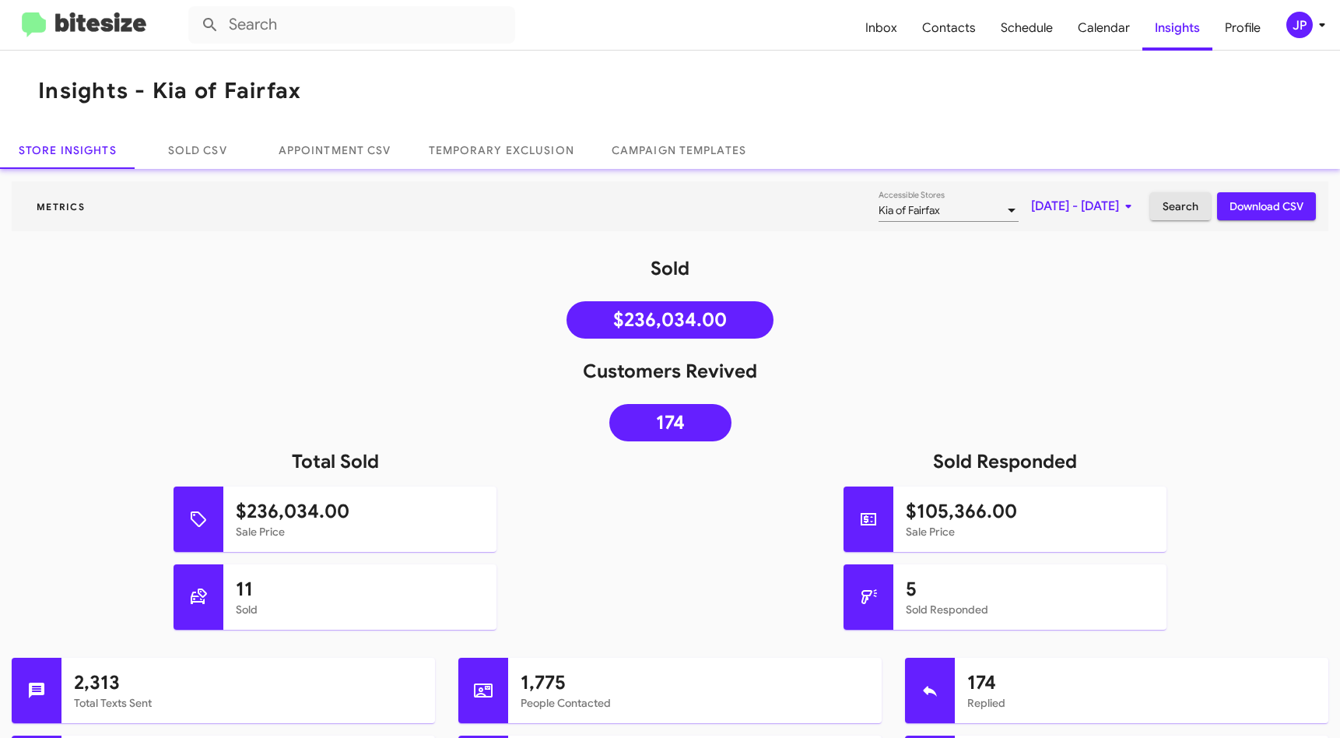
click at [1170, 214] on span "Search" at bounding box center [1180, 206] width 36 height 28
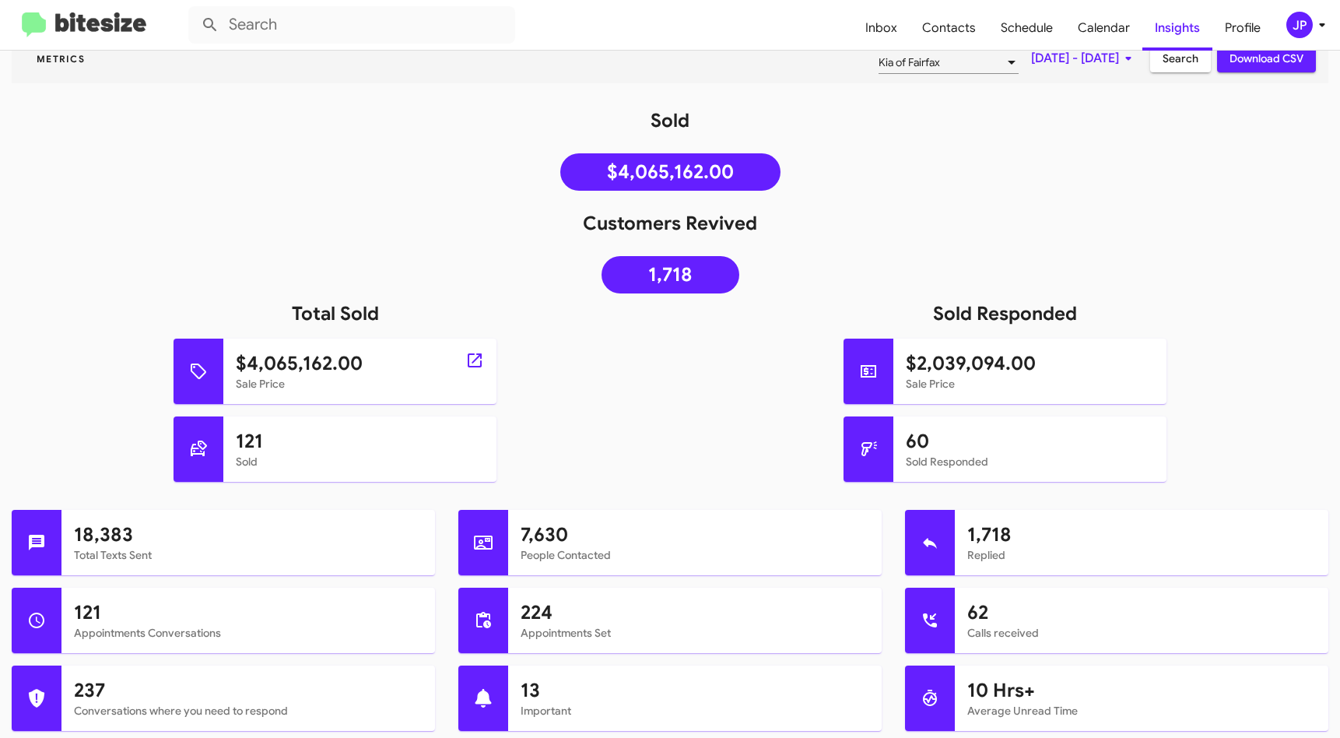
scroll to position [145, 0]
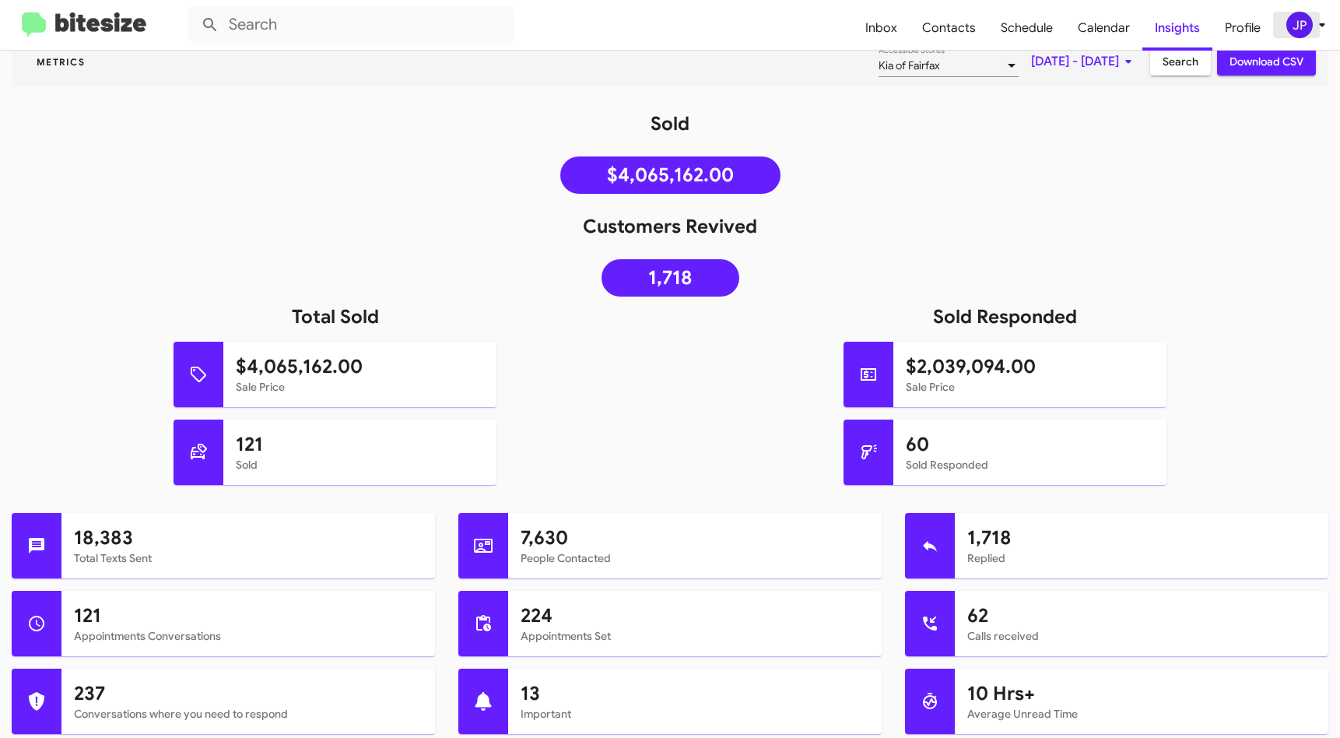
click at [1309, 22] on div "JP" at bounding box center [1299, 25] width 26 height 26
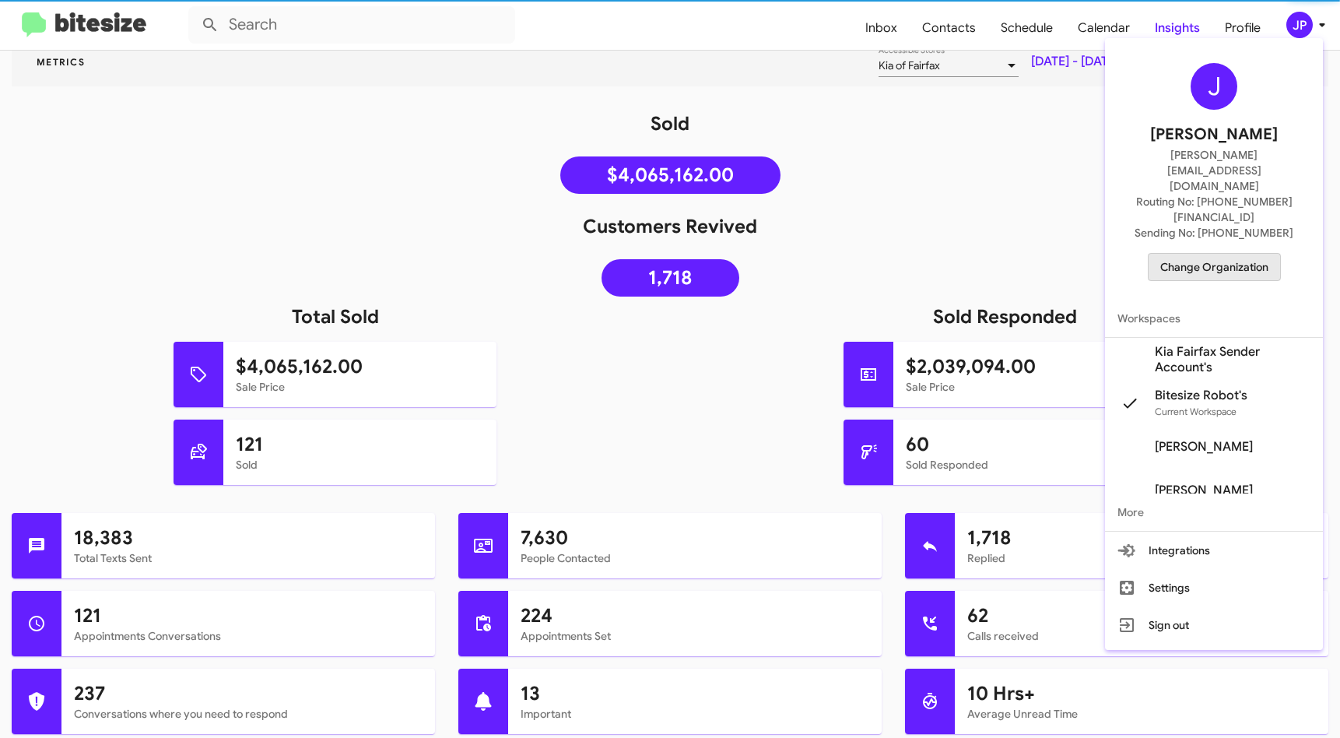
click at [1215, 254] on span "Change Organization" at bounding box center [1214, 267] width 108 height 26
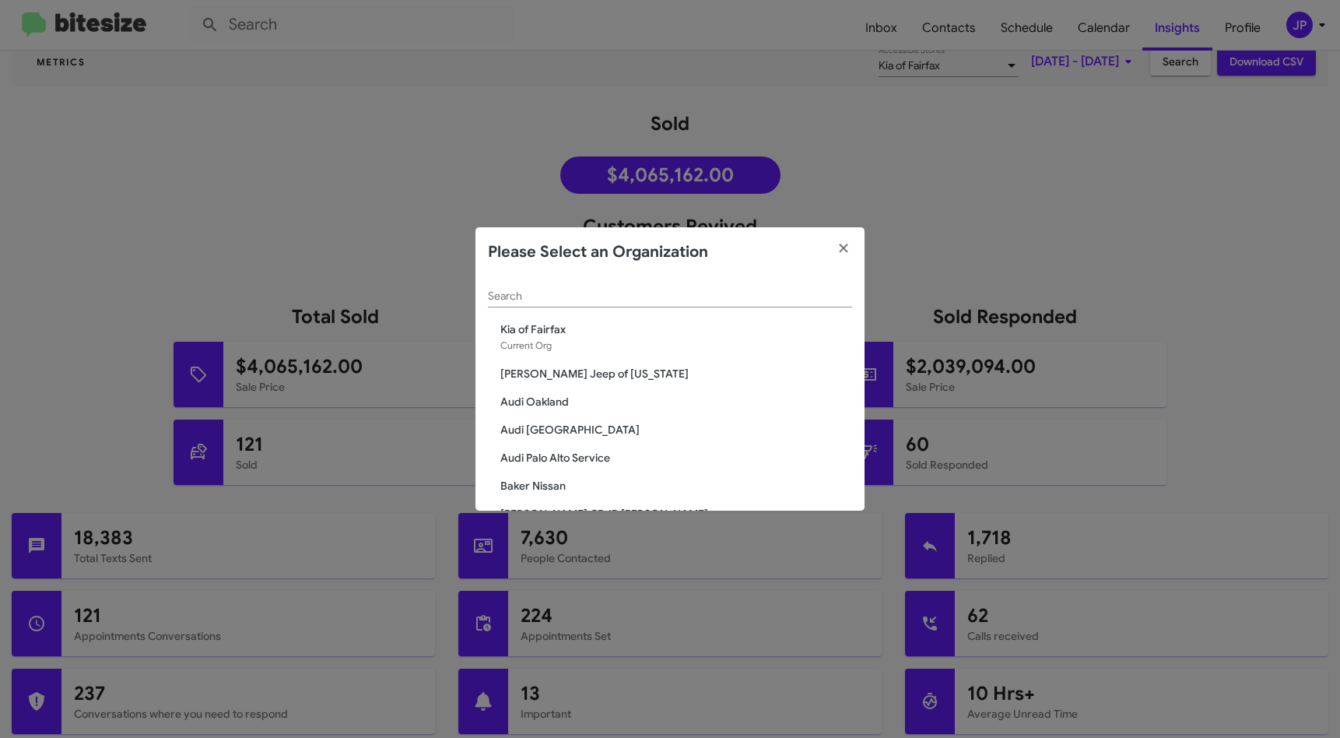
click at [759, 297] on input "Search" at bounding box center [670, 296] width 364 height 12
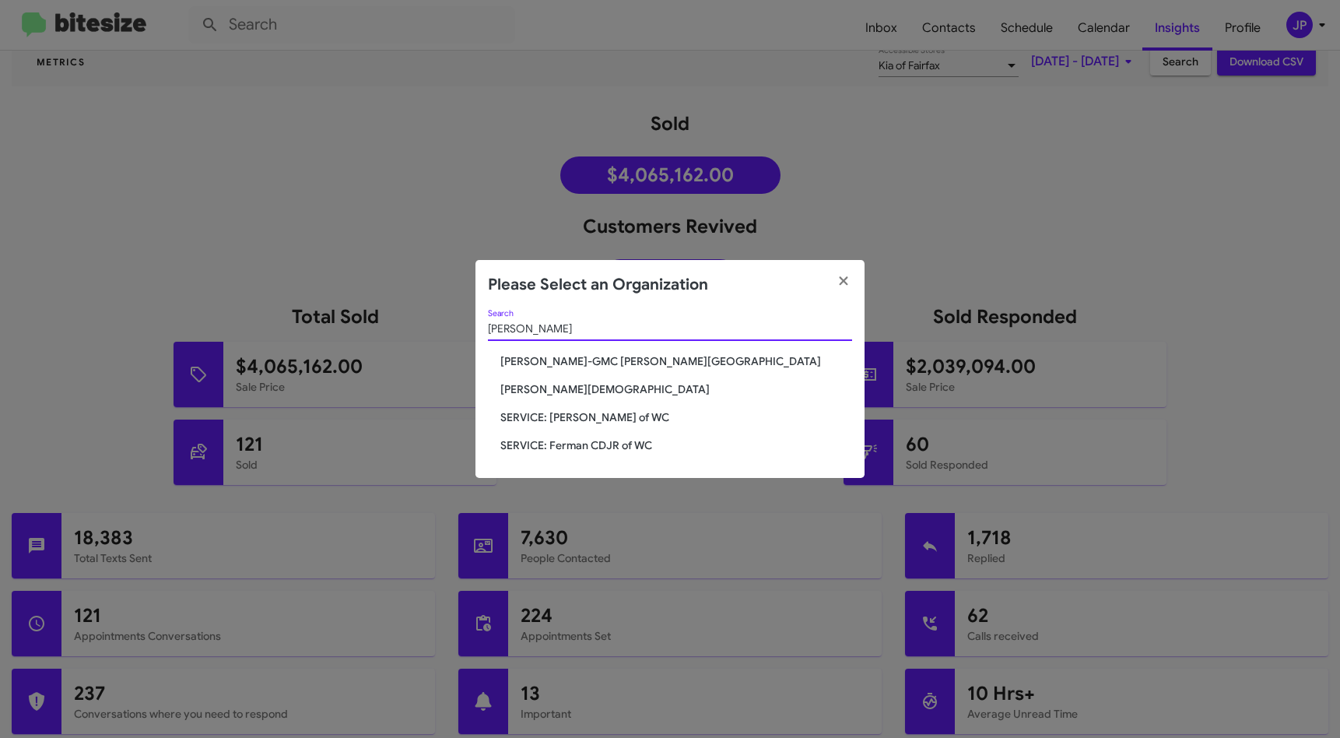
type input "ferman"
click at [640, 415] on span "SERVICE: [PERSON_NAME] of WC" at bounding box center [676, 417] width 352 height 16
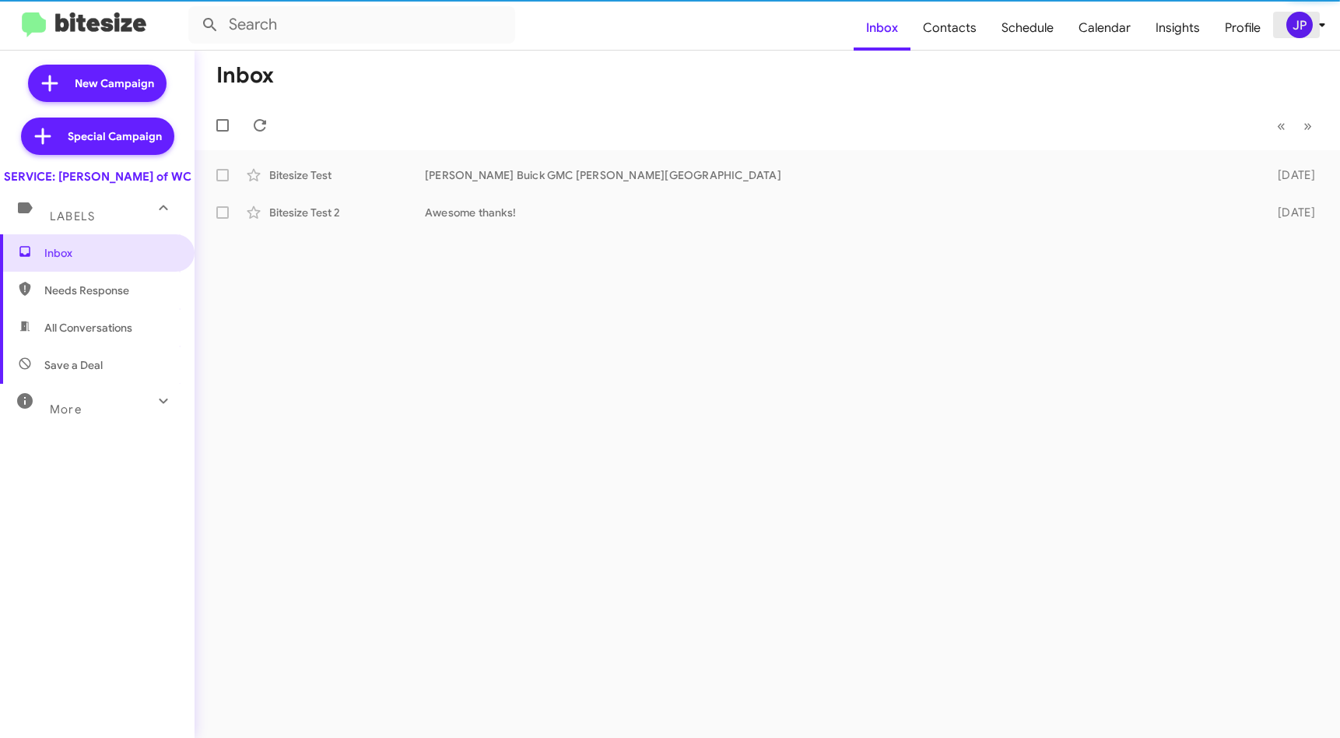
click at [1276, 26] on button "JP" at bounding box center [1298, 25] width 50 height 26
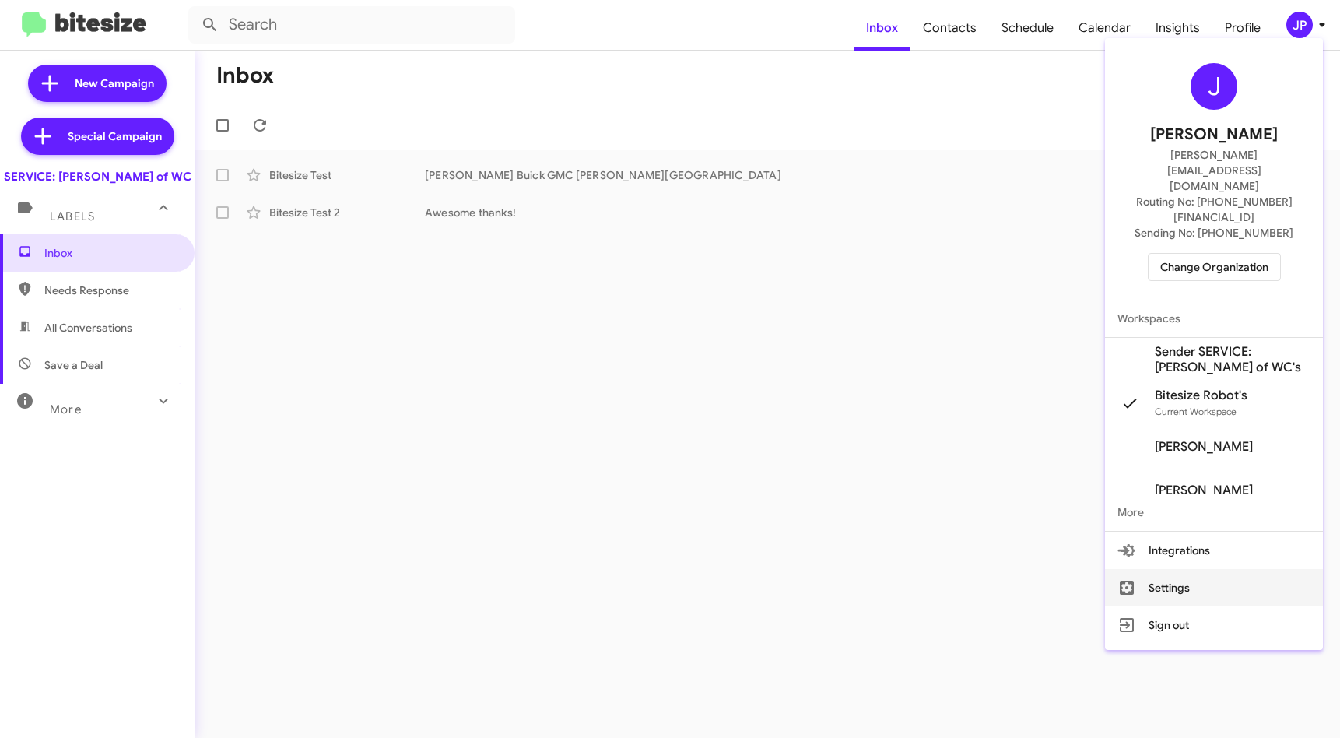
click at [1182, 569] on button "Settings" at bounding box center [1214, 587] width 218 height 37
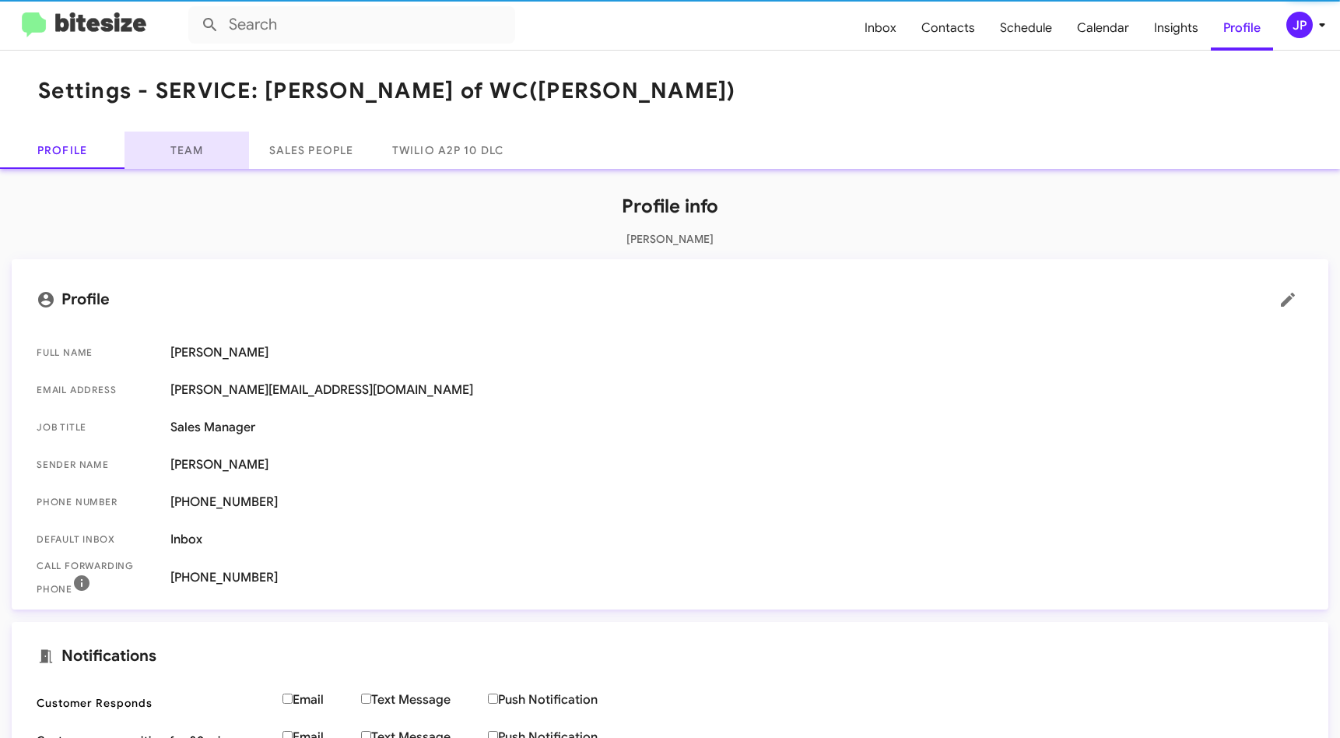
click at [230, 153] on link "Team" at bounding box center [186, 150] width 124 height 37
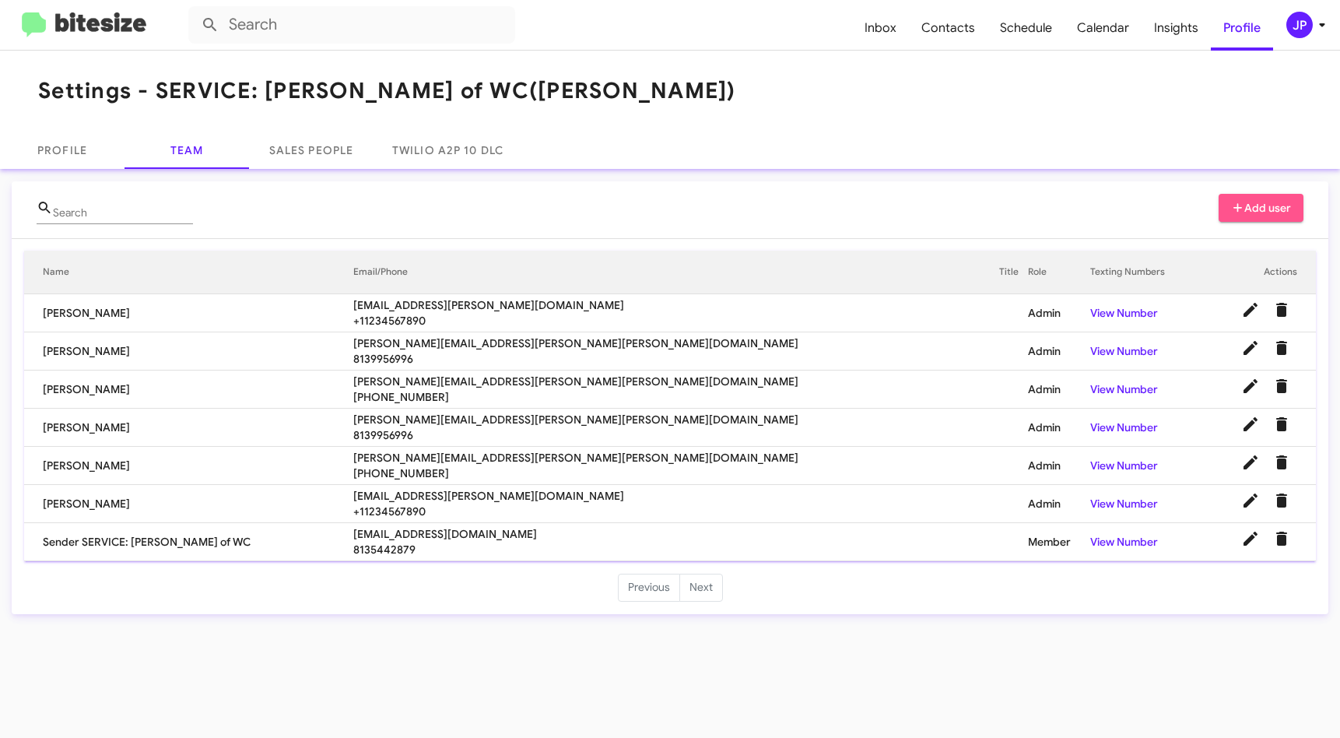
click at [1242, 220] on span "Add user" at bounding box center [1261, 208] width 61 height 28
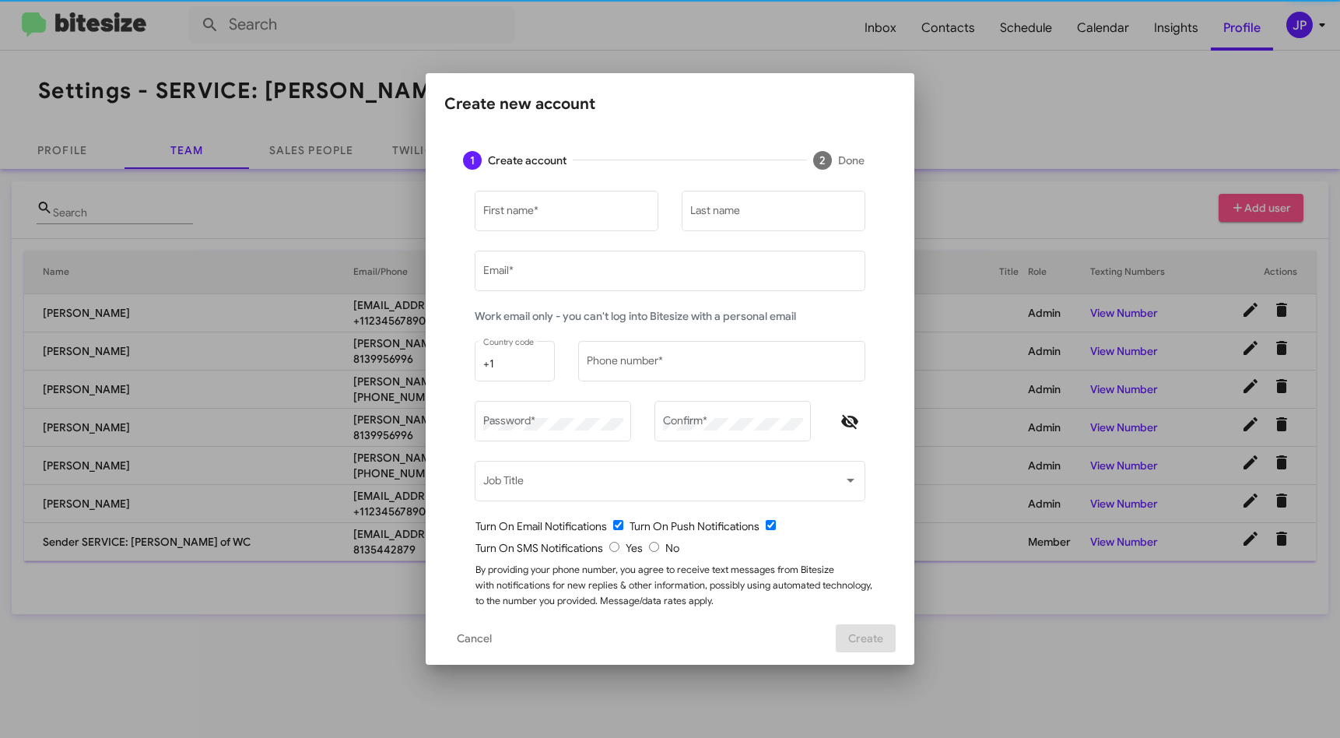
click at [1244, 209] on div at bounding box center [670, 369] width 1340 height 738
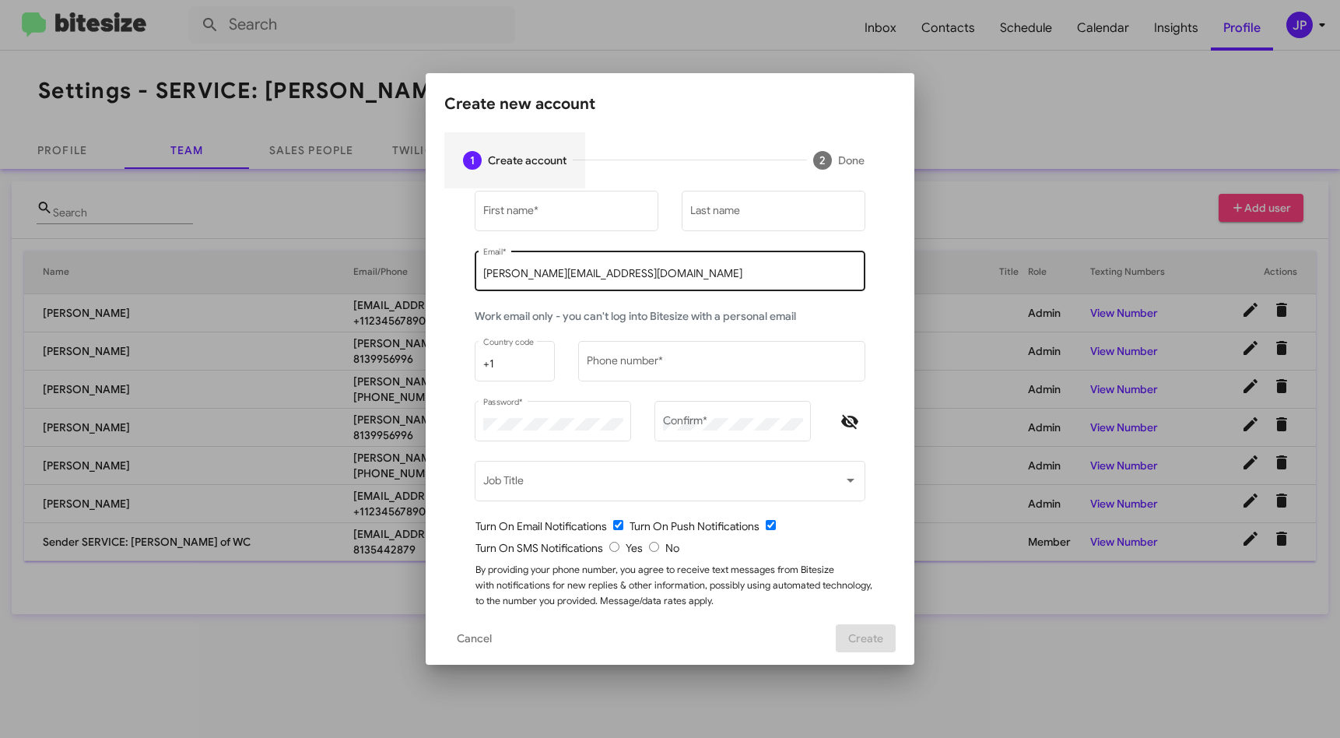
click at [593, 268] on input "[PERSON_NAME][EMAIL_ADDRESS][DOMAIN_NAME]" at bounding box center [670, 274] width 374 height 12
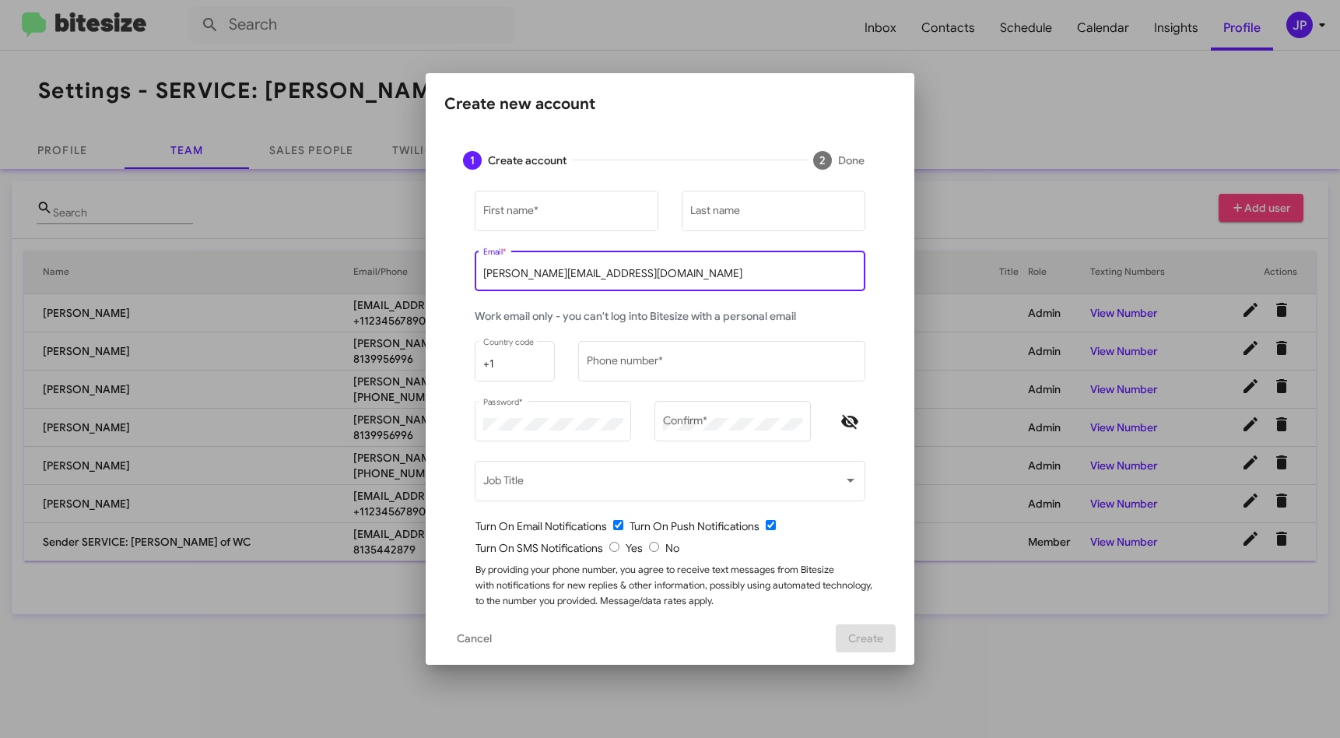
click at [592, 268] on input "[PERSON_NAME][EMAIL_ADDRESS][DOMAIN_NAME]" at bounding box center [670, 274] width 374 height 12
paste input "alexander.grossi@ferman.com"
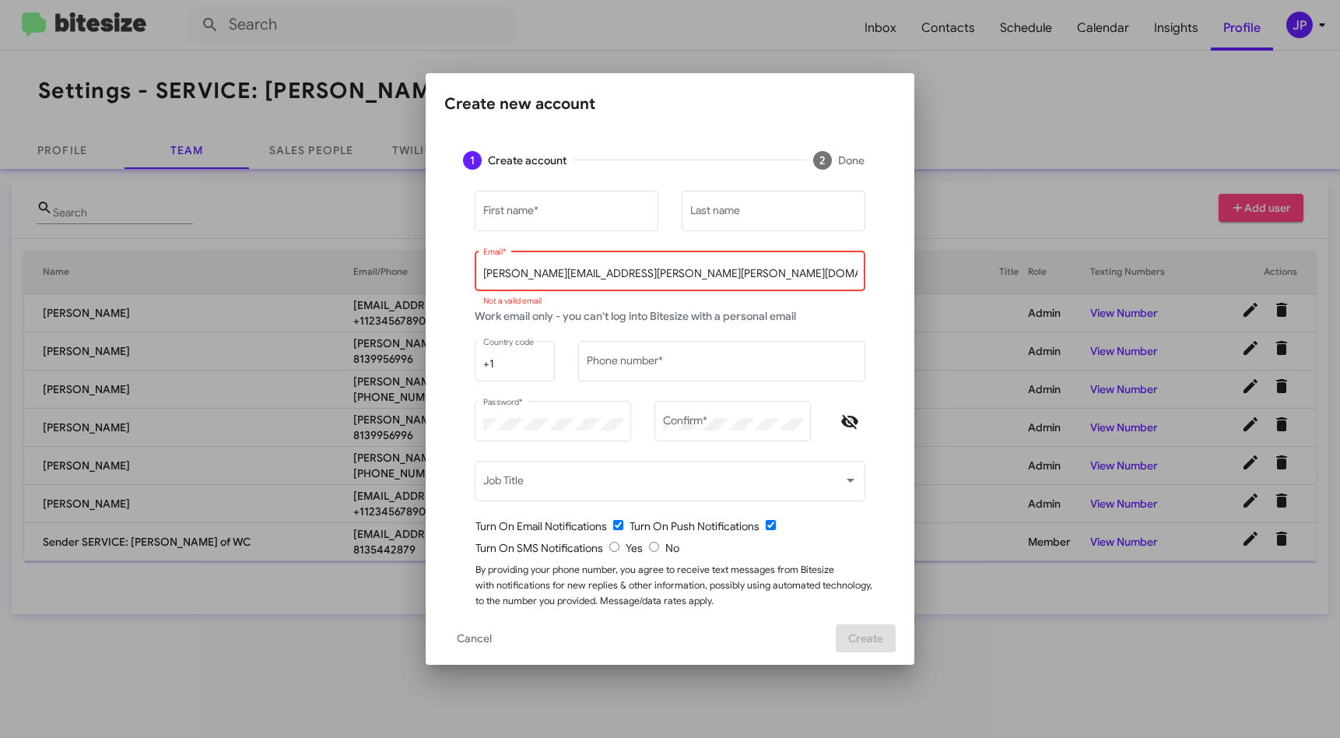
drag, startPoint x: 501, startPoint y: 277, endPoint x: 404, endPoint y: 275, distance: 97.3
click at [404, 275] on div "Create new account 1 Create account 2 Done First name * Last name alexander.gro…" at bounding box center [670, 369] width 1340 height 738
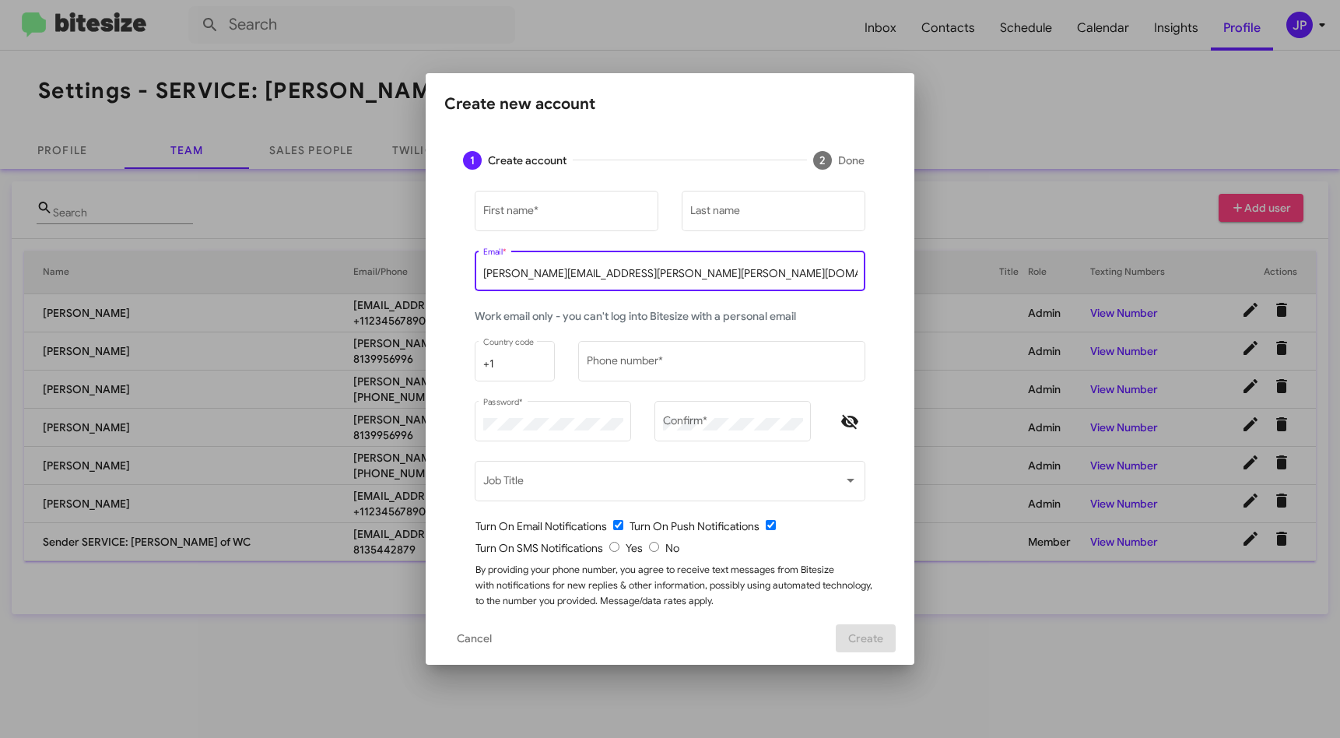
type input "alexander.grossi@ferman.com"
click at [745, 279] on div "alexander.grossi@ferman.com Email *" at bounding box center [670, 269] width 374 height 43
click at [570, 226] on div "First name *" at bounding box center [566, 209] width 167 height 43
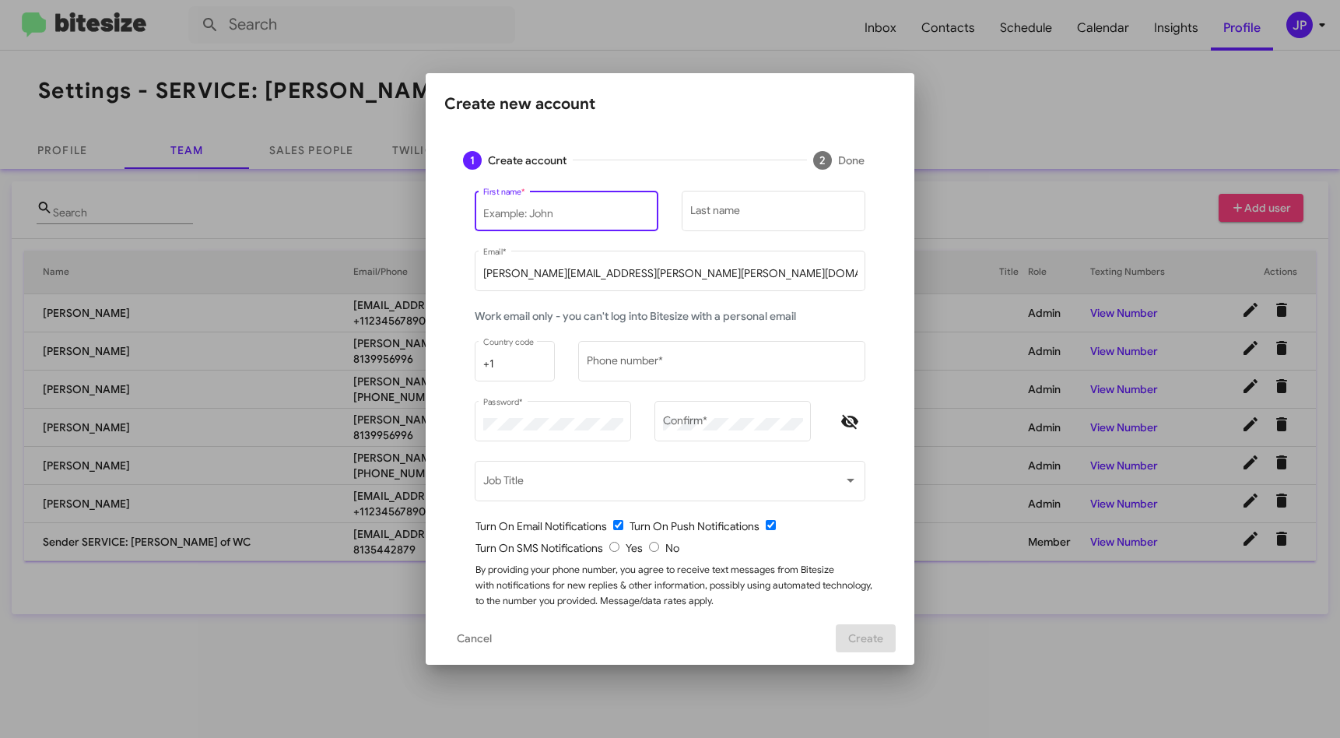
click at [569, 210] on input "First name *" at bounding box center [566, 214] width 167 height 12
paste input "alexander.grossi@ferman.com"
drag, startPoint x: 503, startPoint y: 216, endPoint x: 416, endPoint y: 218, distance: 87.2
click at [416, 218] on div "Create new account 1 Create account 2 Done alexander.grossi@ferman.com First na…" at bounding box center [670, 369] width 1340 height 738
drag, startPoint x: 626, startPoint y: 211, endPoint x: 530, endPoint y: 218, distance: 96.7
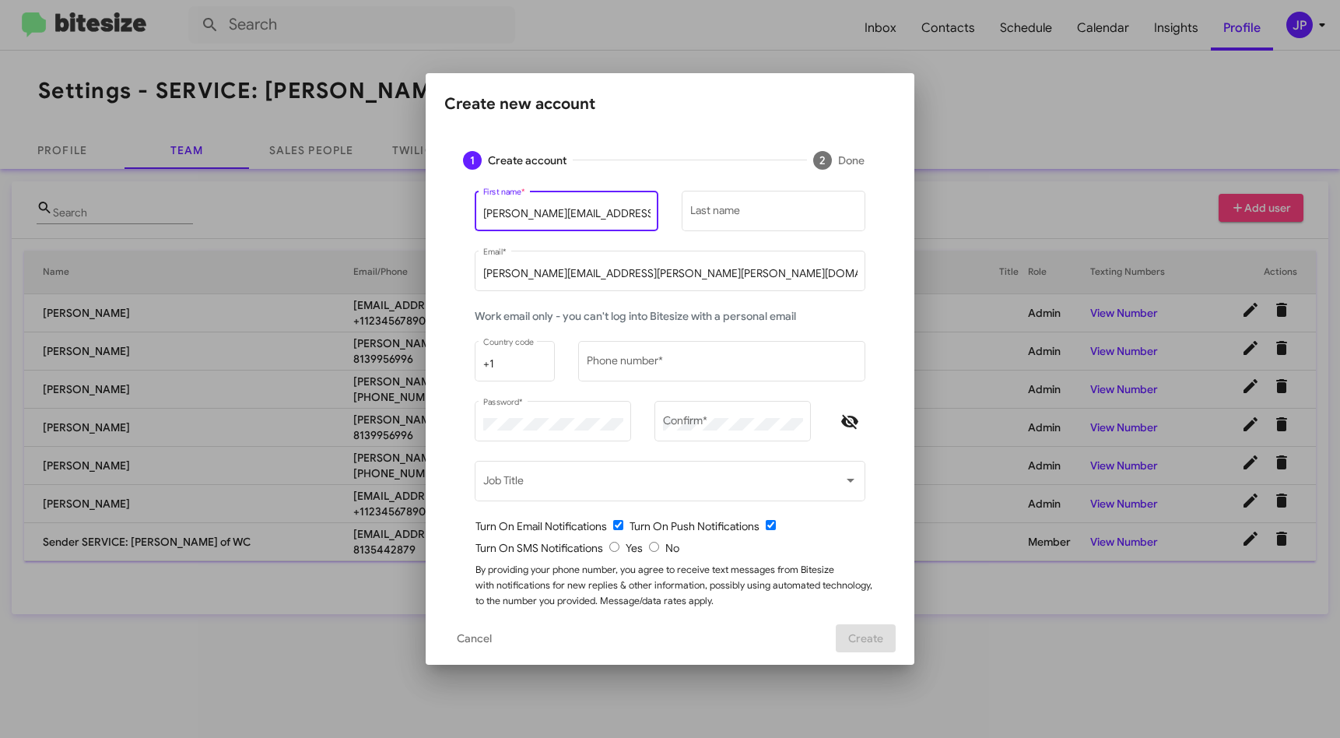
click at [530, 218] on input "Alexander.grossi@ferman.com" at bounding box center [566, 214] width 167 height 12
type input "Alexander"
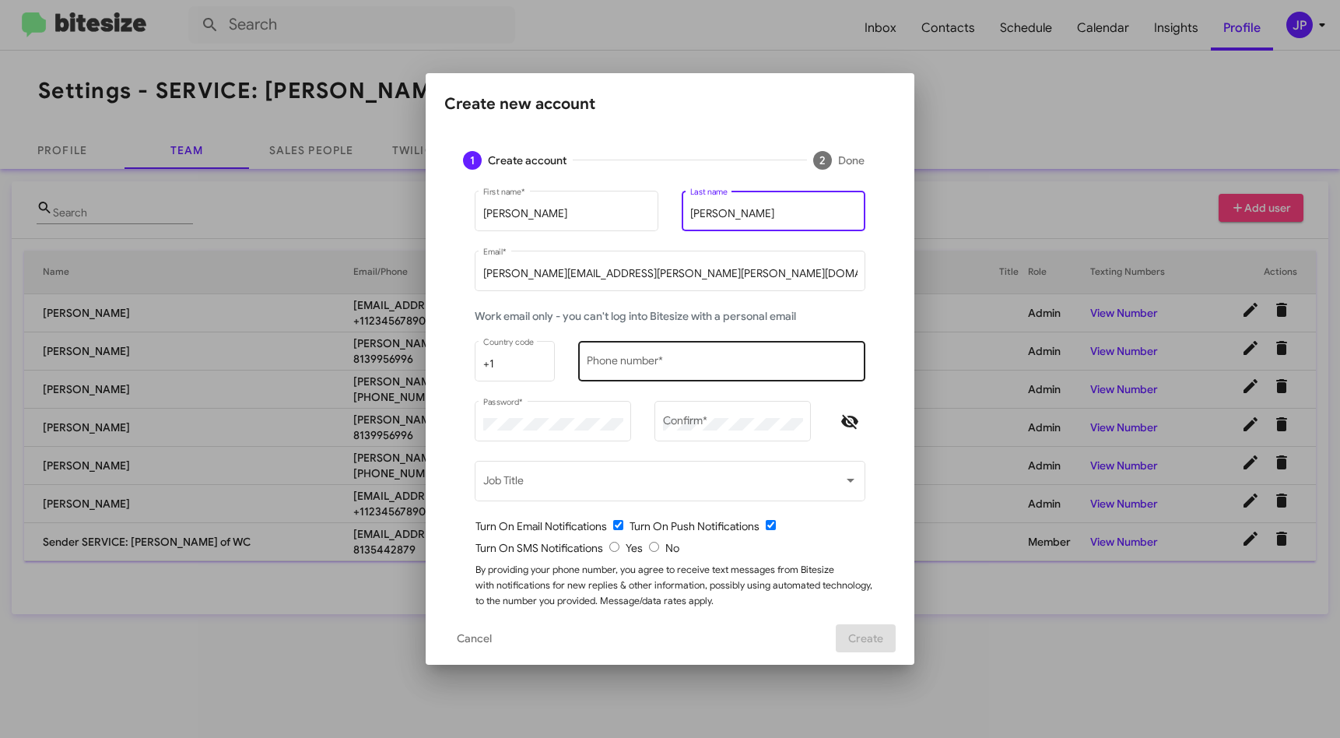
type input "Grossi"
click at [659, 356] on div "Phone number *" at bounding box center [722, 359] width 271 height 43
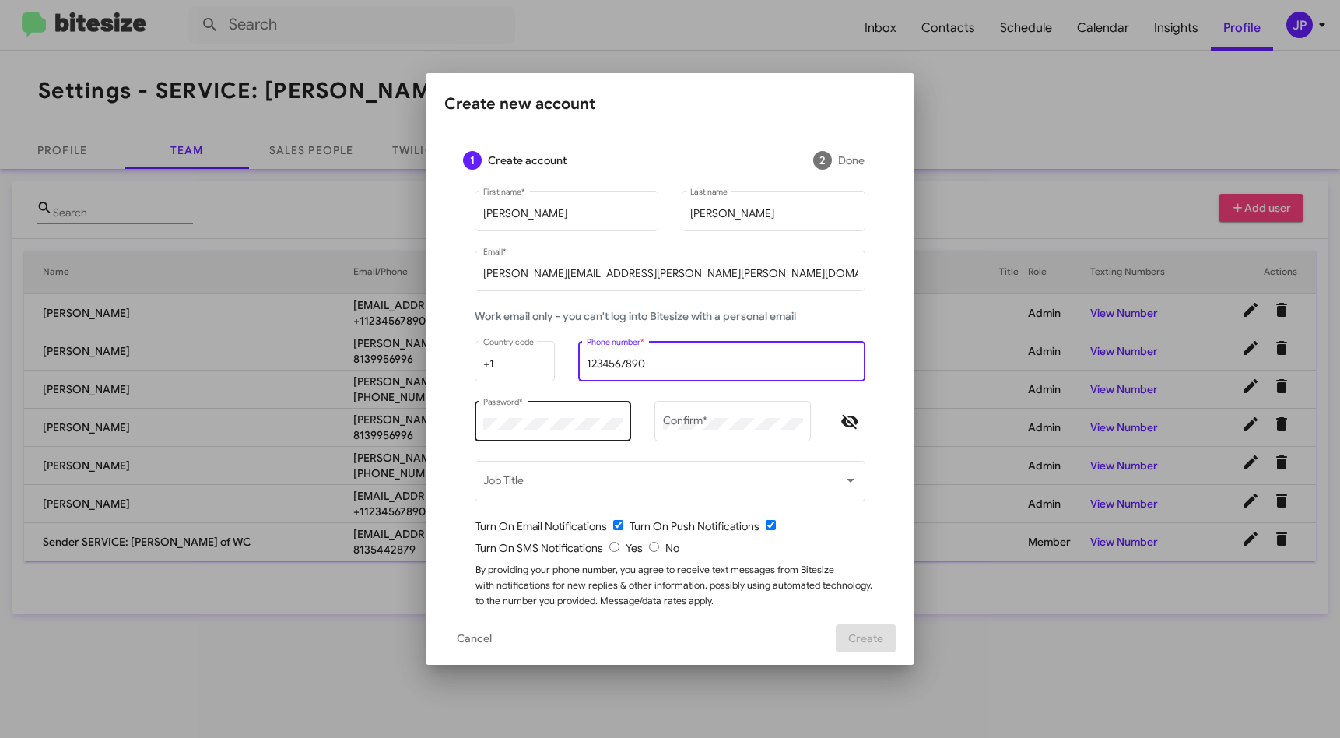
type input "1234567890"
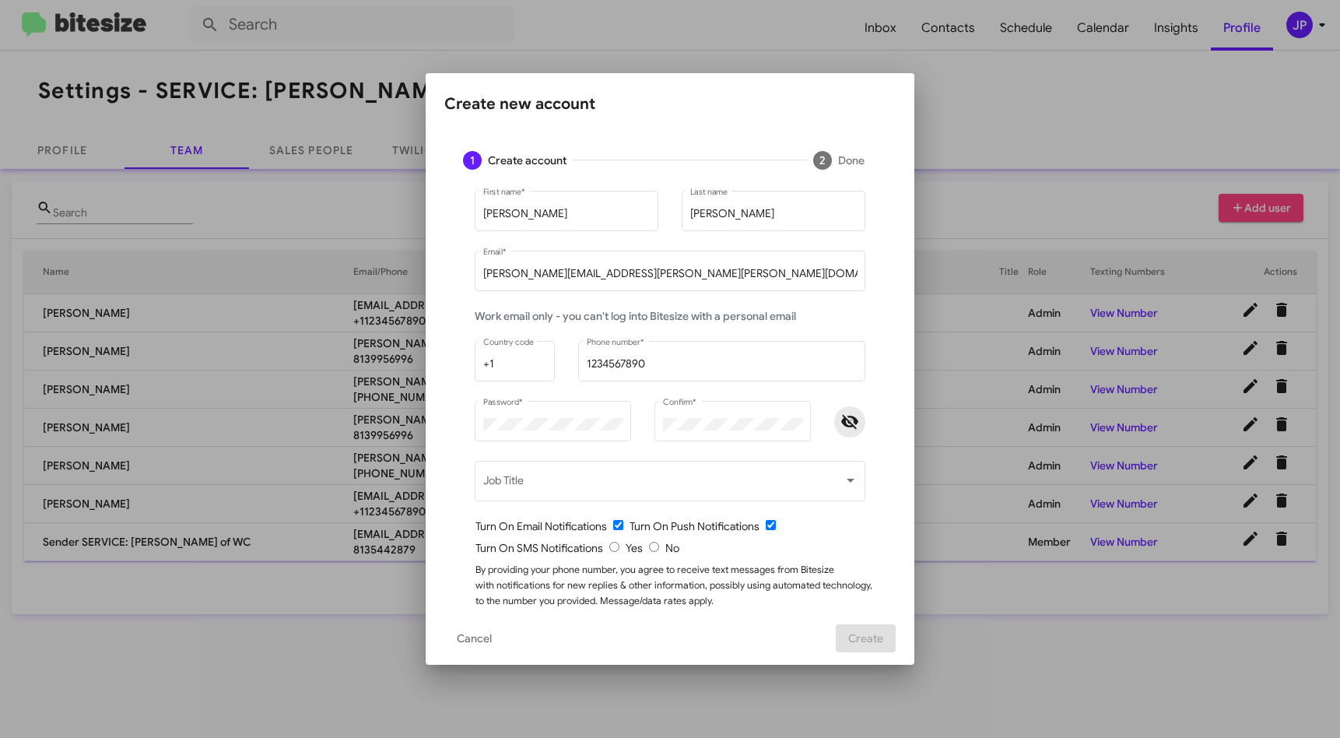
click at [847, 426] on icon "Hide password" at bounding box center [849, 422] width 17 height 14
click at [652, 543] on input "radio" at bounding box center [654, 547] width 10 height 10
radio input "true"
drag, startPoint x: 791, startPoint y: 535, endPoint x: 858, endPoint y: 442, distance: 114.7
click at [791, 535] on form "Alexander First name * Grossi Last name alexander.grossi@ferman.com Email * Wor…" at bounding box center [670, 406] width 414 height 436
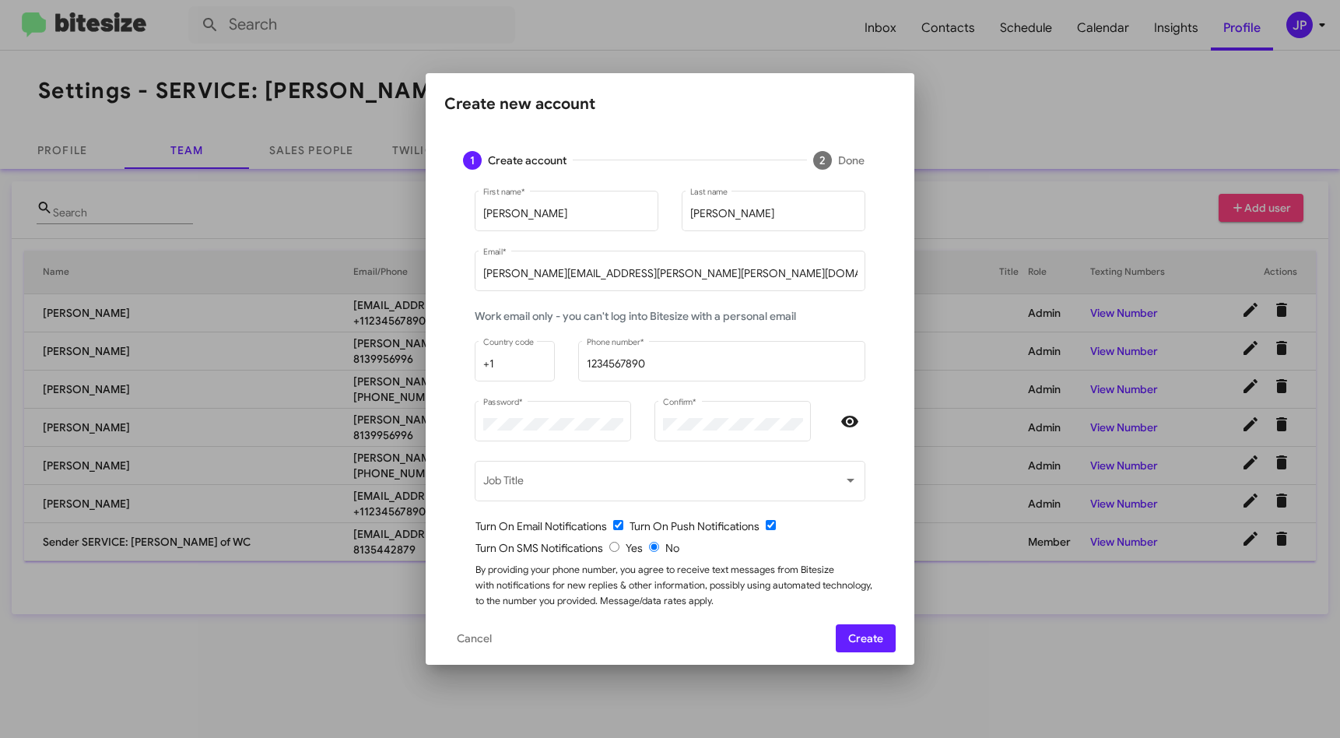
click at [857, 631] on span "Create" at bounding box center [865, 638] width 35 height 28
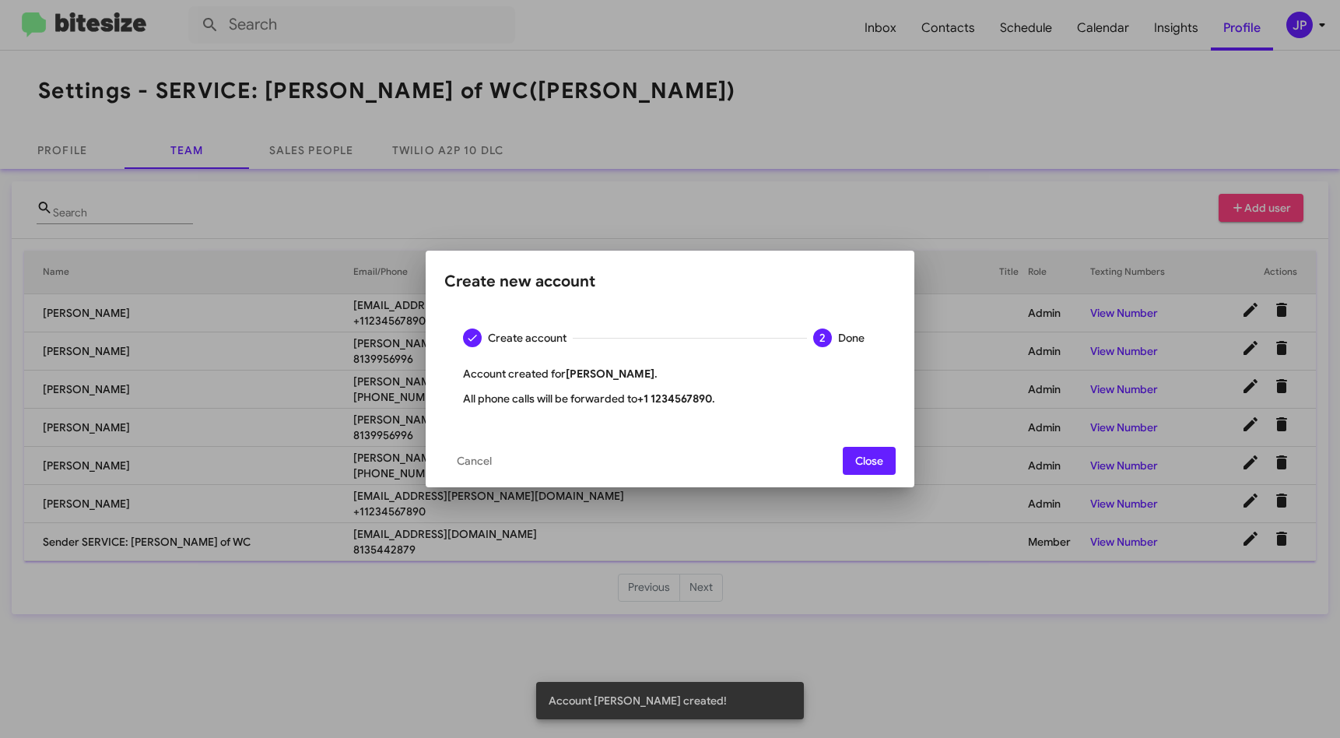
click at [855, 462] on span "Close" at bounding box center [869, 461] width 28 height 28
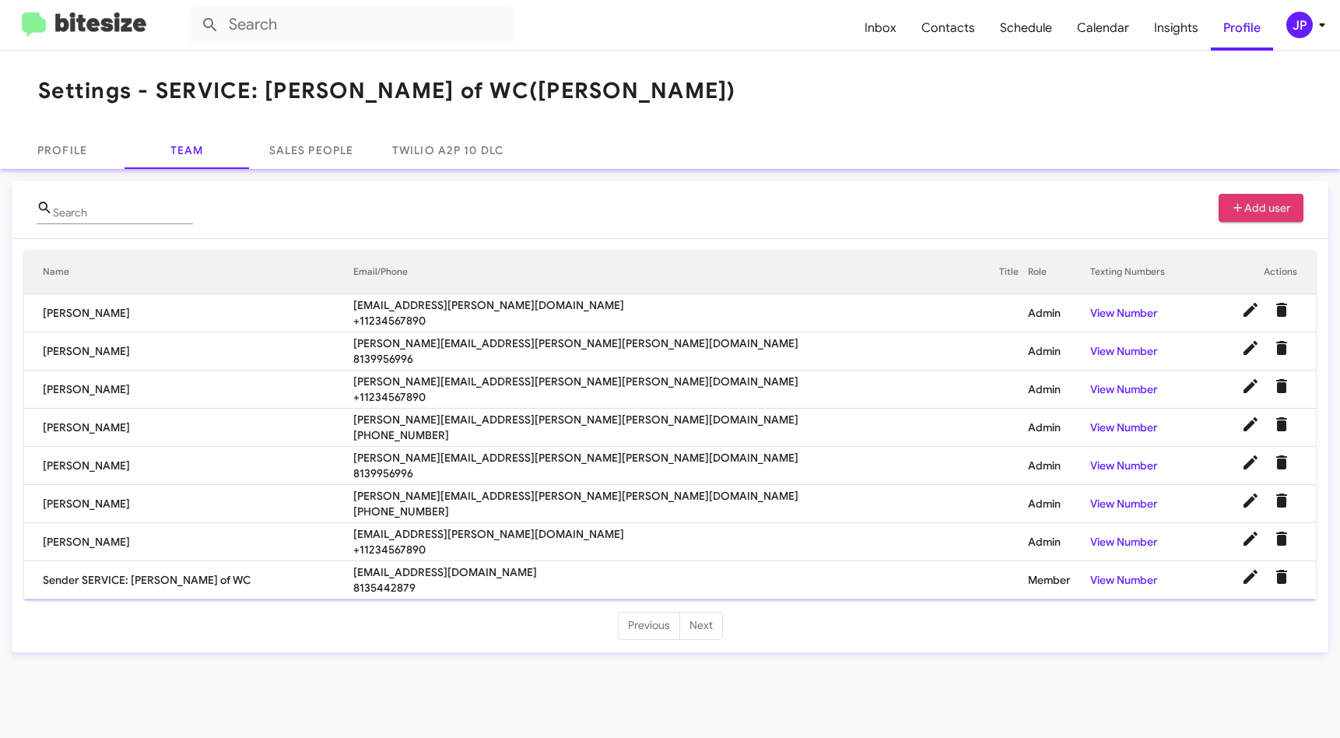
click at [1290, 209] on button "Add user" at bounding box center [1262, 208] width 86 height 28
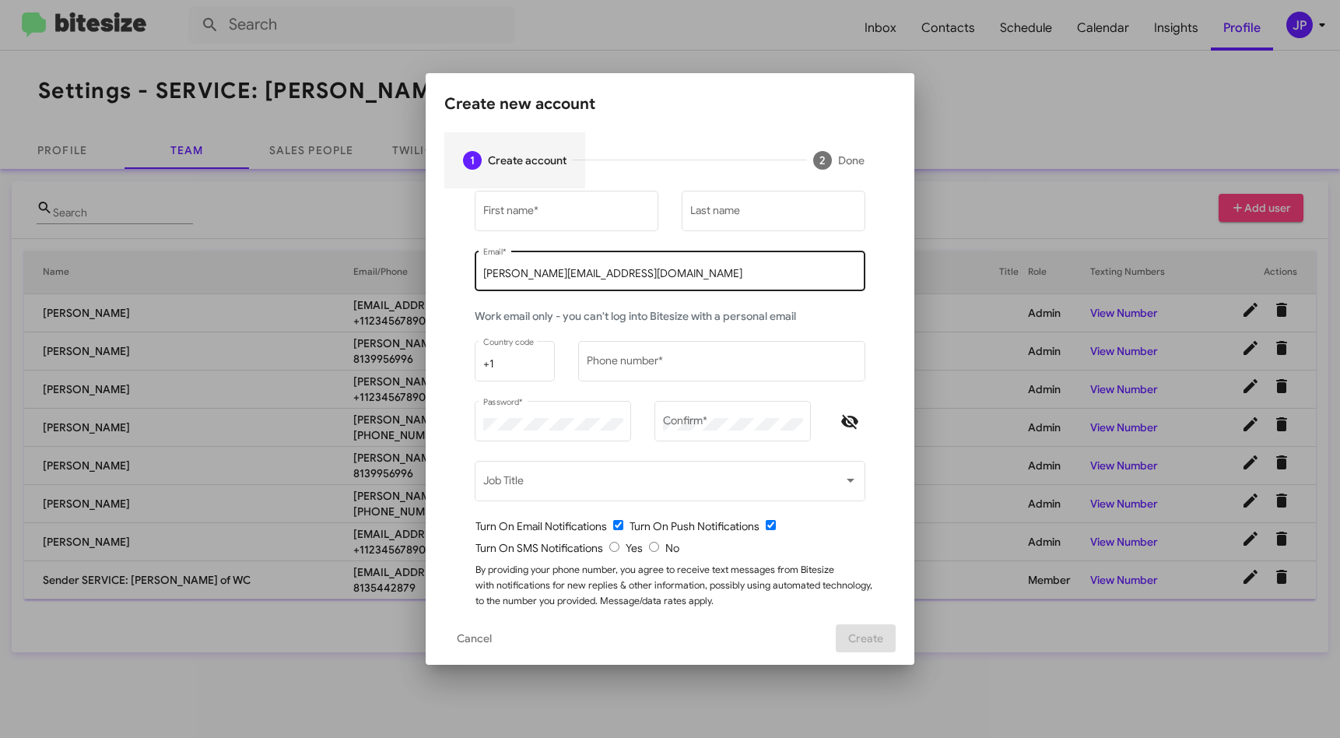
click at [589, 270] on input "[PERSON_NAME][EMAIL_ADDRESS][DOMAIN_NAME]" at bounding box center [670, 274] width 374 height 12
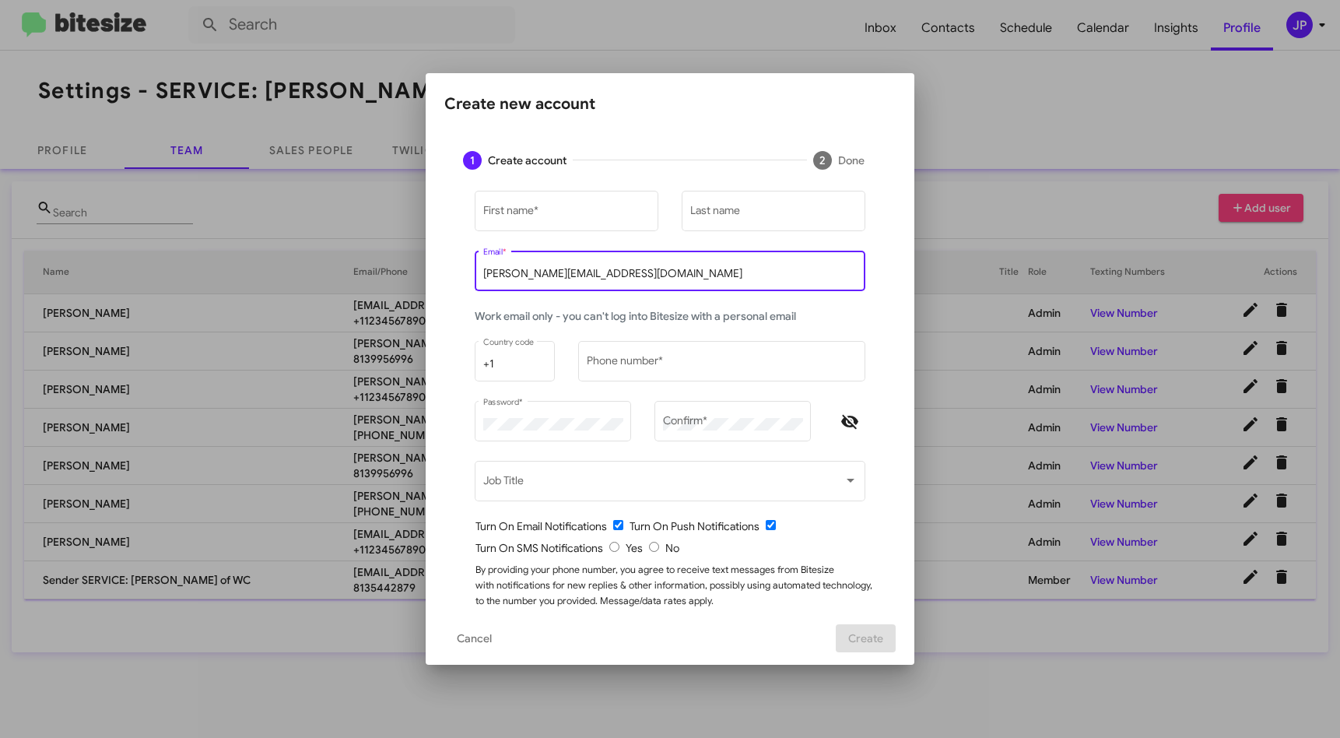
click at [588, 270] on input "[PERSON_NAME][EMAIL_ADDRESS][DOMAIN_NAME]" at bounding box center [670, 274] width 374 height 12
paste input "charles.hill@ferman.com"
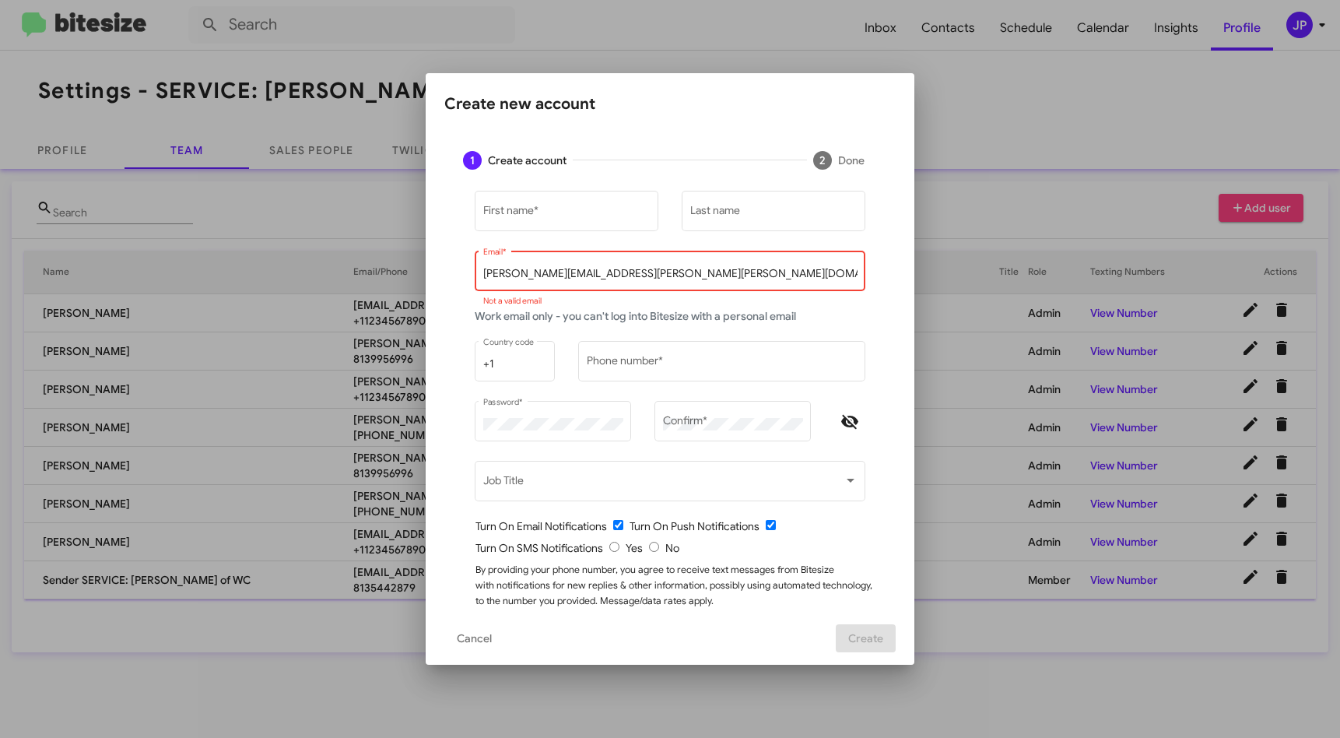
drag, startPoint x: 496, startPoint y: 272, endPoint x: 364, endPoint y: 274, distance: 132.3
click at [364, 274] on div "Create new account 1 Create account 2 Done First name * Last name charles.hill@…" at bounding box center [670, 369] width 1340 height 738
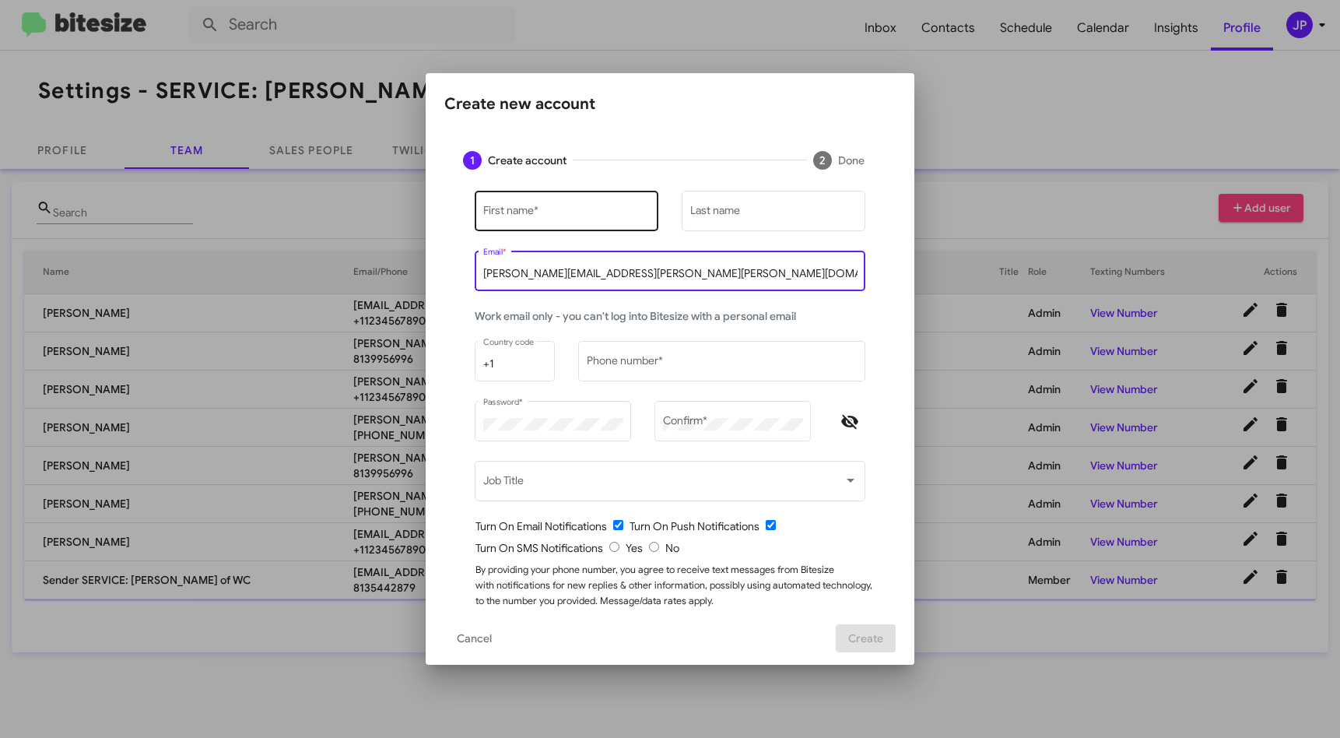
type input "charles.hill@ferman.com"
click at [545, 208] on input "First name *" at bounding box center [566, 214] width 167 height 12
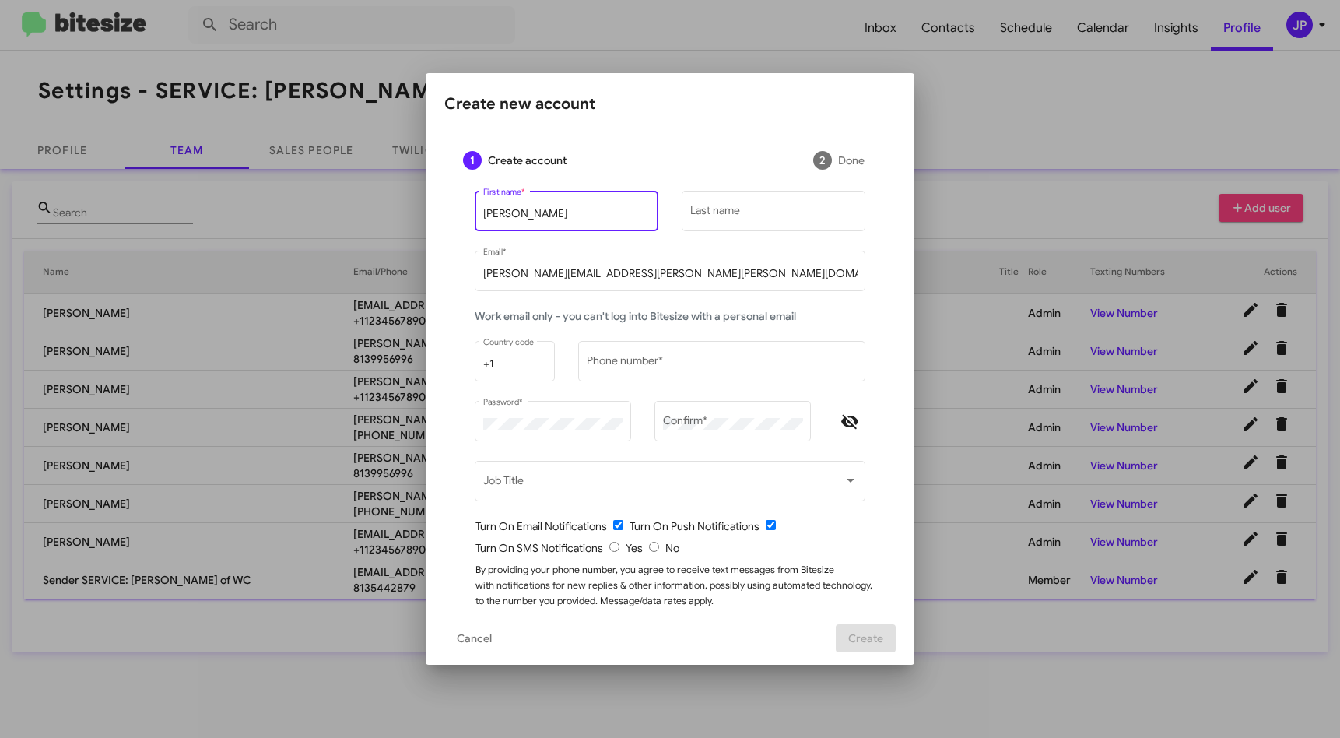
type input "Charles"
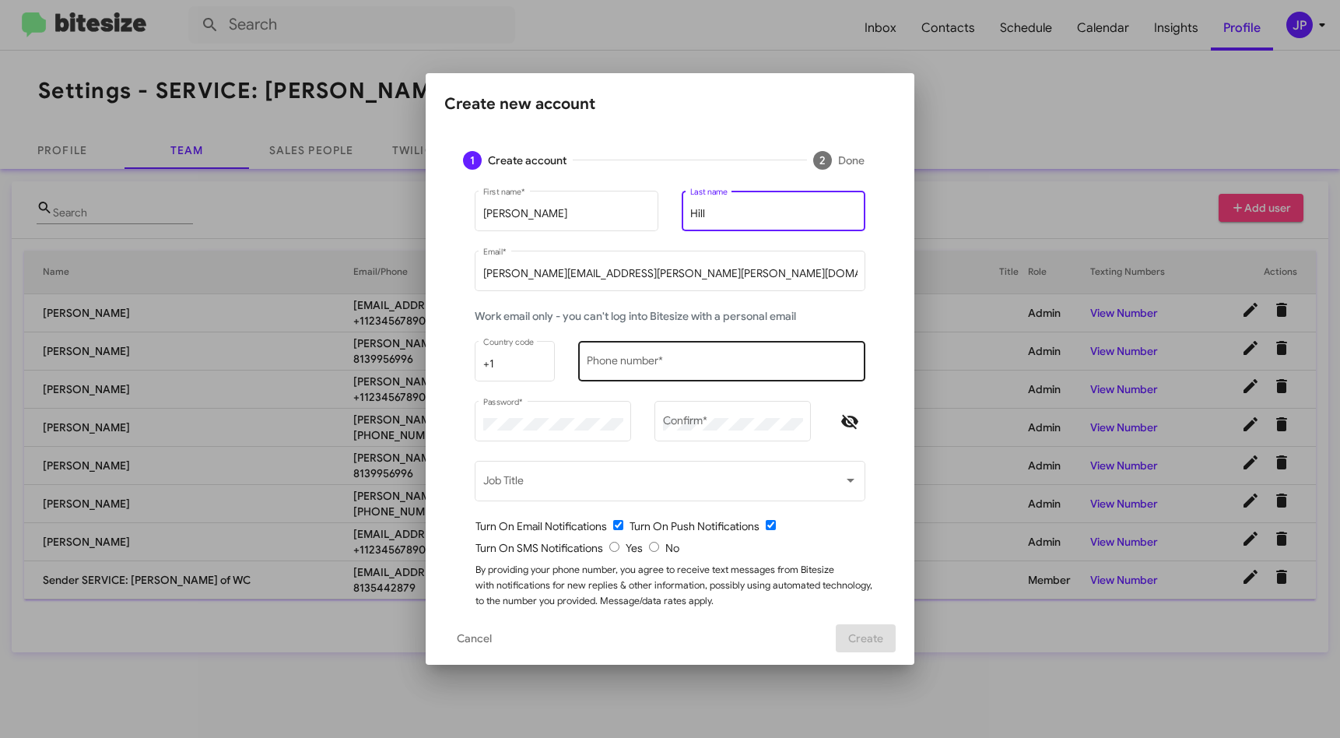
type input "Hill"
click at [592, 362] on input "Phone number *" at bounding box center [722, 364] width 271 height 12
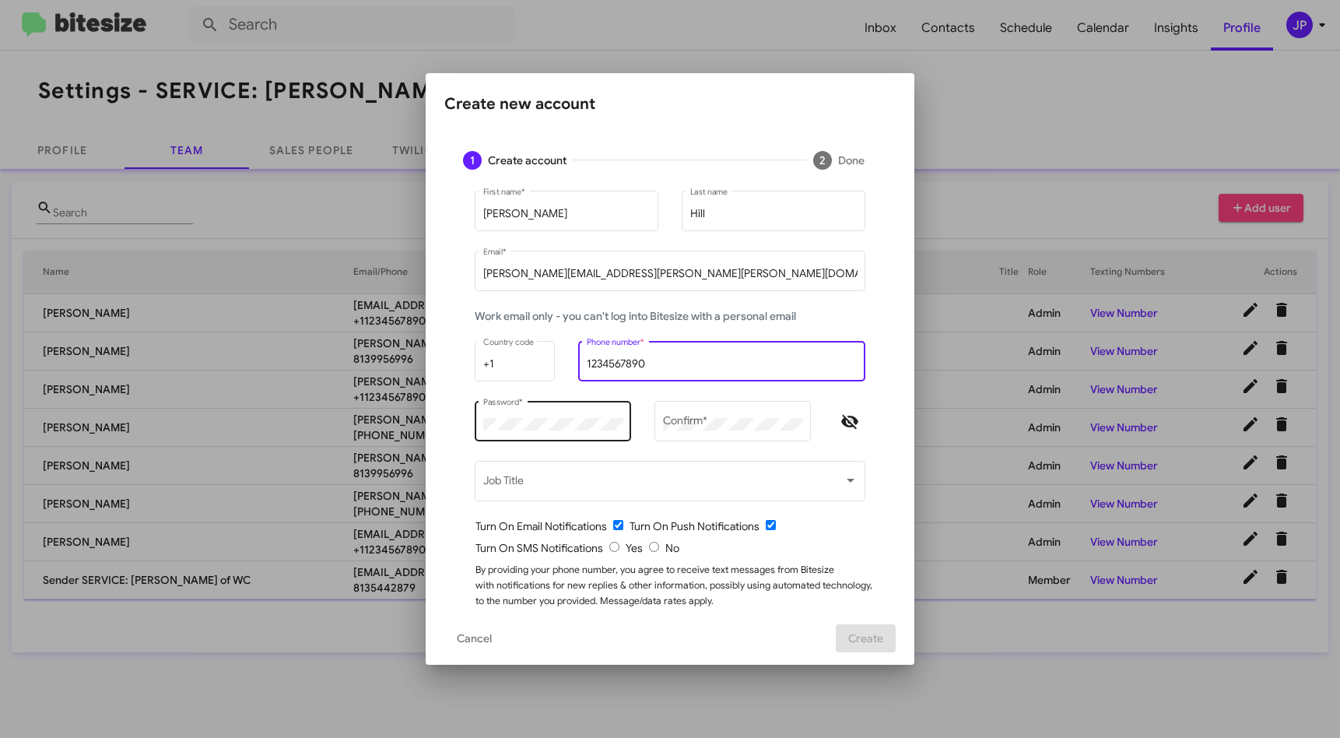
type input "1234567890"
click at [570, 416] on div "Password *" at bounding box center [553, 419] width 140 height 43
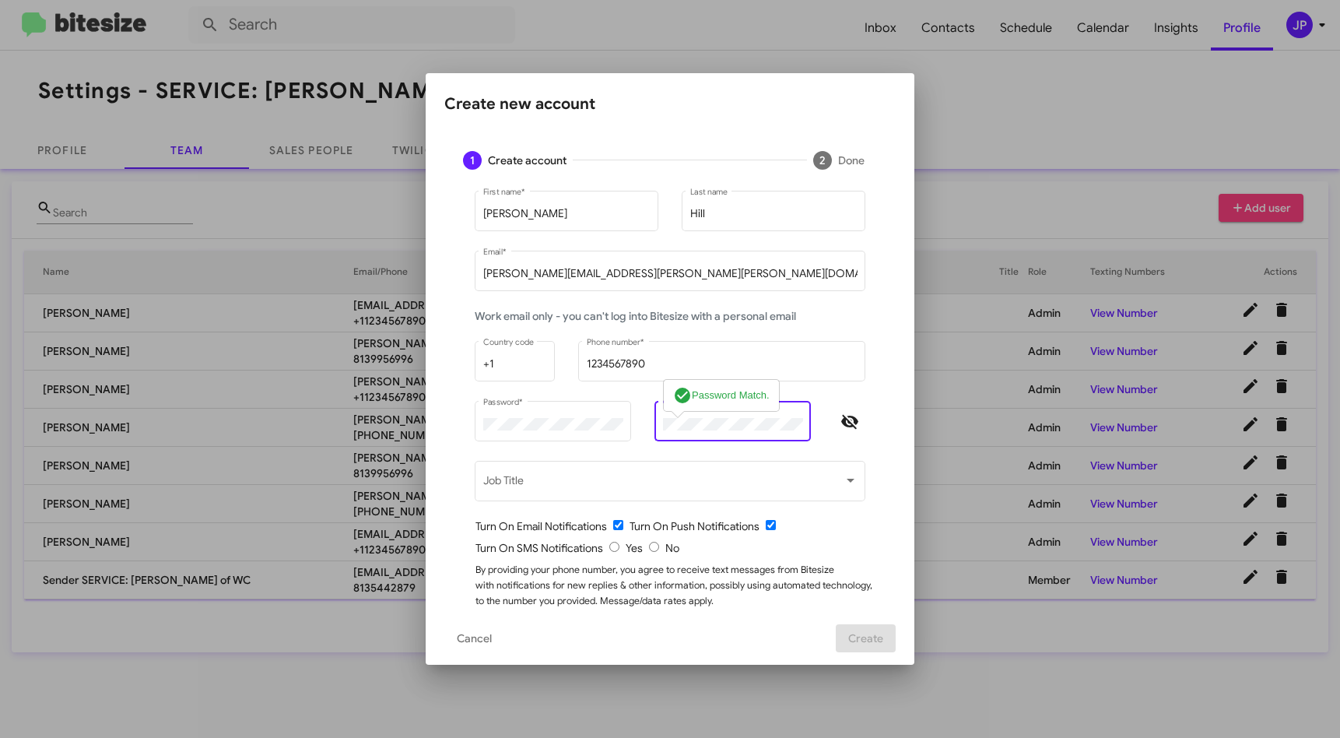
click at [840, 416] on icon "Hide password" at bounding box center [849, 421] width 19 height 19
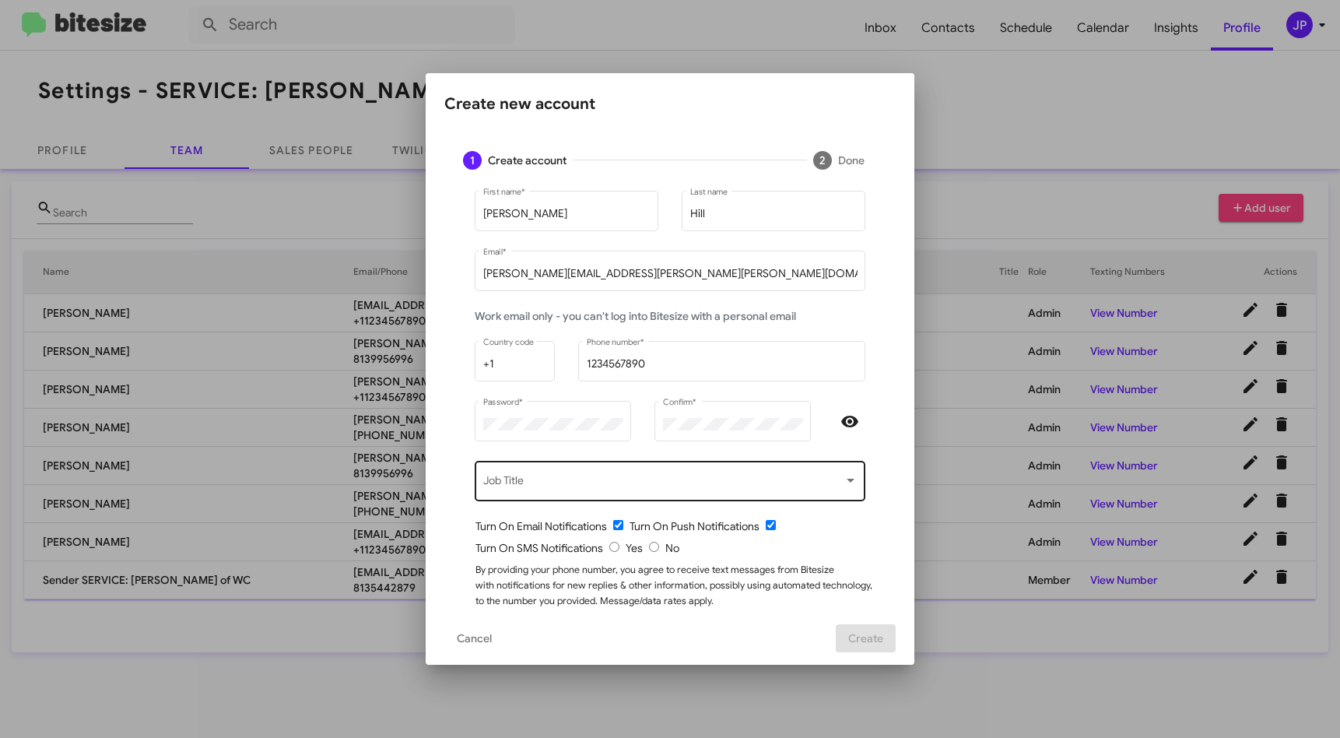
click at [661, 474] on div "Job Title" at bounding box center [670, 479] width 374 height 43
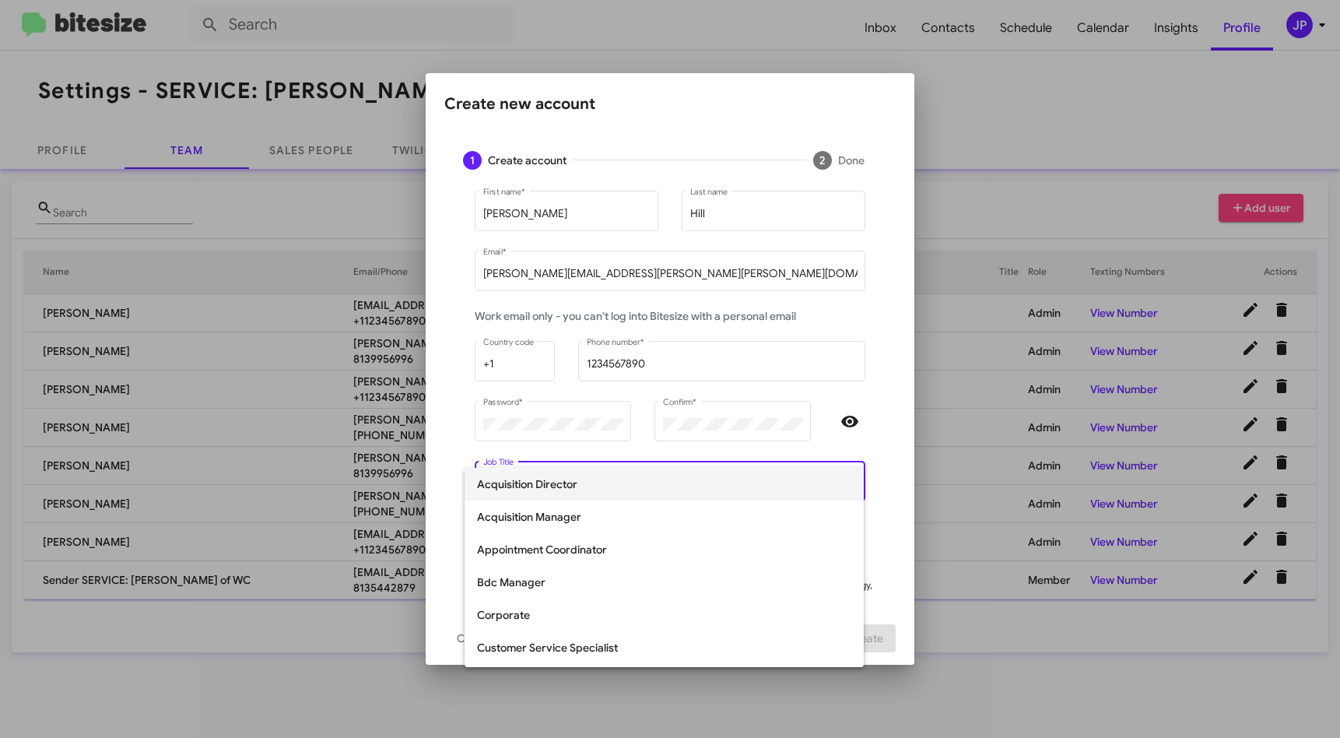
click at [875, 328] on div at bounding box center [670, 369] width 1340 height 738
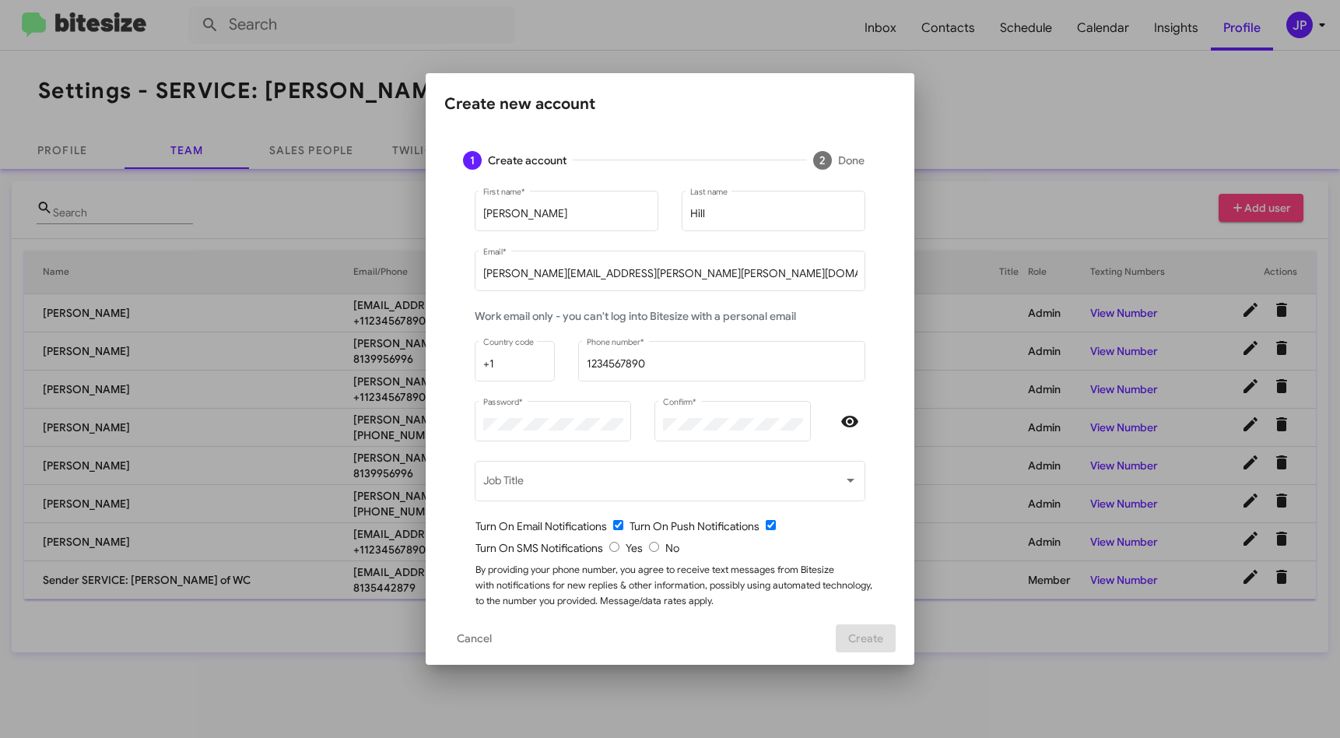
click at [649, 545] on input "radio" at bounding box center [654, 547] width 10 height 10
radio input "true"
click at [777, 240] on div "Hill Last name" at bounding box center [774, 218] width 184 height 54
drag, startPoint x: 782, startPoint y: 219, endPoint x: 679, endPoint y: 209, distance: 103.2
click at [782, 218] on input "Hill" at bounding box center [773, 214] width 167 height 12
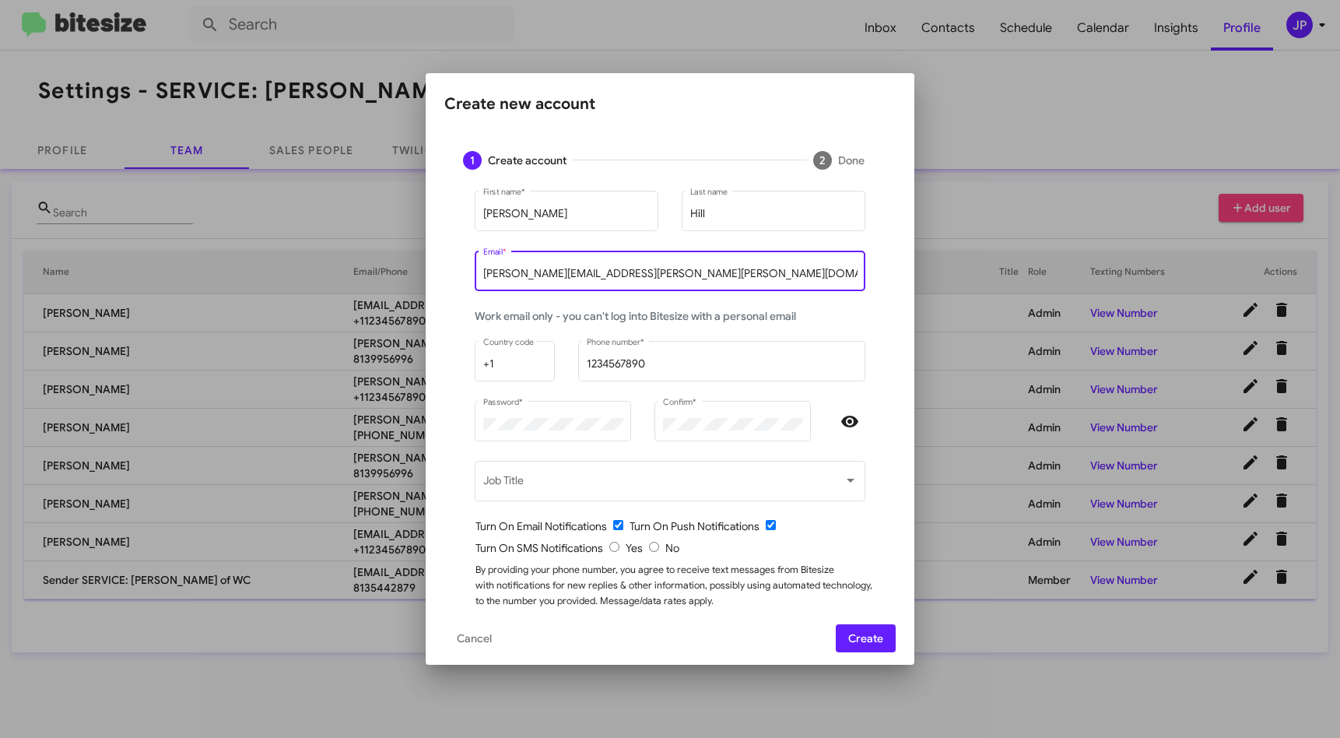
click at [669, 268] on input "charles.hill@ferman.com" at bounding box center [670, 274] width 374 height 12
drag, startPoint x: 874, startPoint y: 628, endPoint x: 924, endPoint y: 570, distance: 76.6
click at [872, 628] on span "Create" at bounding box center [865, 638] width 35 height 28
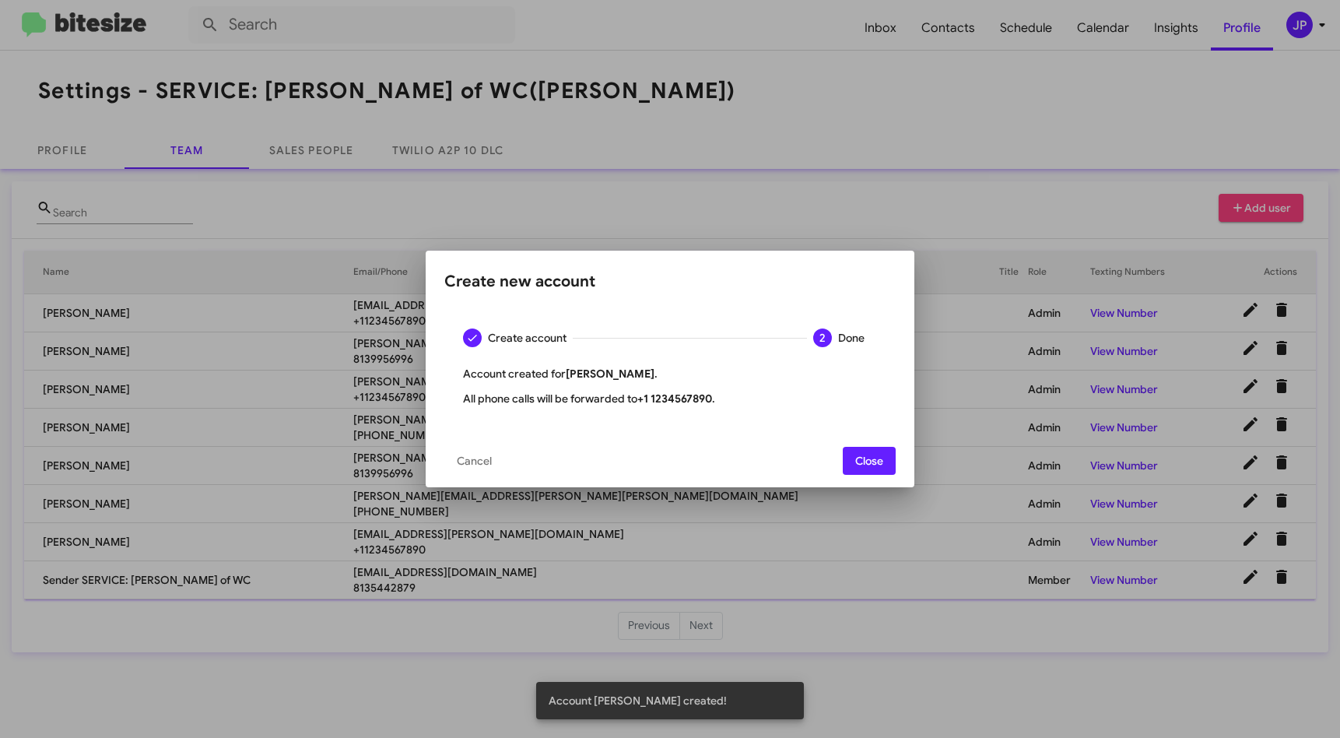
click at [882, 471] on span "Close" at bounding box center [869, 461] width 28 height 28
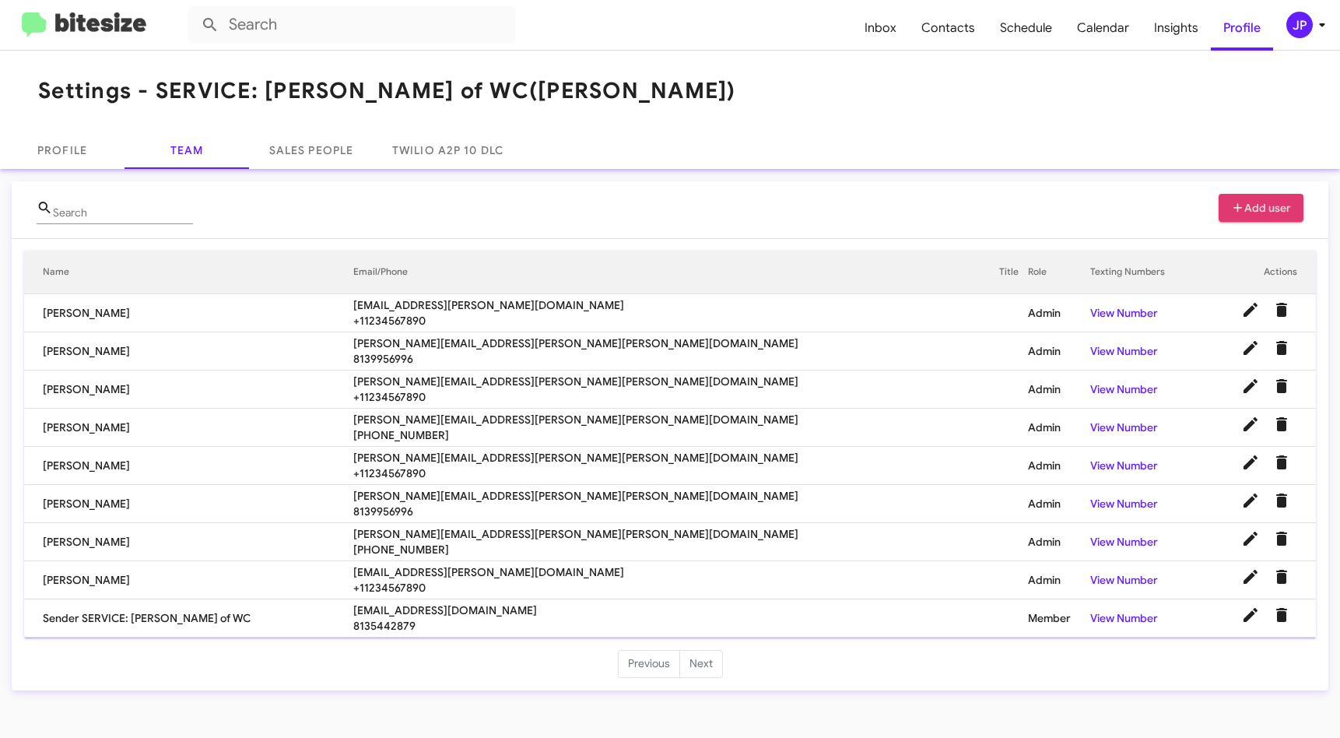
click at [512, 339] on span "christopher.frederick@ferman.com" at bounding box center [676, 343] width 647 height 16
click at [512, 338] on span "christopher.frederick@ferman.com" at bounding box center [676, 343] width 647 height 16
click at [489, 305] on span "bmiller@ferman.com" at bounding box center [676, 305] width 647 height 16
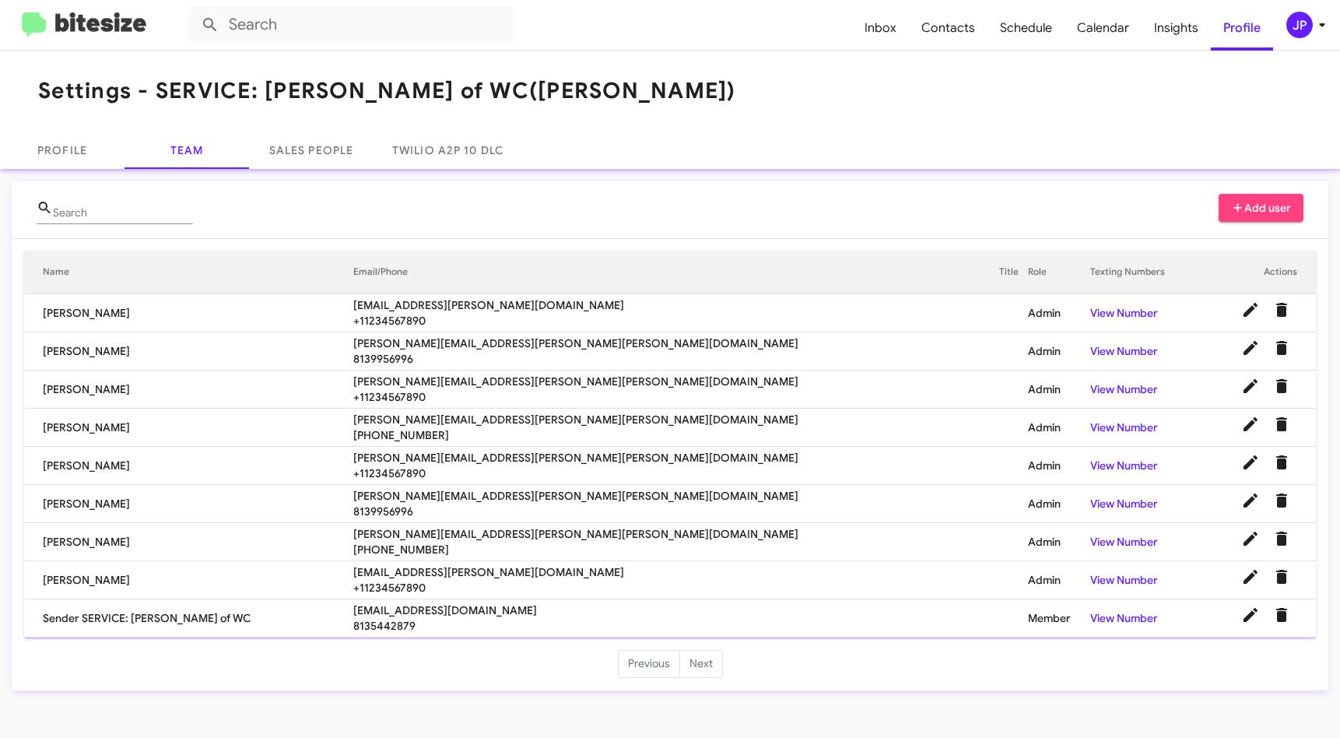
click at [489, 305] on span "bmiller@ferman.com" at bounding box center [676, 305] width 647 height 16
copy span "bmiller@ferman.com"
click at [191, 367] on td "Chris Frederick" at bounding box center [188, 351] width 329 height 38
click at [544, 342] on span "christopher.frederick@ferman.com" at bounding box center [676, 343] width 647 height 16
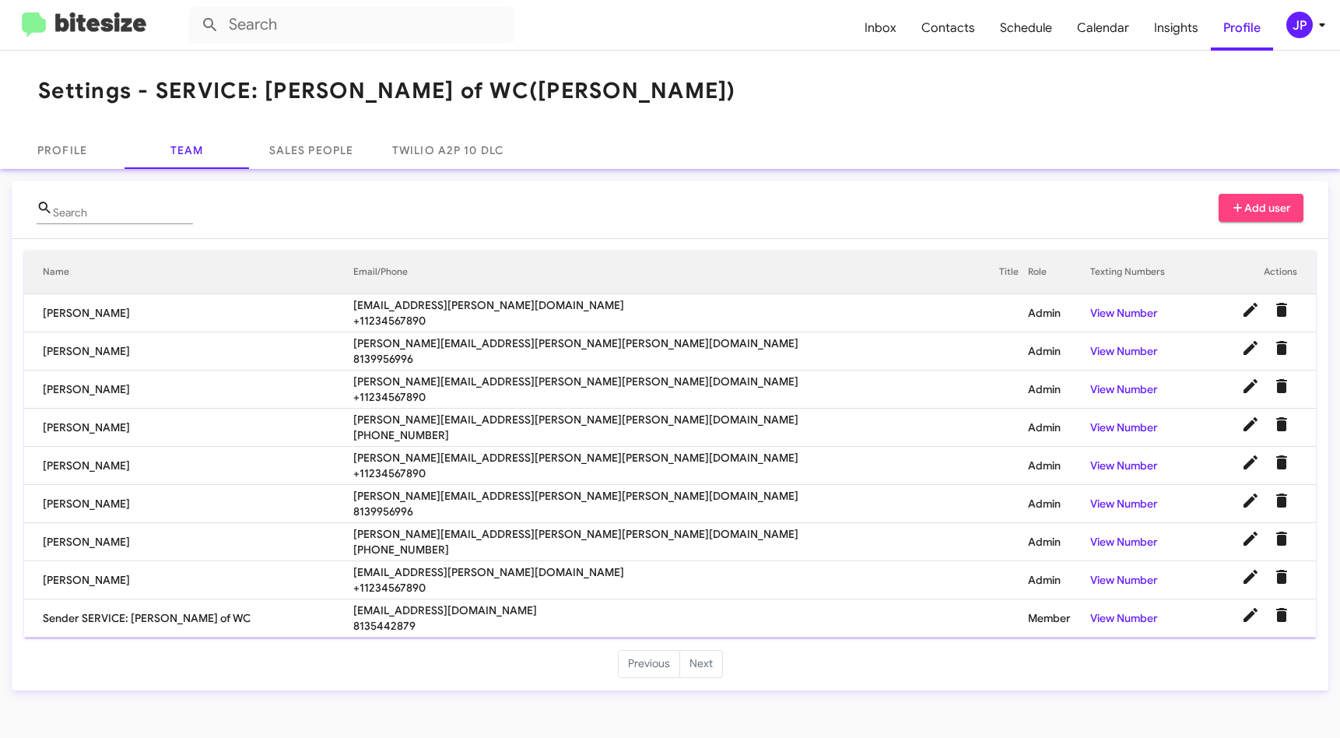
click at [543, 342] on span "christopher.frederick@ferman.com" at bounding box center [676, 343] width 647 height 16
copy span "christopher.frederick@ferman.com"
click at [353, 359] on td "Chris Frederick" at bounding box center [188, 351] width 329 height 38
click at [503, 426] on span "cindy.abney@ferman.com" at bounding box center [676, 420] width 647 height 16
click at [503, 417] on span "cindy.abney@ferman.com" at bounding box center [676, 420] width 647 height 16
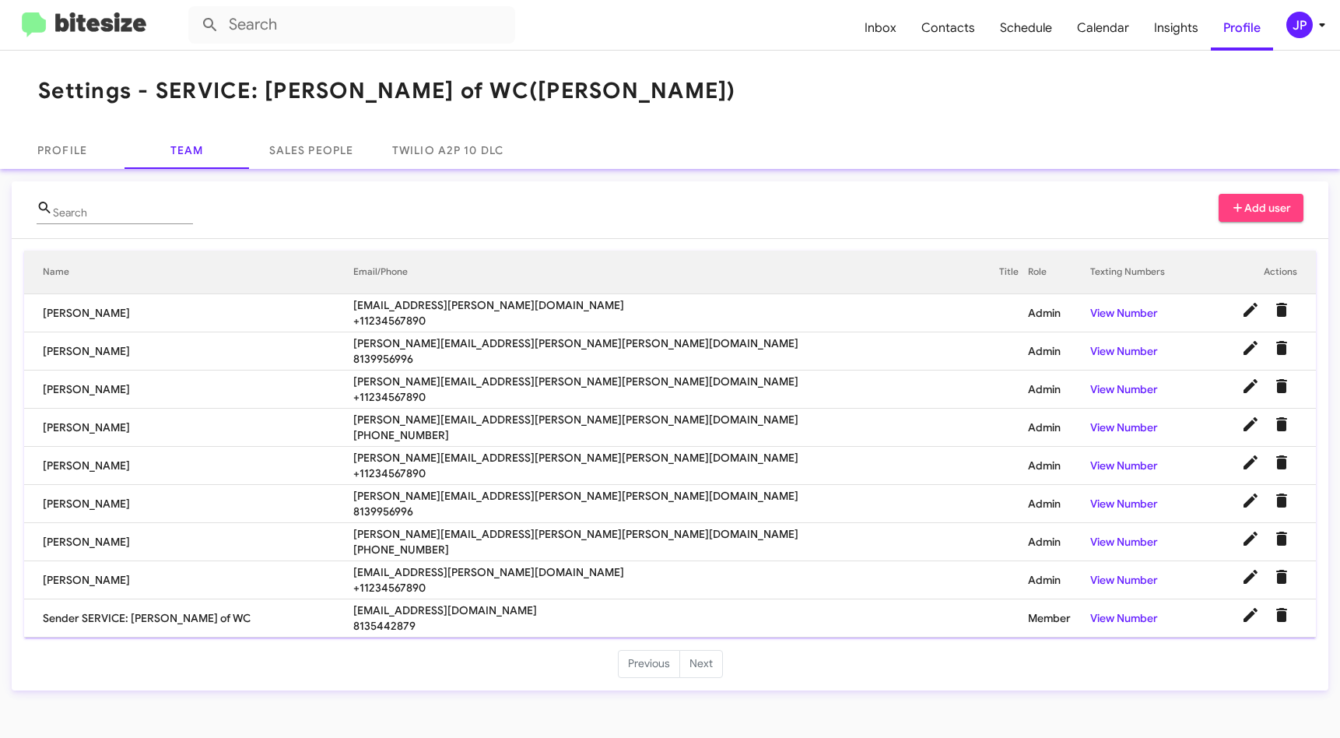
click at [503, 417] on span "cindy.abney@ferman.com" at bounding box center [676, 420] width 647 height 16
copy span "cindy.abney@ferman.com"
click at [520, 459] on span "charles.hill@ferman.com" at bounding box center [676, 458] width 647 height 16
click at [518, 456] on span "charles.hill@ferman.com" at bounding box center [676, 458] width 647 height 16
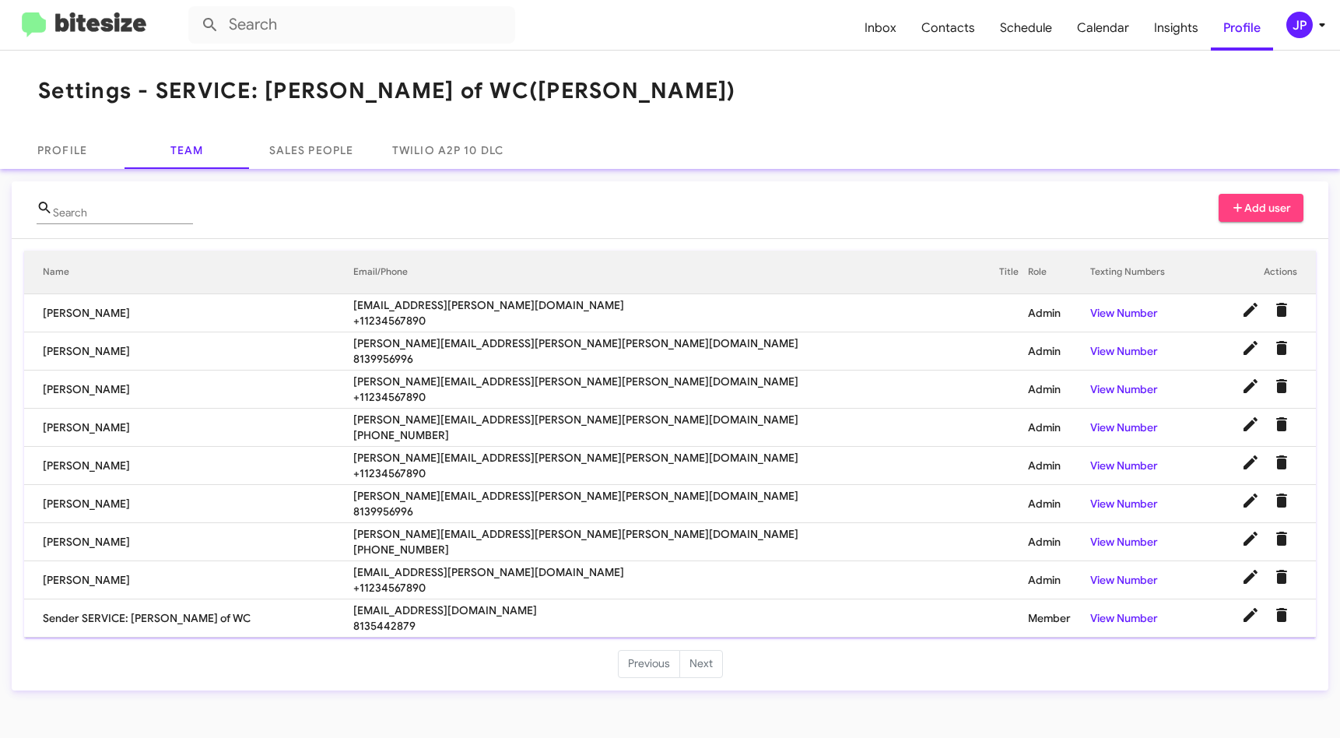
click at [516, 454] on span "charles.hill@ferman.com" at bounding box center [676, 458] width 647 height 16
click at [514, 452] on span "charles.hill@ferman.com" at bounding box center [676, 458] width 647 height 16
click at [513, 450] on span "charles.hill@ferman.com" at bounding box center [676, 458] width 647 height 16
drag, startPoint x: 510, startPoint y: 447, endPoint x: 502, endPoint y: 449, distance: 7.9
click at [510, 447] on td "charles.hill@ferman.com +11234567890" at bounding box center [676, 466] width 647 height 38
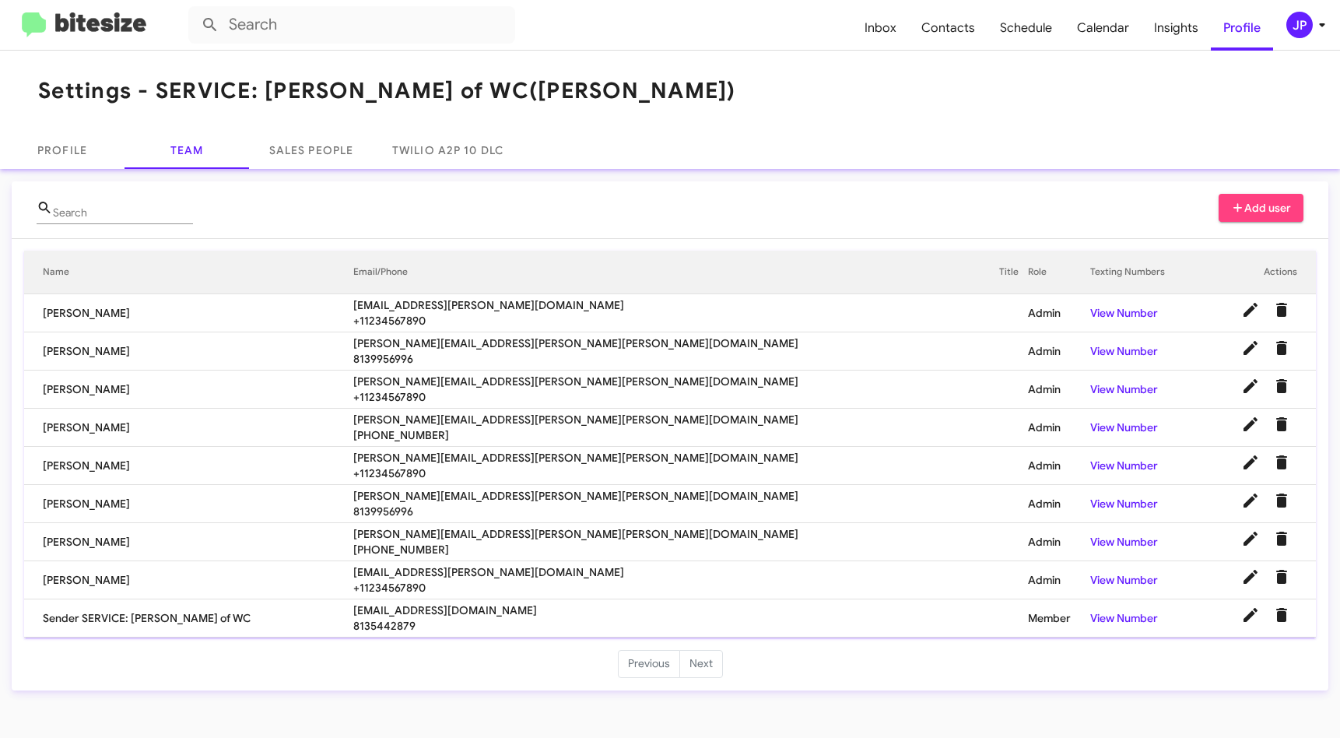
click at [495, 454] on span "charles.hill@ferman.com" at bounding box center [676, 458] width 647 height 16
copy span "charles.hill@ferman.com"
click at [502, 494] on span "gina.gould@ferman.com" at bounding box center [676, 496] width 647 height 16
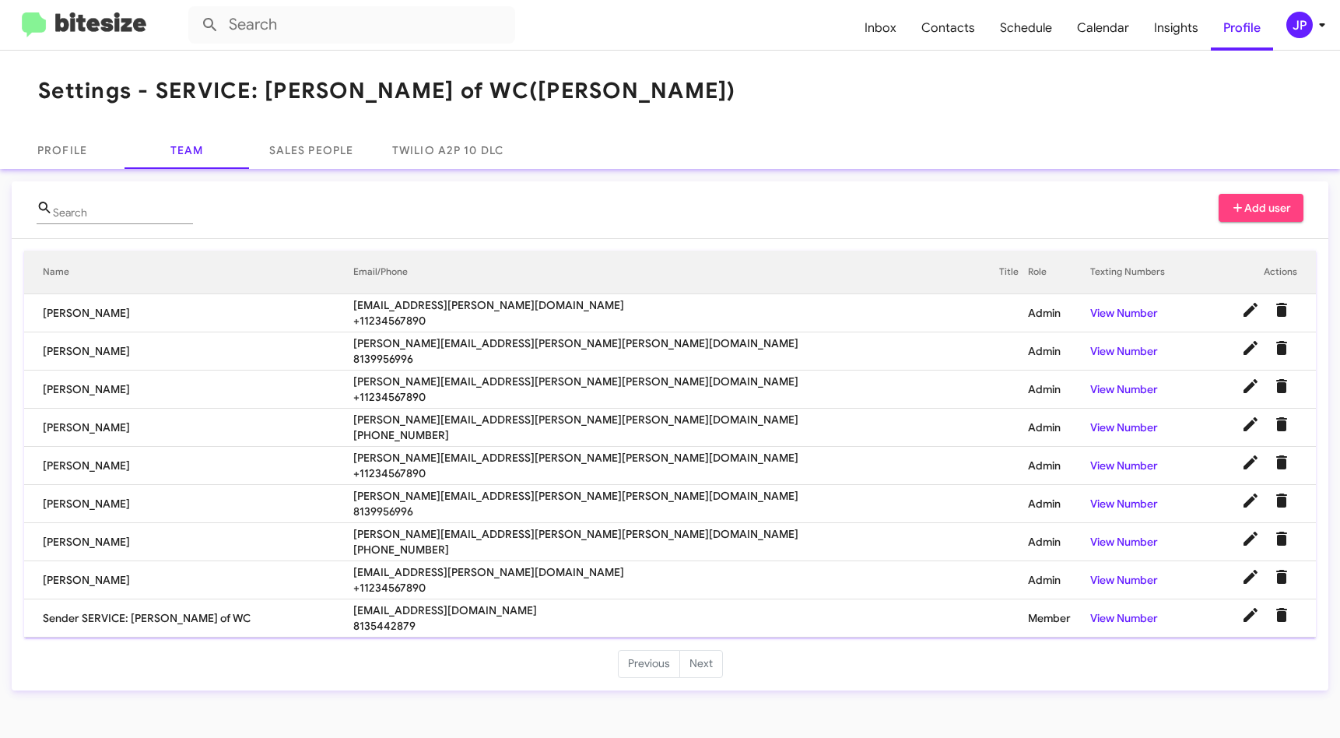
click at [502, 494] on span "gina.gould@ferman.com" at bounding box center [676, 496] width 647 height 16
copy span "gina.gould@ferman.com"
click at [485, 539] on span "holly.naylor@ferman.com" at bounding box center [676, 534] width 647 height 16
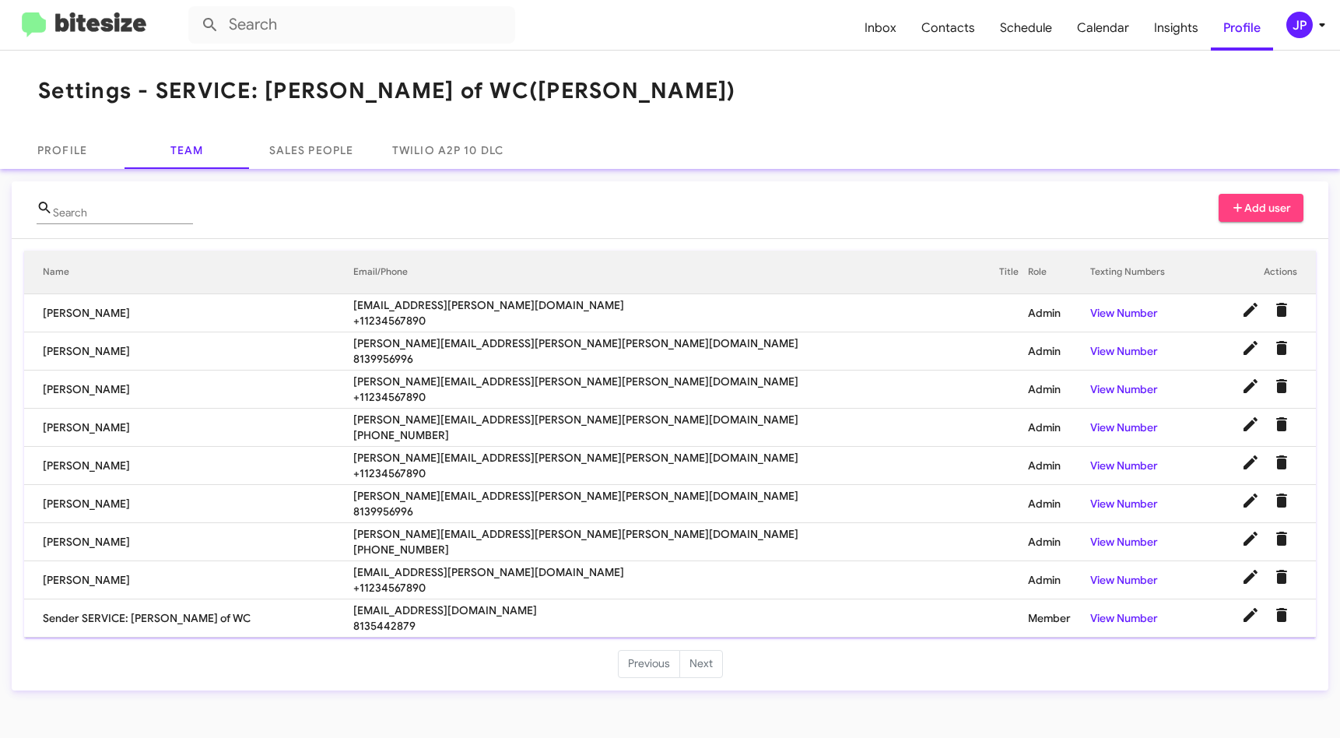
click at [485, 539] on span "holly.naylor@ferman.com" at bounding box center [676, 534] width 647 height 16
copy span "holly.naylor@ferman.com"
click at [549, 577] on span "kclapham@ferman.com" at bounding box center [676, 572] width 647 height 16
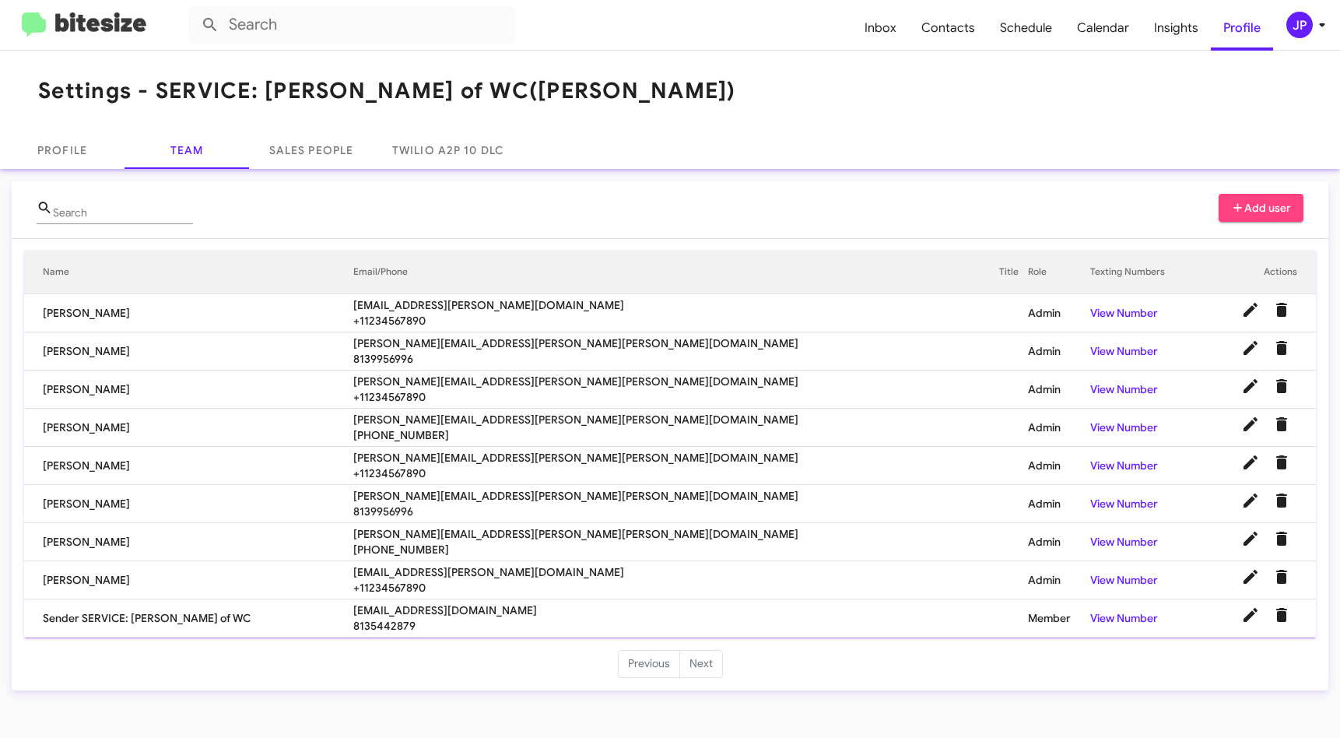
copy span "kclapham@ferman.com"
